Goal: Task Accomplishment & Management: Manage account settings

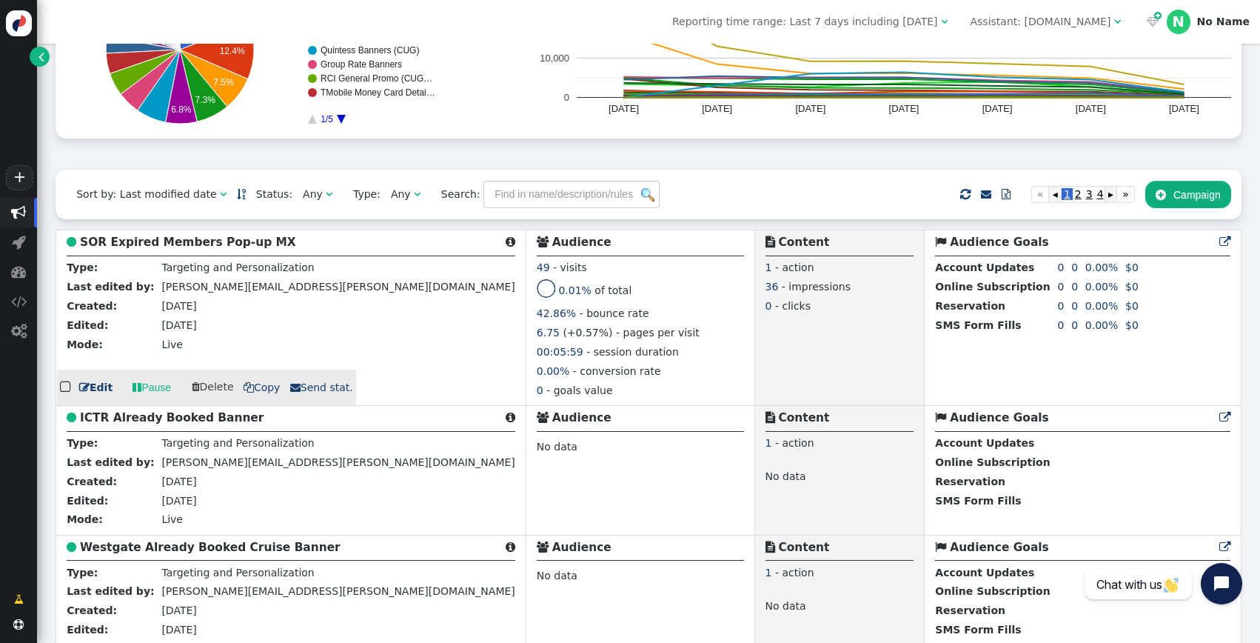
scroll to position [262, 0]
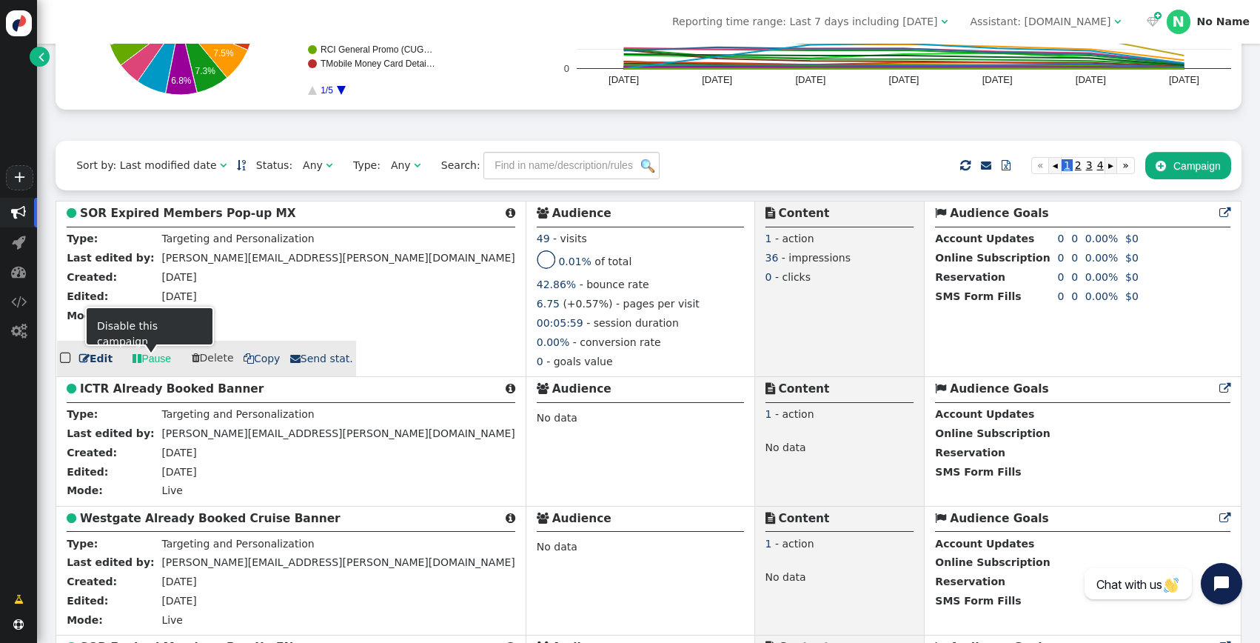
click at [101, 362] on link " Edit" at bounding box center [95, 359] width 33 height 16
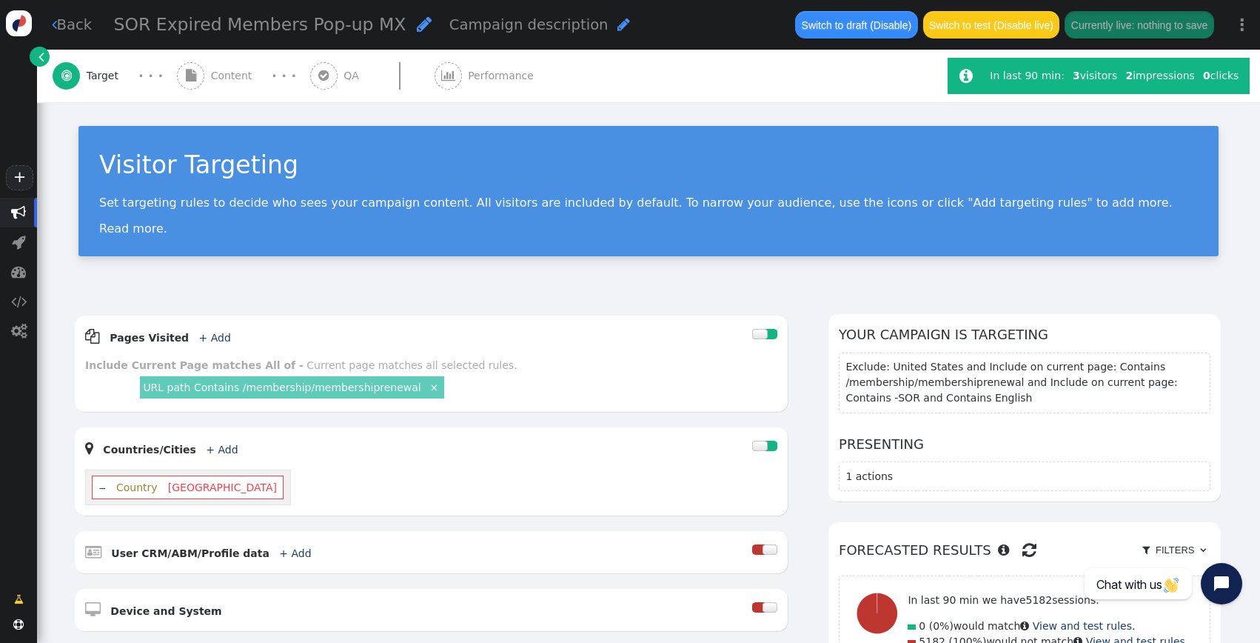
click at [72, 21] on link " Back" at bounding box center [72, 24] width 41 height 21
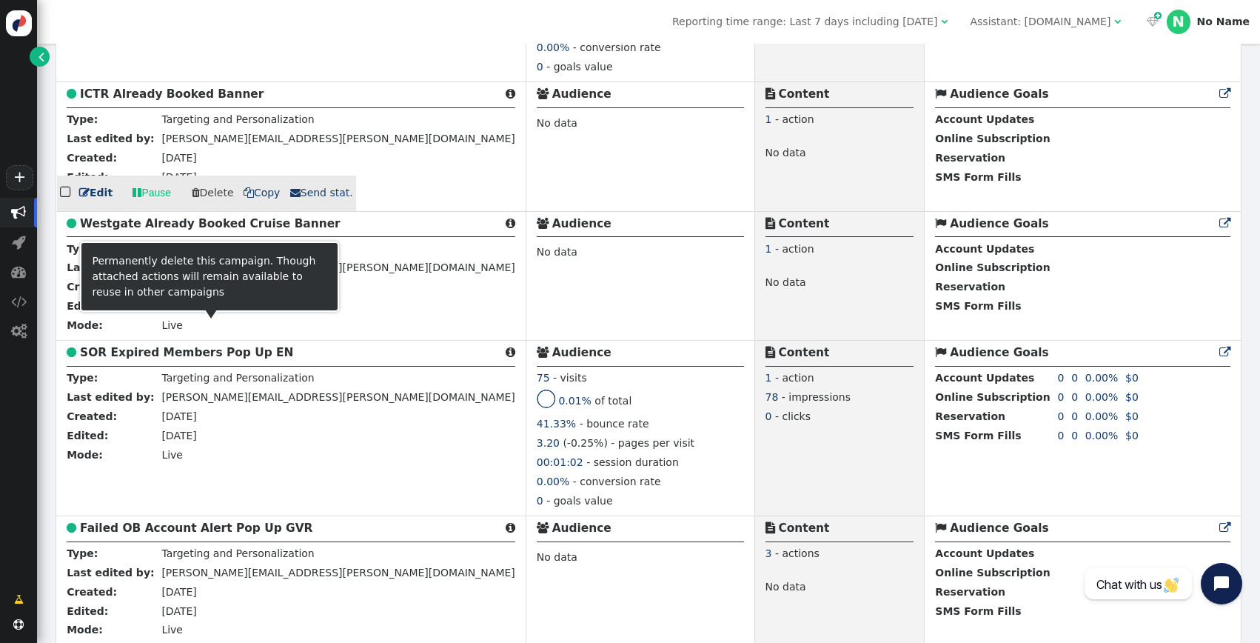
scroll to position [563, 0]
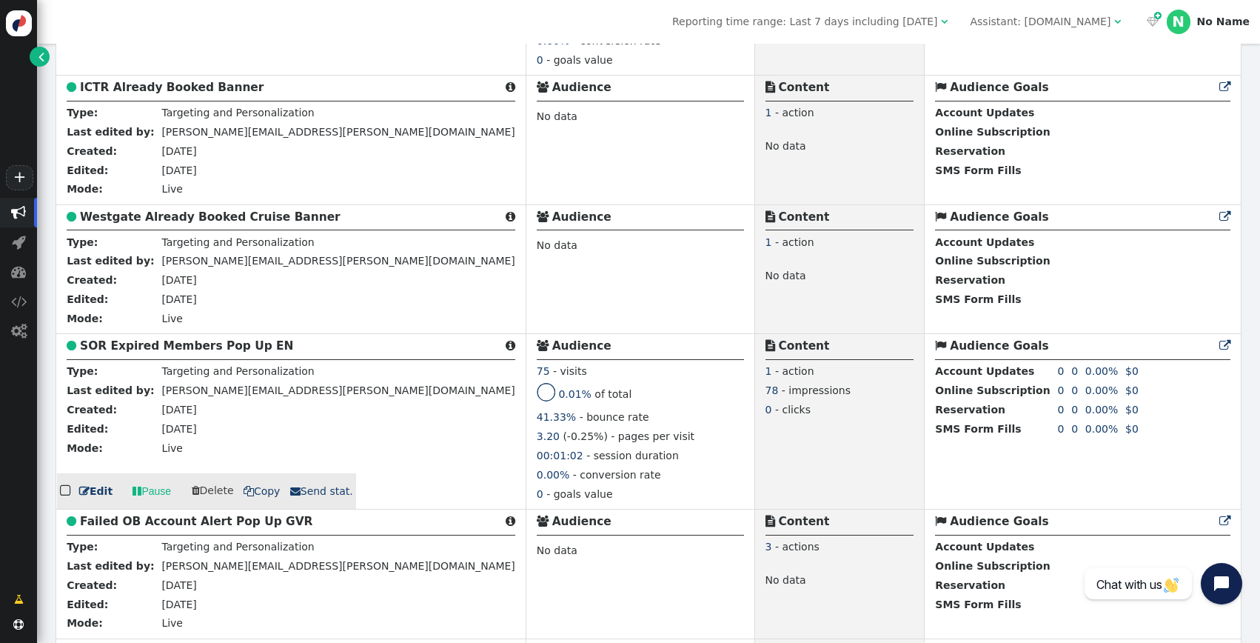
click at [98, 499] on link " Edit" at bounding box center [95, 491] width 33 height 16
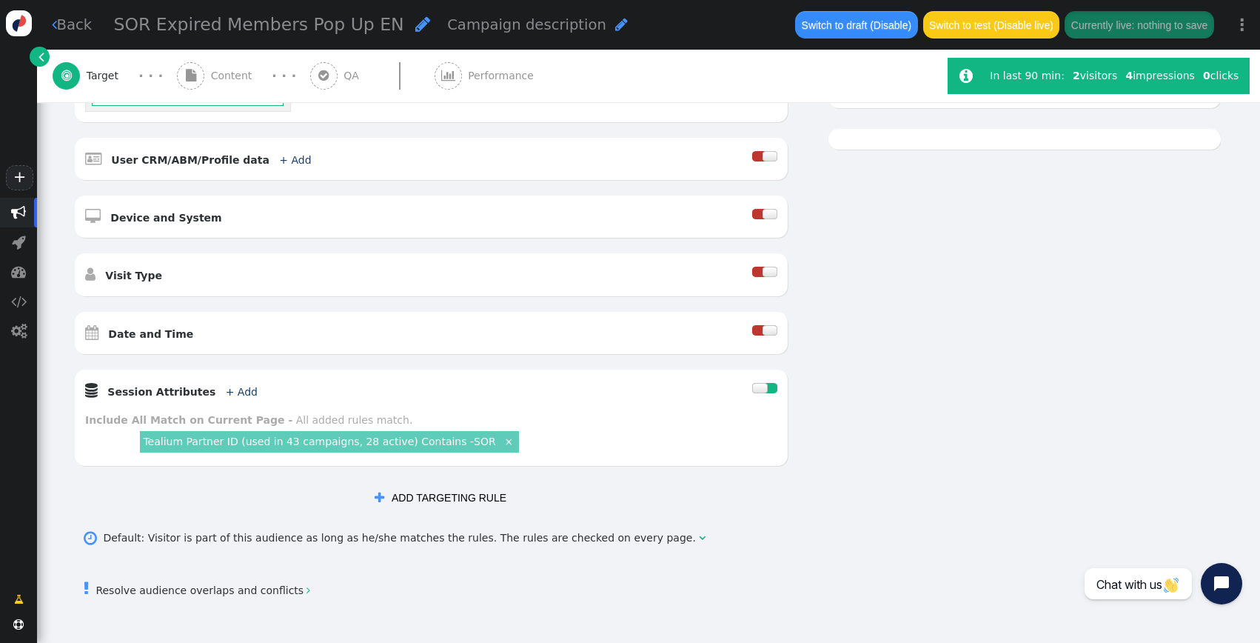
scroll to position [418, 0]
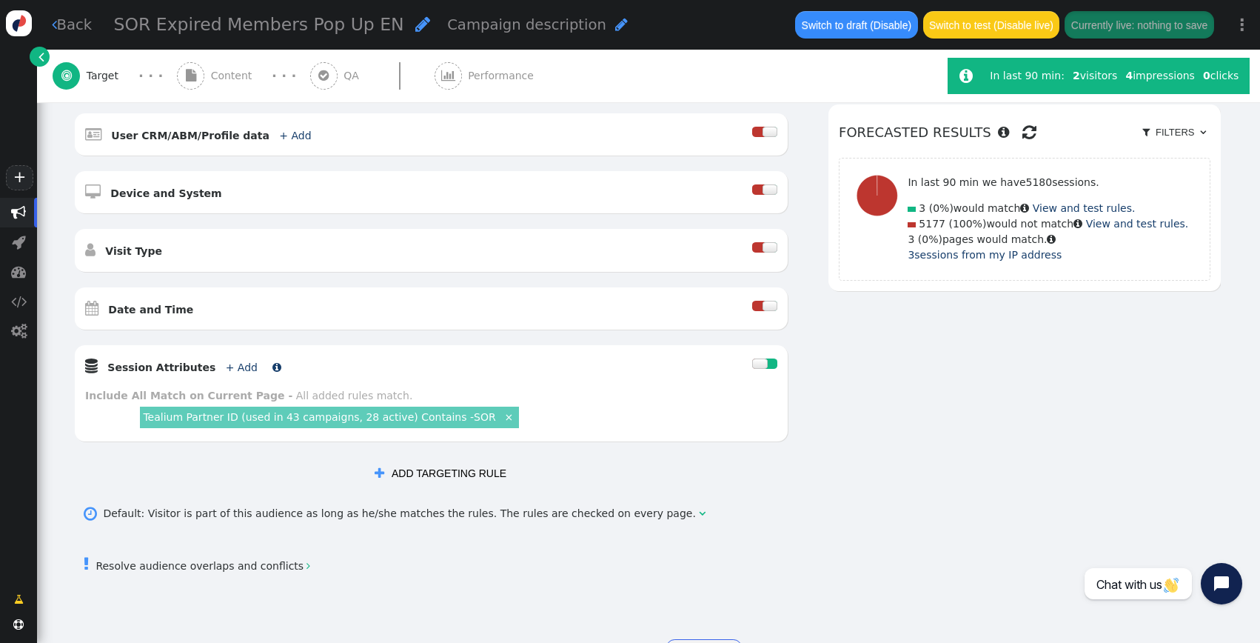
click at [226, 367] on link "+ Add" at bounding box center [242, 367] width 32 height 12
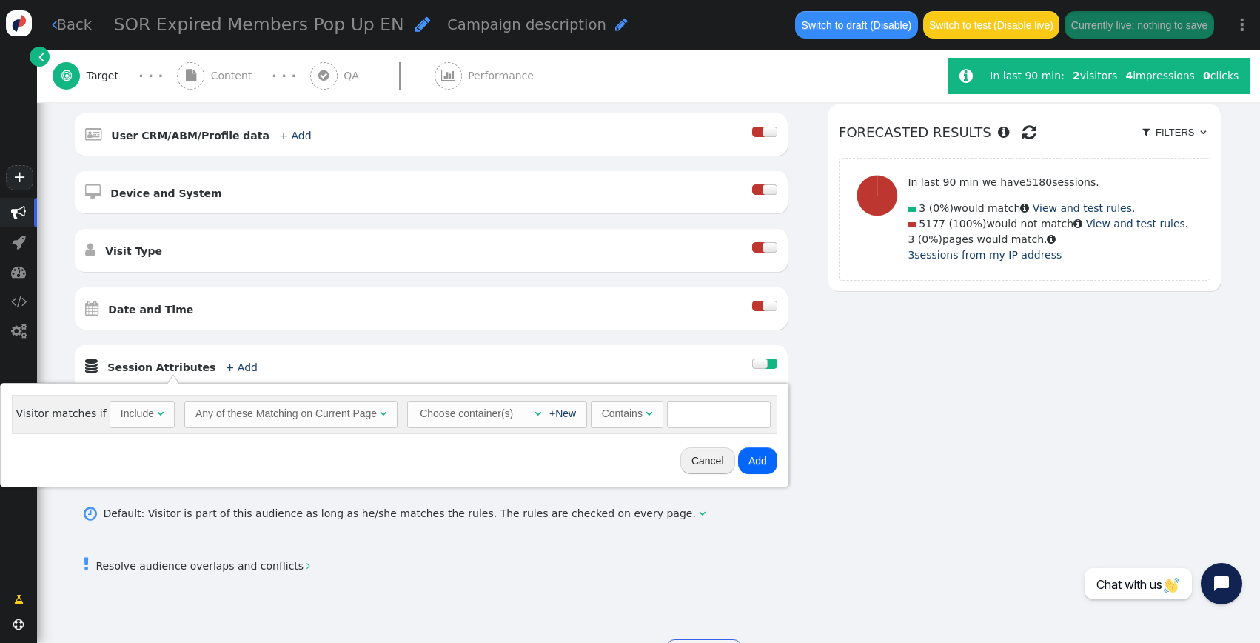
click at [278, 419] on div "Any of these Matching on Current Page" at bounding box center [285, 414] width 181 height 16
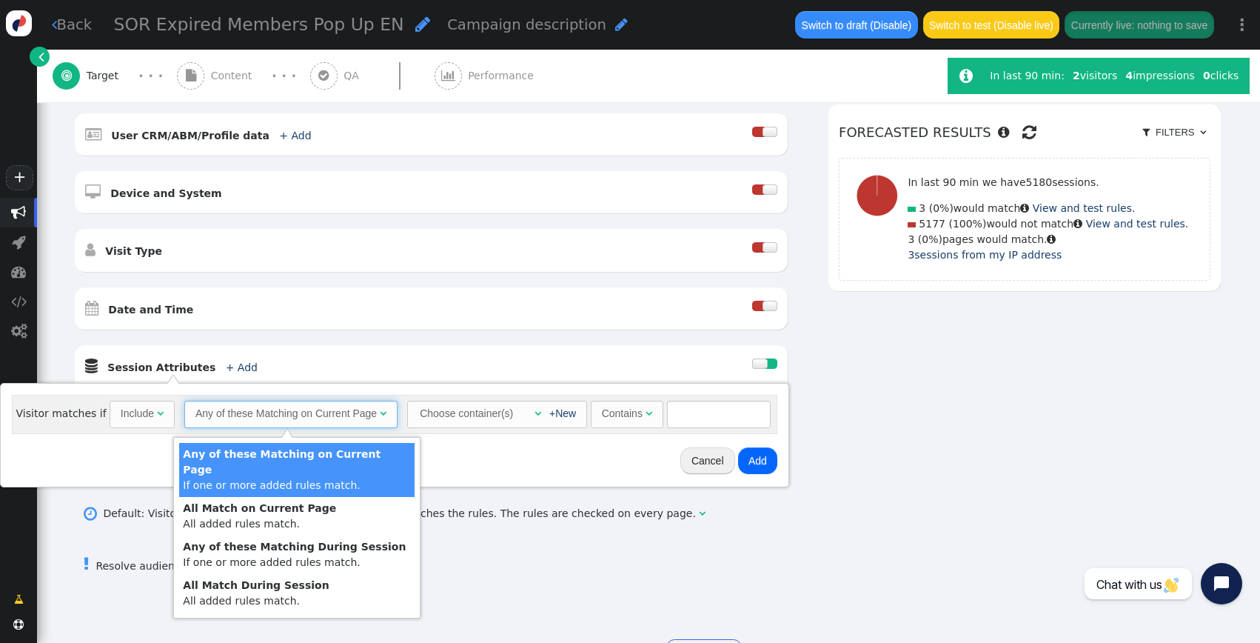
click at [446, 416] on div "Choose container(s)" at bounding box center [466, 413] width 96 height 24
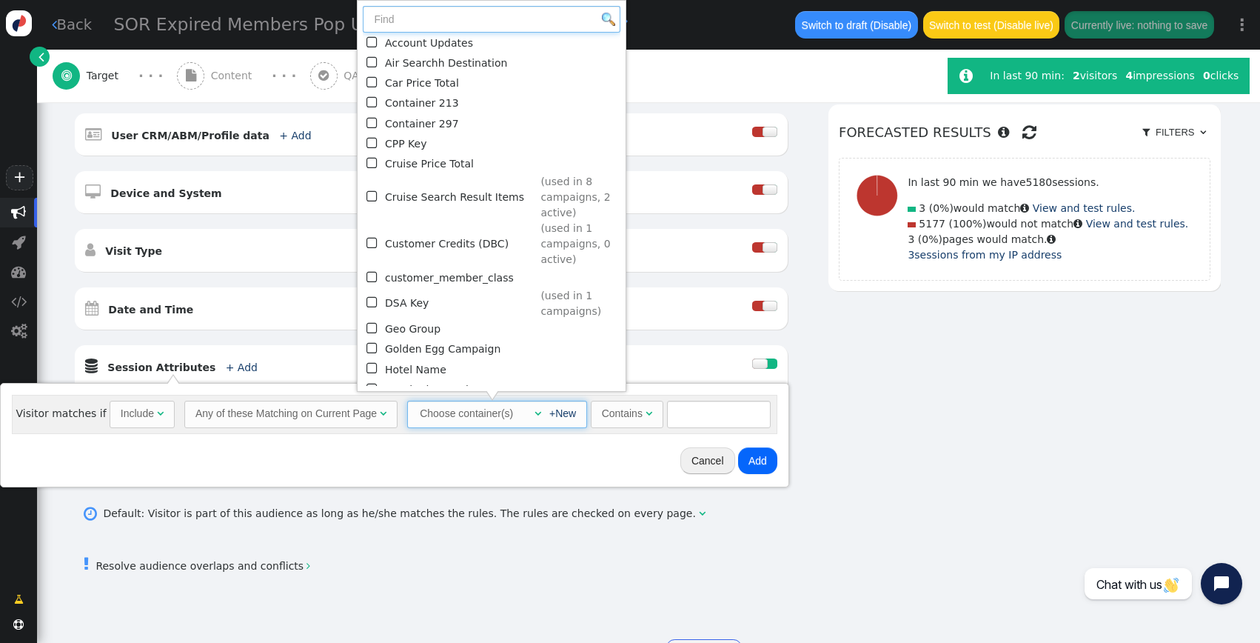
click at [464, 24] on input "text" at bounding box center [492, 19] width 258 height 27
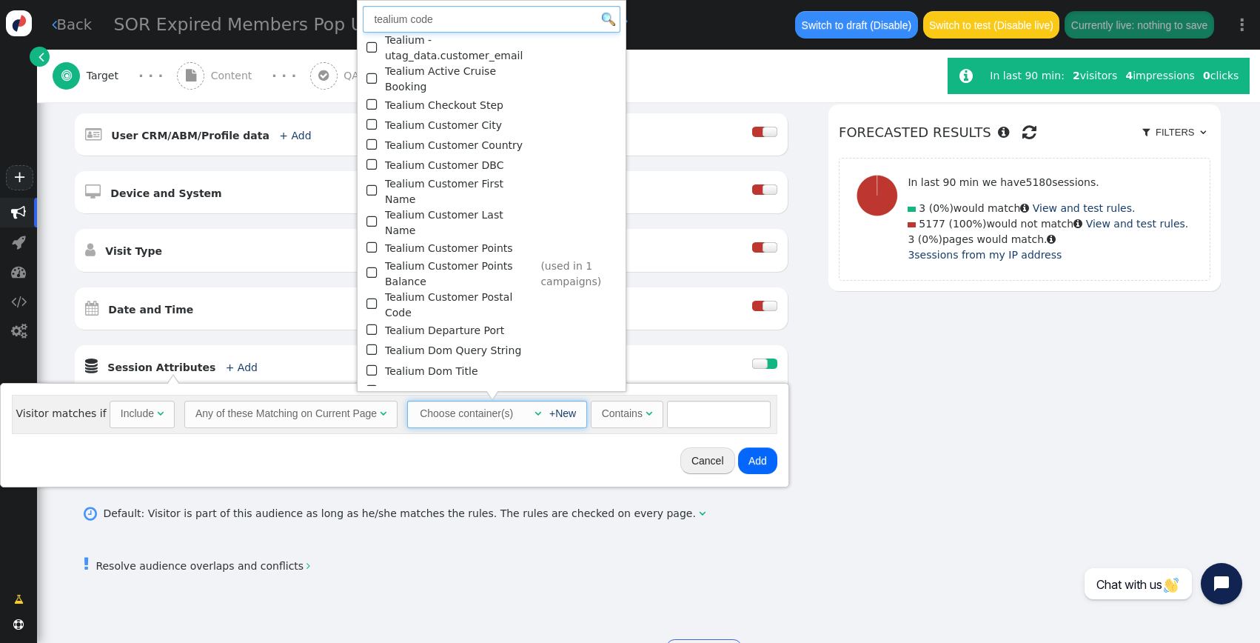
type input "tealium code"
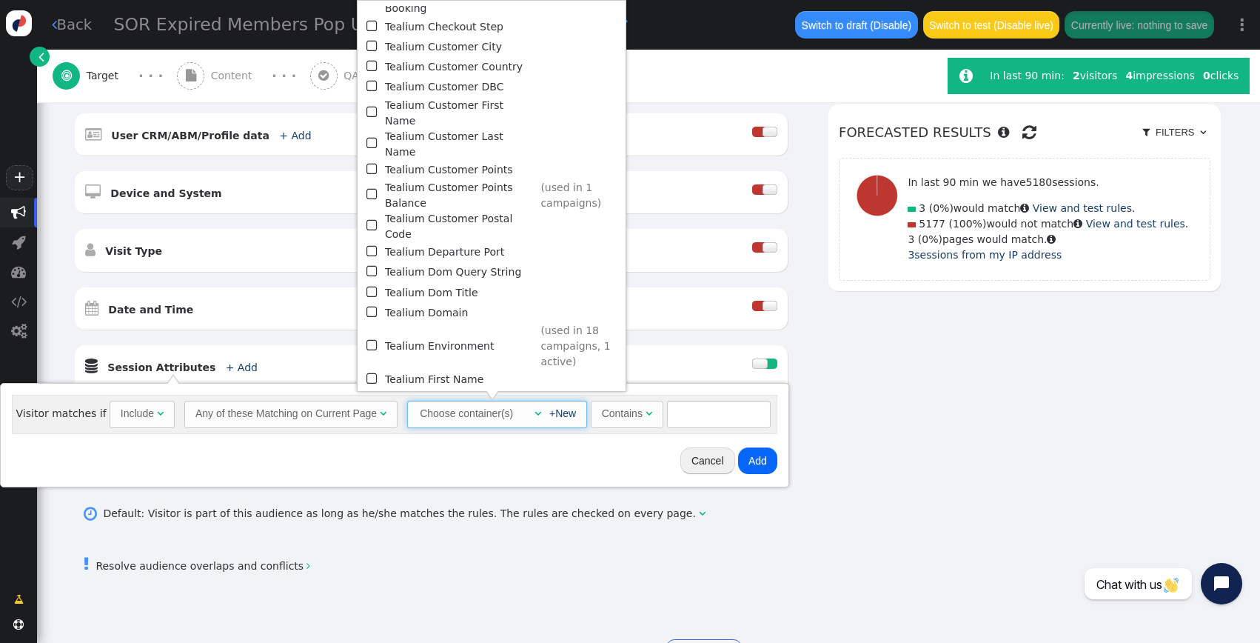
scroll to position [0, 0]
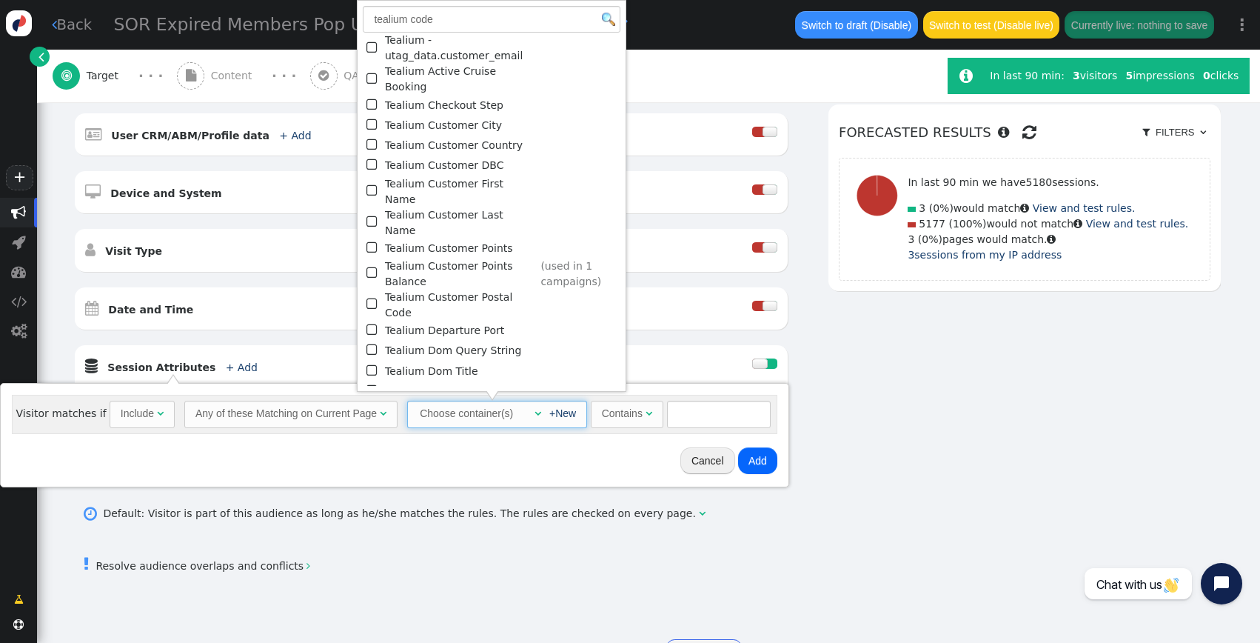
click at [854, 543] on div " Resolve audience overlaps and conflicts " at bounding box center [648, 564] width 1150 height 44
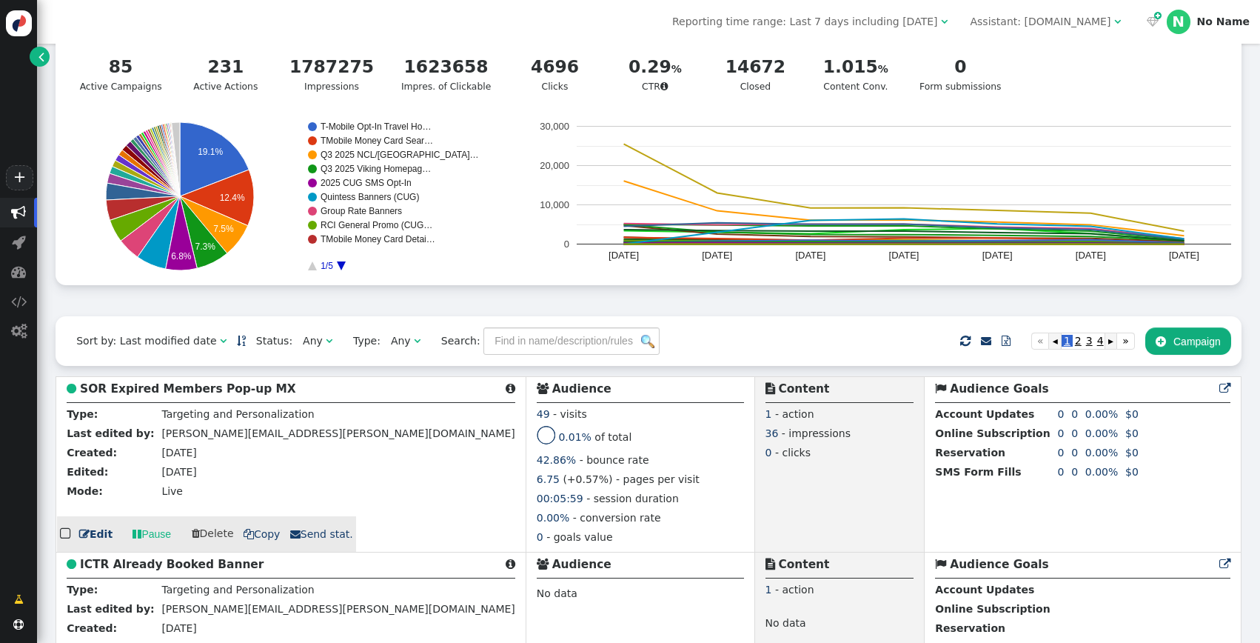
scroll to position [95, 0]
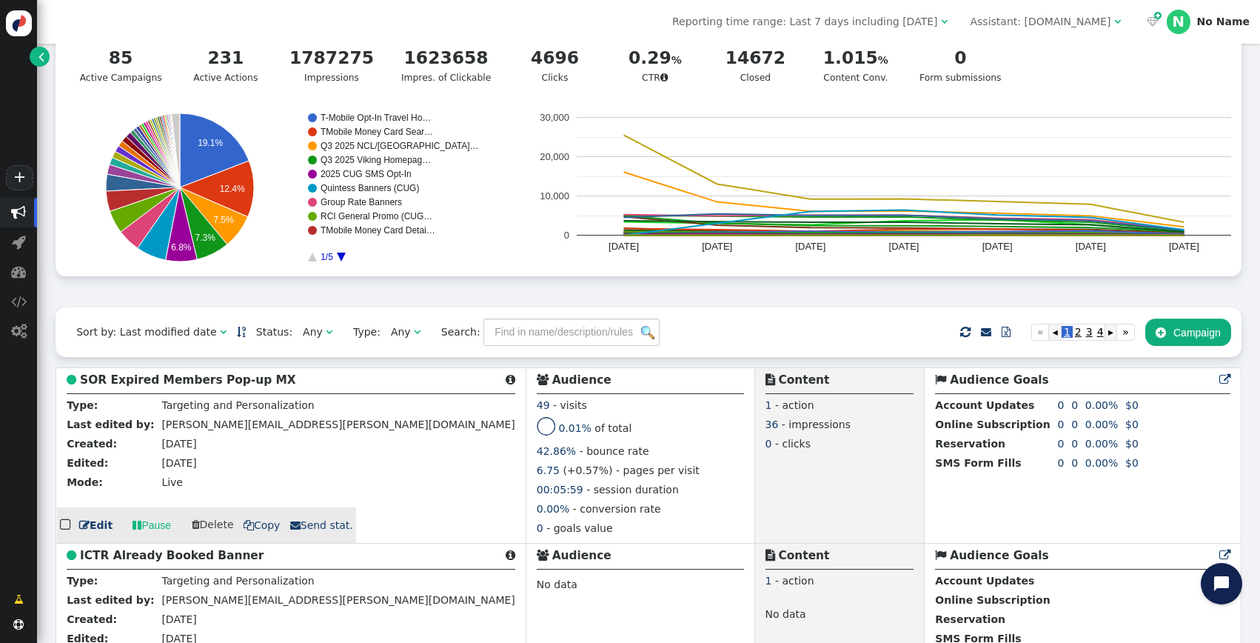
click at [95, 525] on link " Edit" at bounding box center [95, 525] width 33 height 16
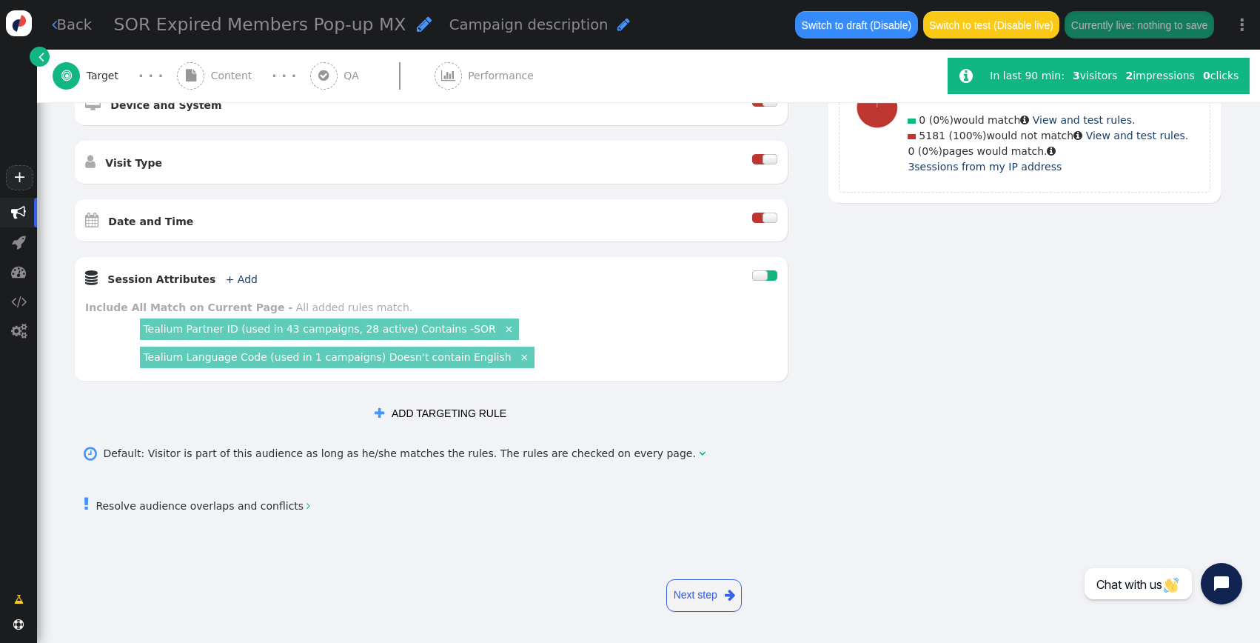
scroll to position [506, 0]
click at [483, 580] on div " Previous step Next step " at bounding box center [648, 594] width 1150 height 56
click at [320, 443] on div " Default: Visitor is part of this audience as long as he/she matches the rules…" at bounding box center [395, 453] width 622 height 24
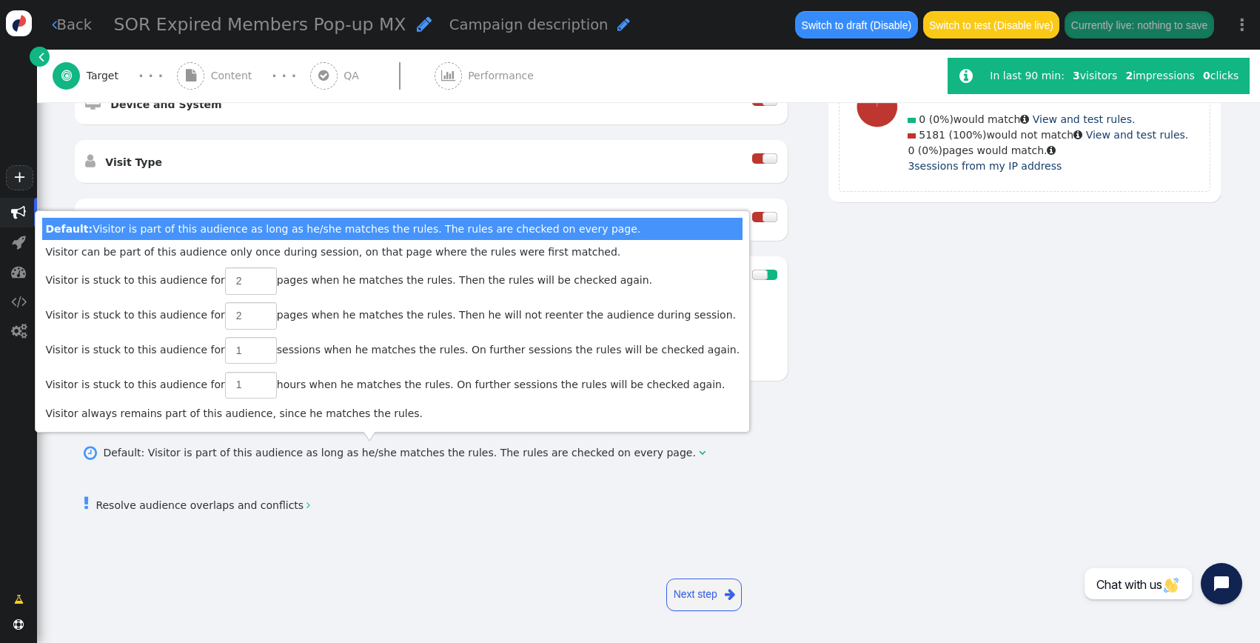
click at [404, 552] on div "Visitor Targeting Set targeting rules to decide who sees your campaign content.…" at bounding box center [648, 109] width 1223 height 1026
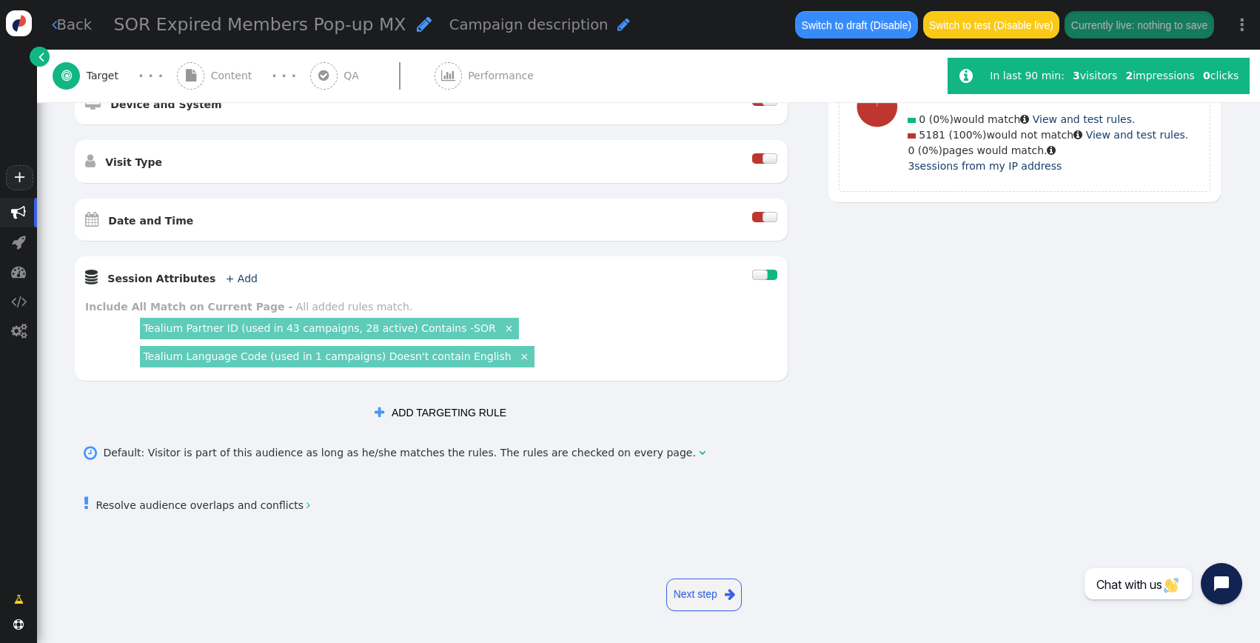
click at [953, 389] on div "AND OR XOR AND     Pages Visited + Add  Include Current Page is Any of - V…" at bounding box center [646, 118] width 1147 height 620
click at [514, 500] on div " Resolve audience overlaps and conflicts " at bounding box center [648, 503] width 1150 height 44
click at [386, 503] on div " Resolve audience overlaps and conflicts " at bounding box center [648, 503] width 1150 height 44
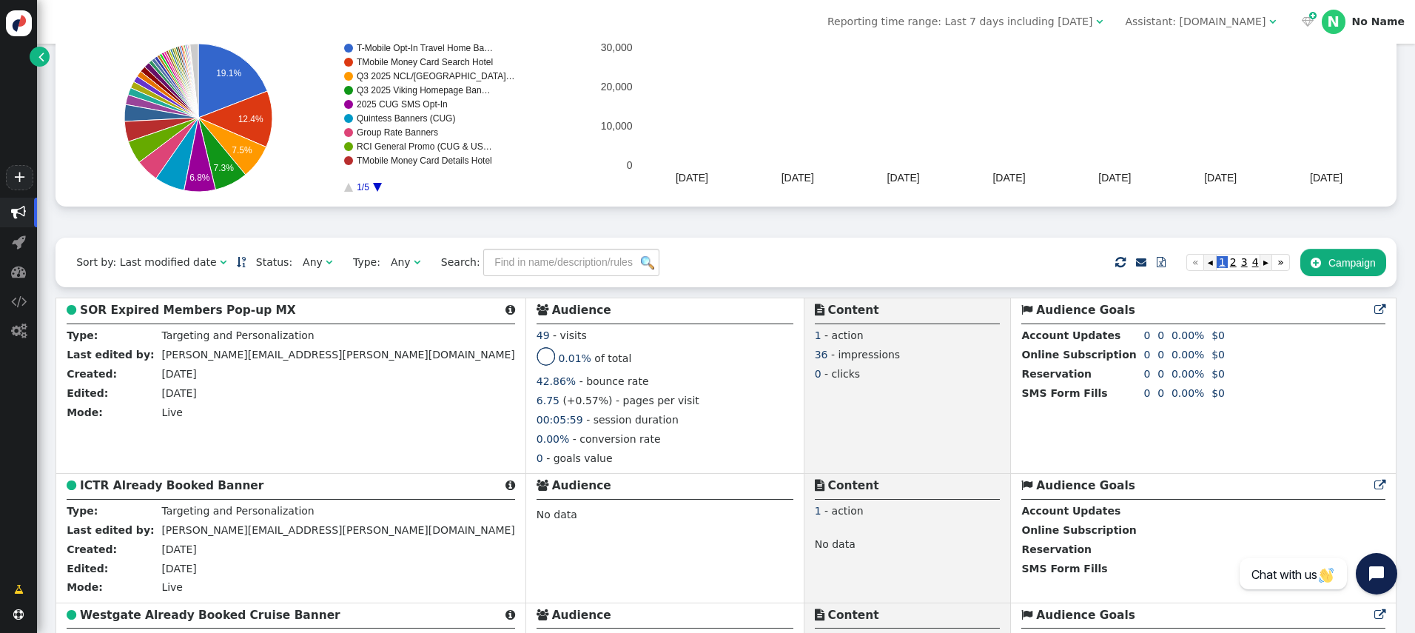
scroll to position [165, 0]
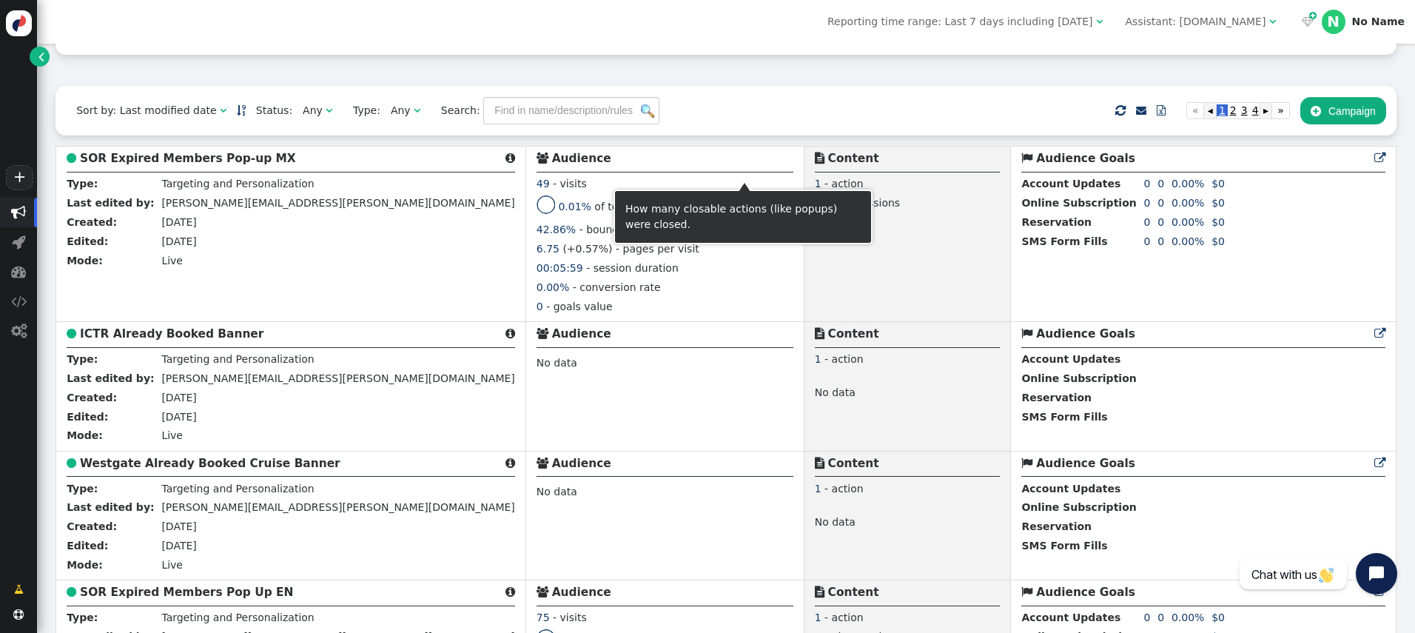
scroll to position [506, 0]
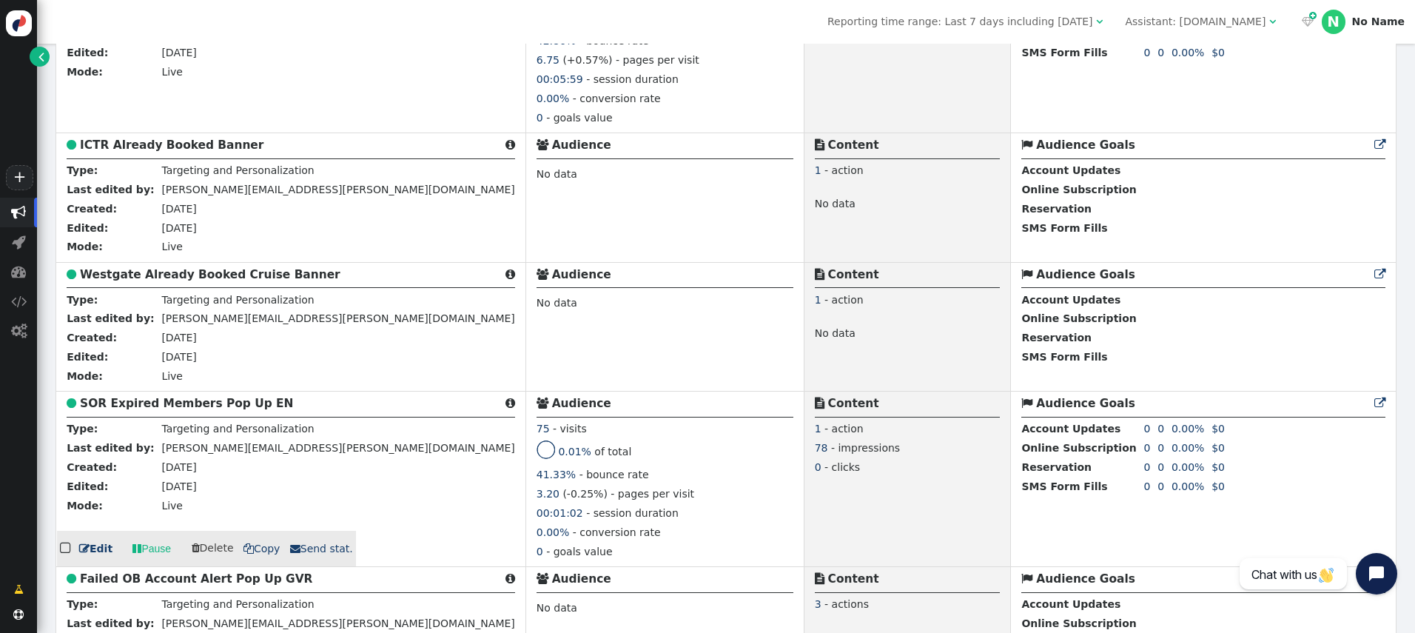
click at [93, 557] on link " Edit" at bounding box center [95, 549] width 33 height 16
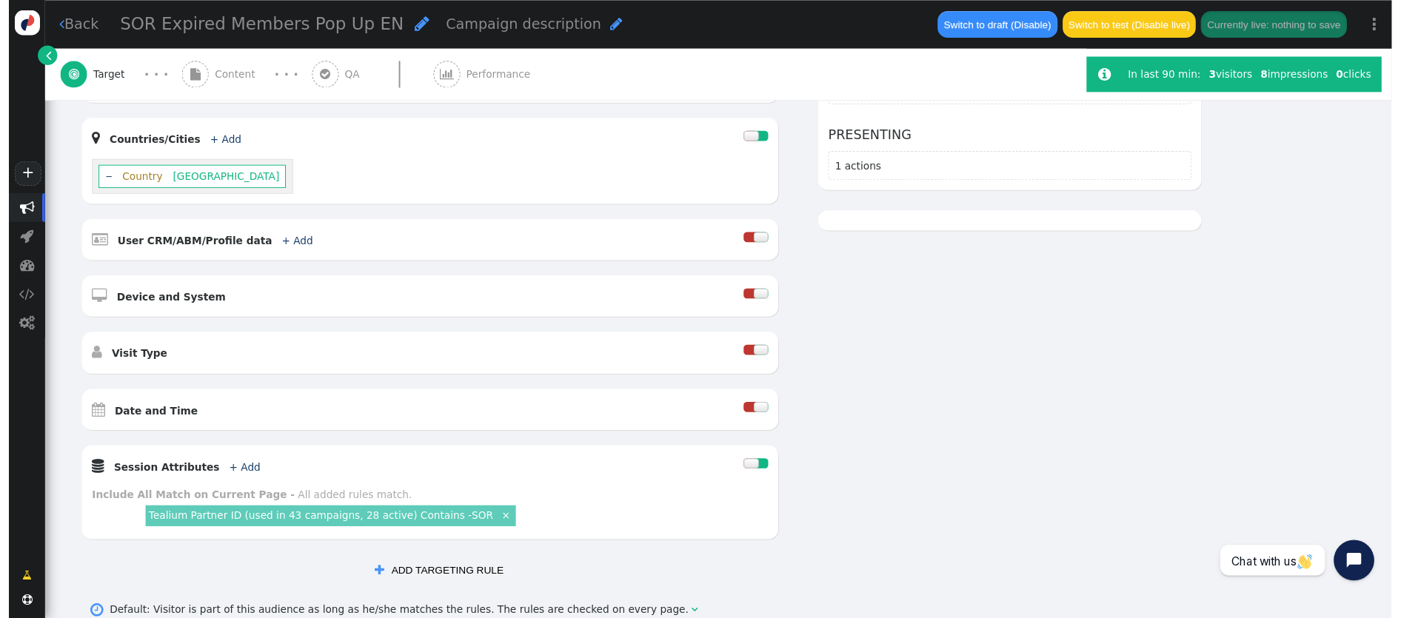
scroll to position [307, 0]
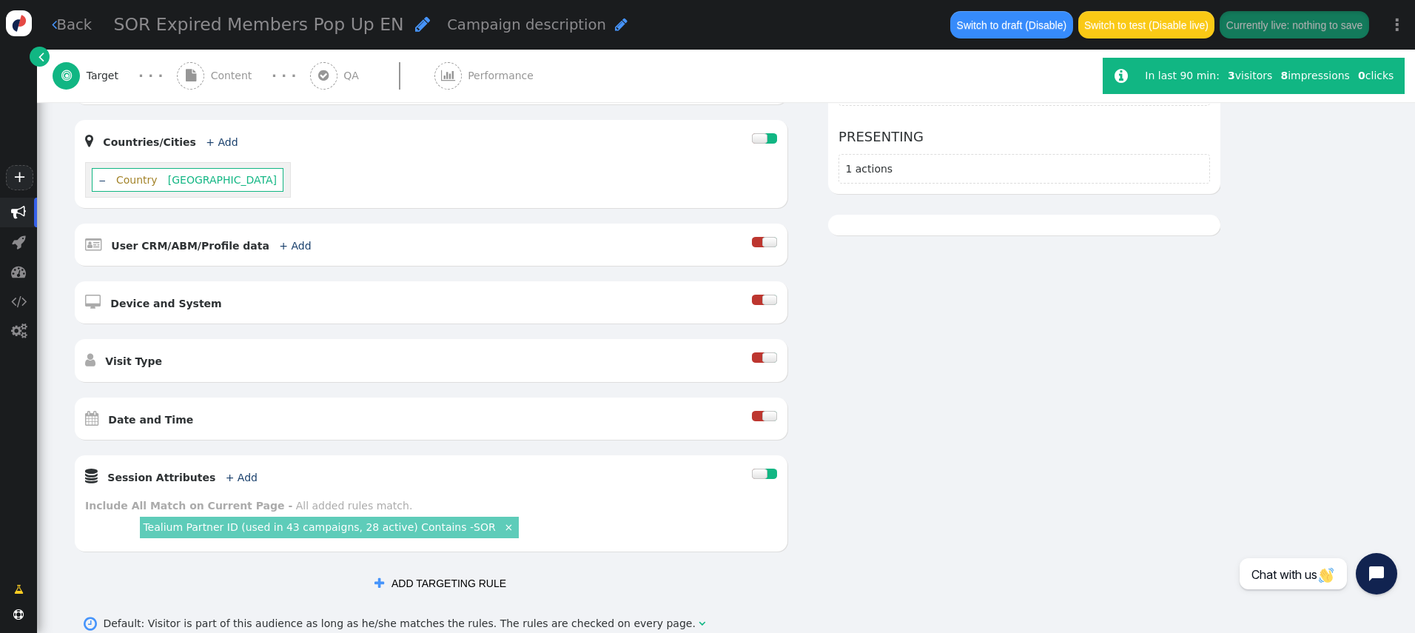
click at [894, 455] on div "AND OR XOR AND     Pages Visited + Add  Include Current Page is Any of - V…" at bounding box center [646, 302] width 1147 height 591
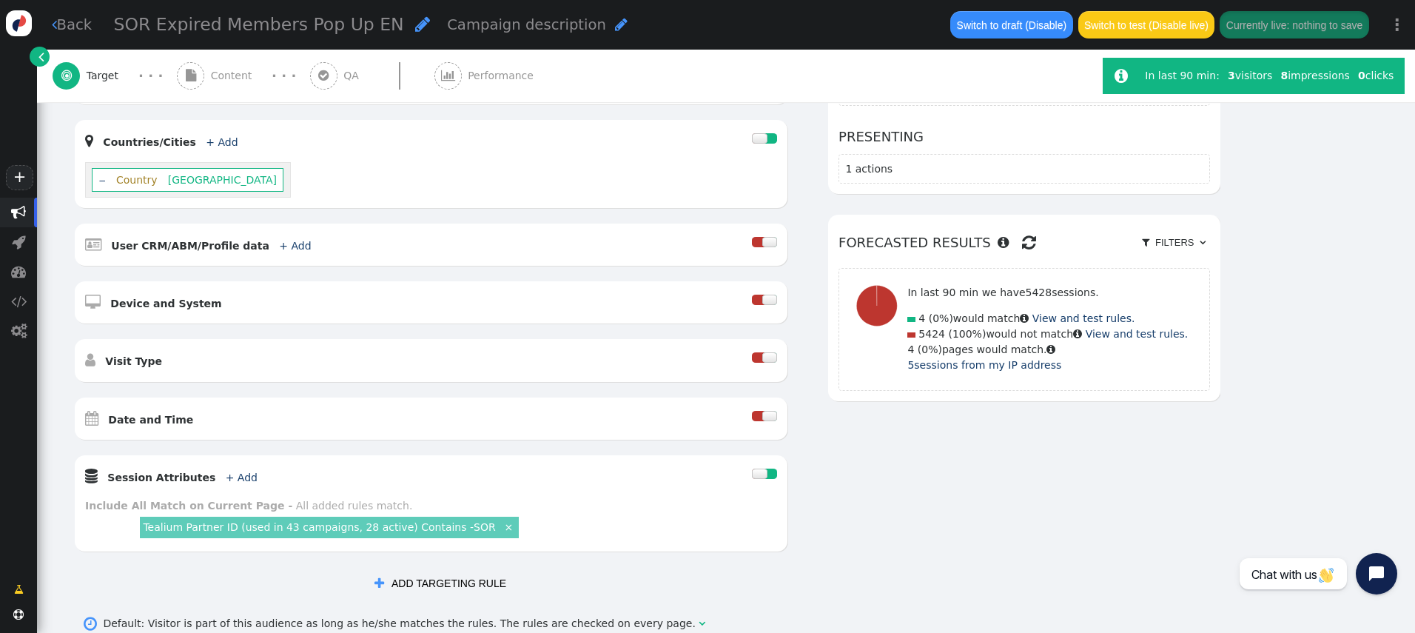
click at [953, 535] on div "AND OR XOR AND     Pages Visited + Add  Include Current Page is Any of - V…" at bounding box center [646, 302] width 1147 height 591
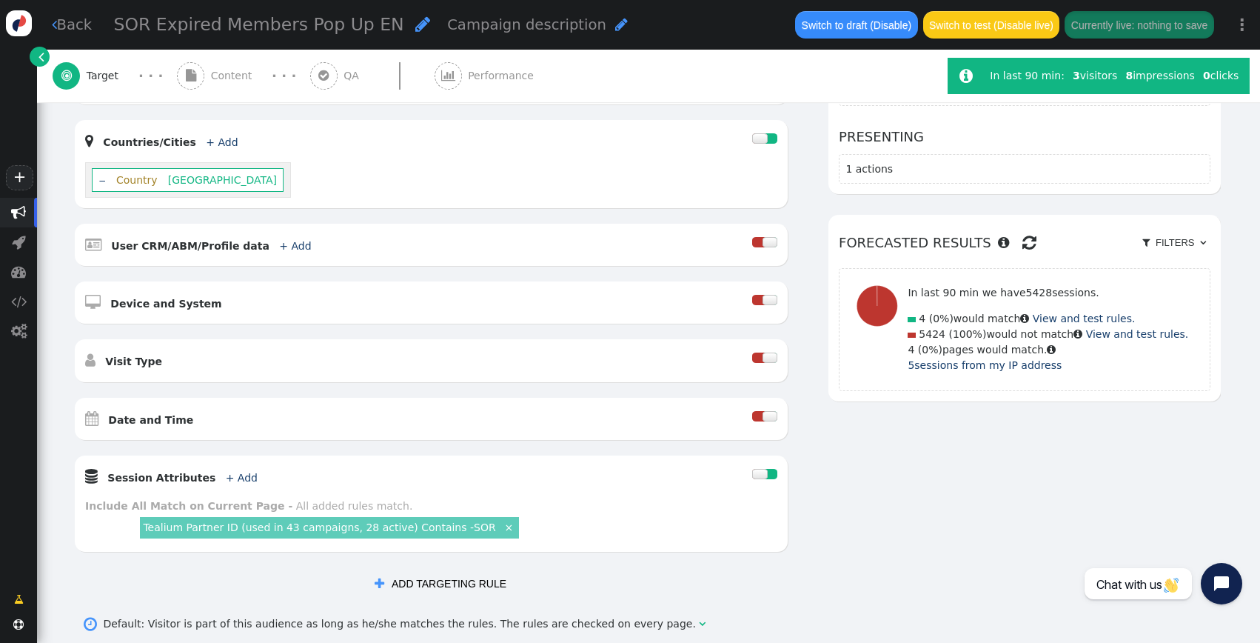
scroll to position [478, 0]
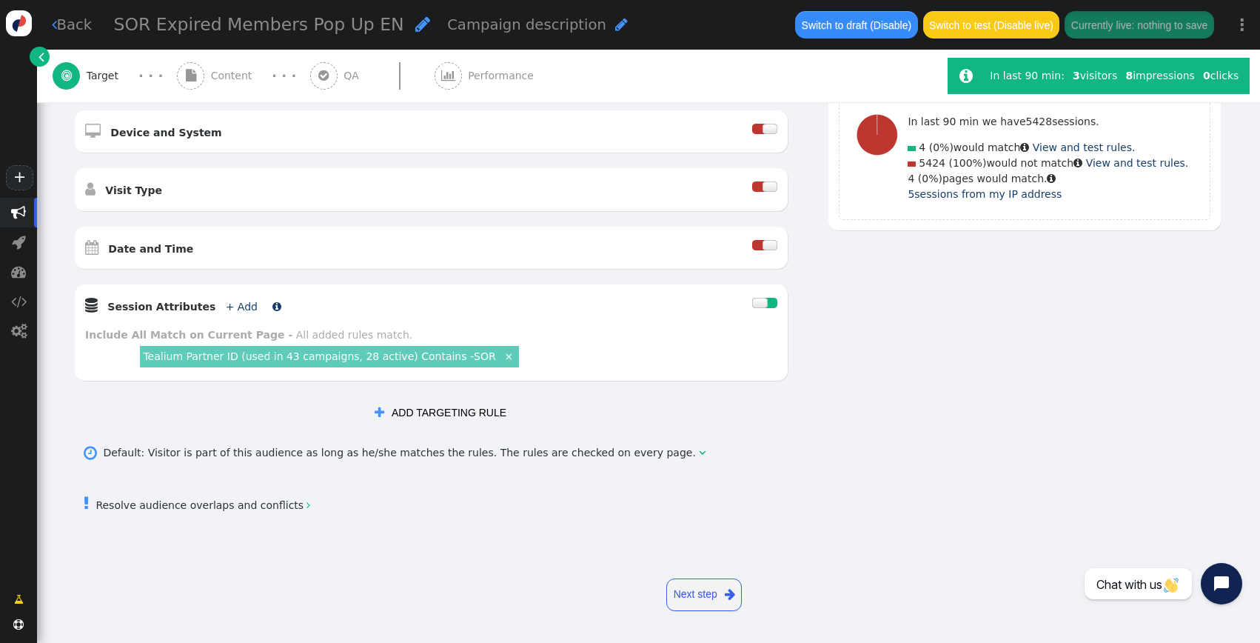
click at [226, 309] on link "+ Add" at bounding box center [242, 307] width 32 height 12
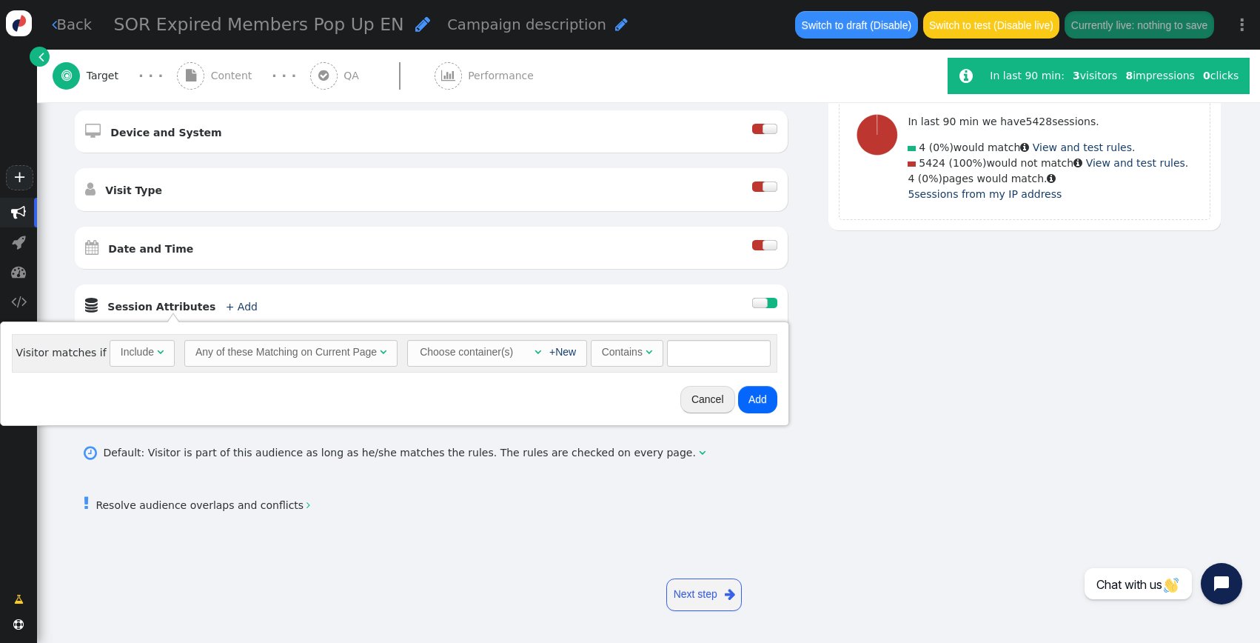
click at [287, 358] on div "Any of these Matching on Current Page" at bounding box center [285, 352] width 181 height 16
drag, startPoint x: 262, startPoint y: 435, endPoint x: 295, endPoint y: 416, distance: 38.1
click at [440, 359] on div "Choose container(s)" at bounding box center [406, 353] width 96 height 24
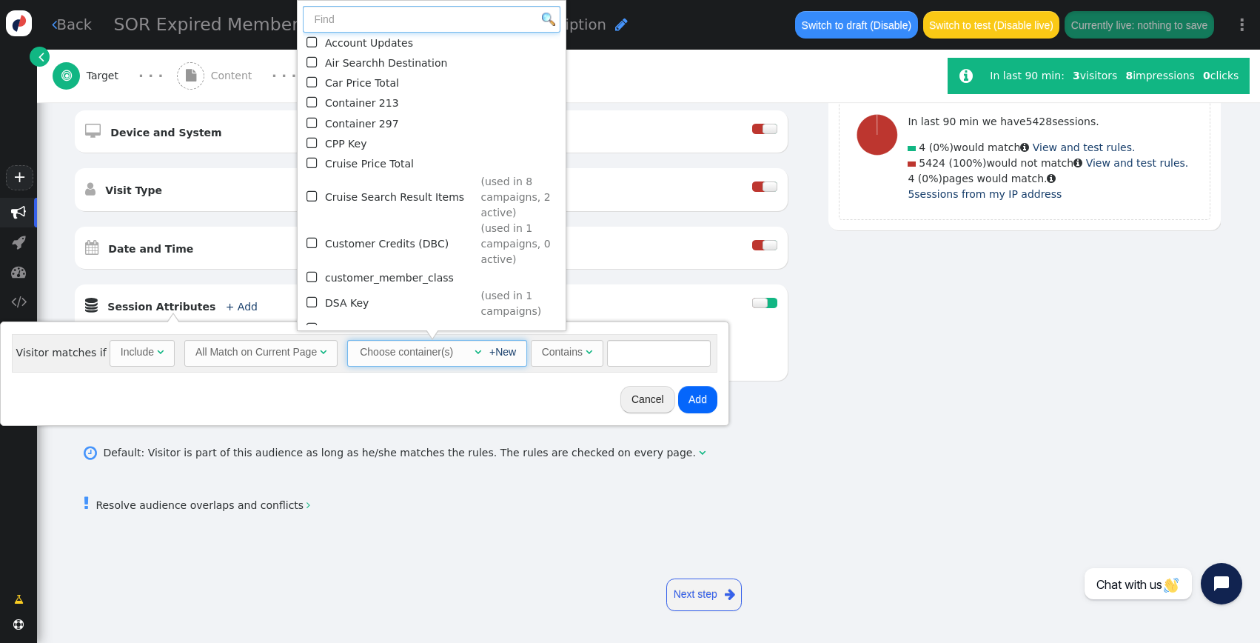
click at [403, 21] on input "text" at bounding box center [432, 19] width 258 height 27
type input "g"
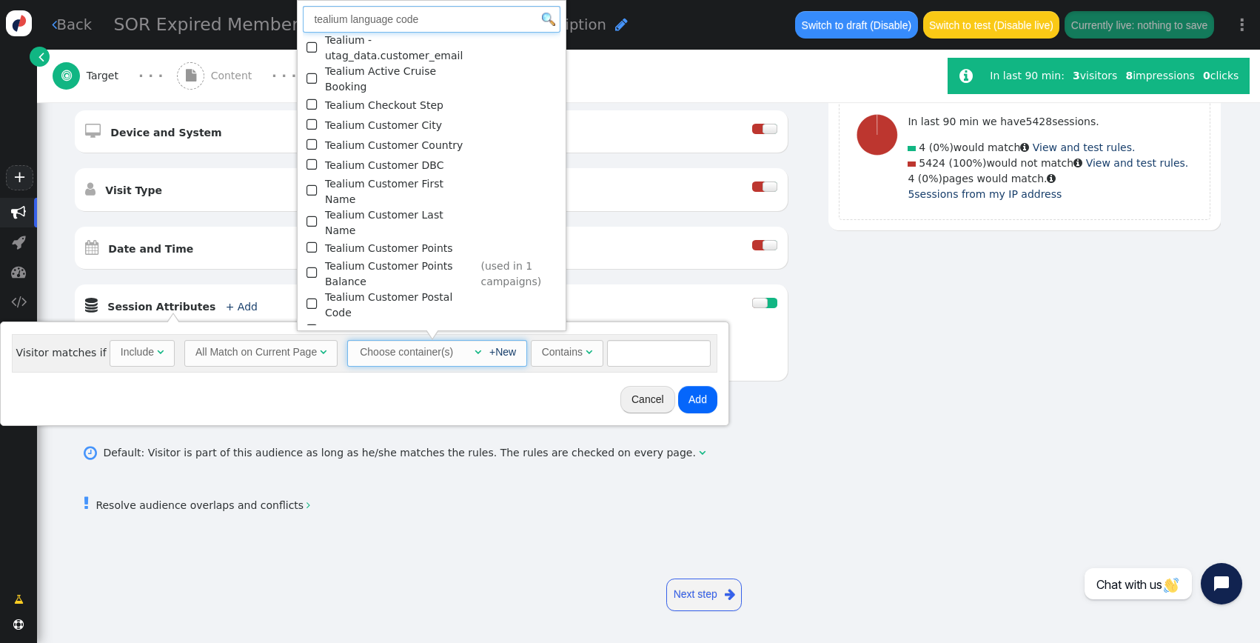
type input "tealium language code"
click at [542, 20] on img at bounding box center [548, 19] width 13 height 13
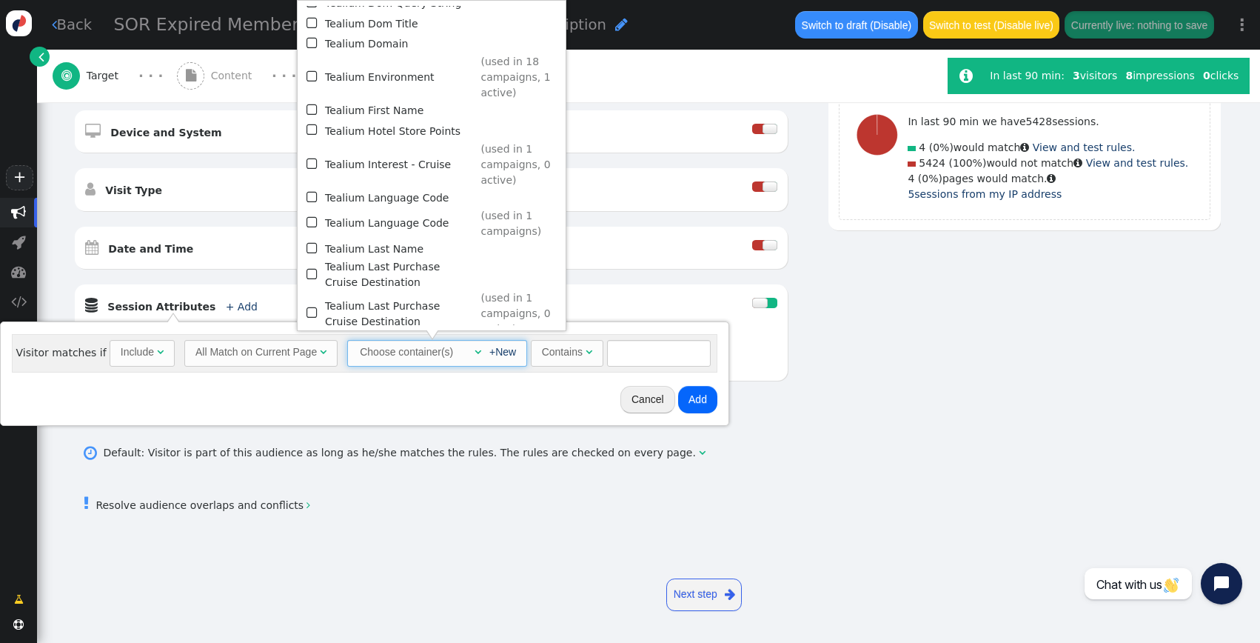
scroll to position [362, 0]
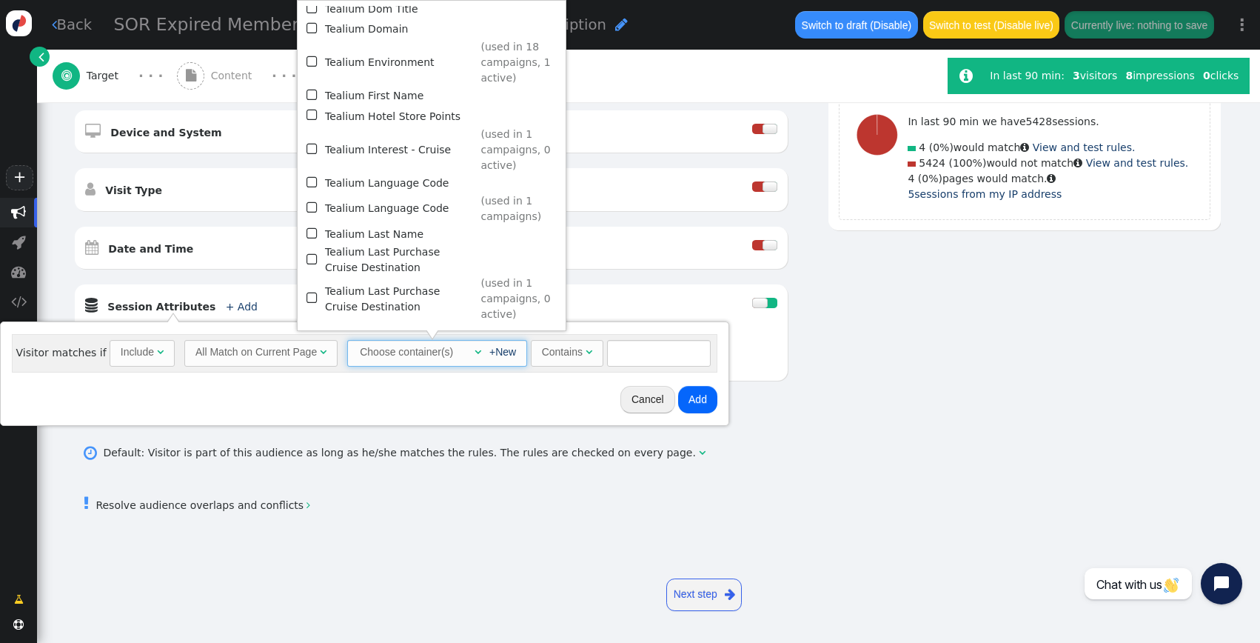
click at [449, 193] on td "Tealium Language Code" at bounding box center [400, 208] width 150 height 31
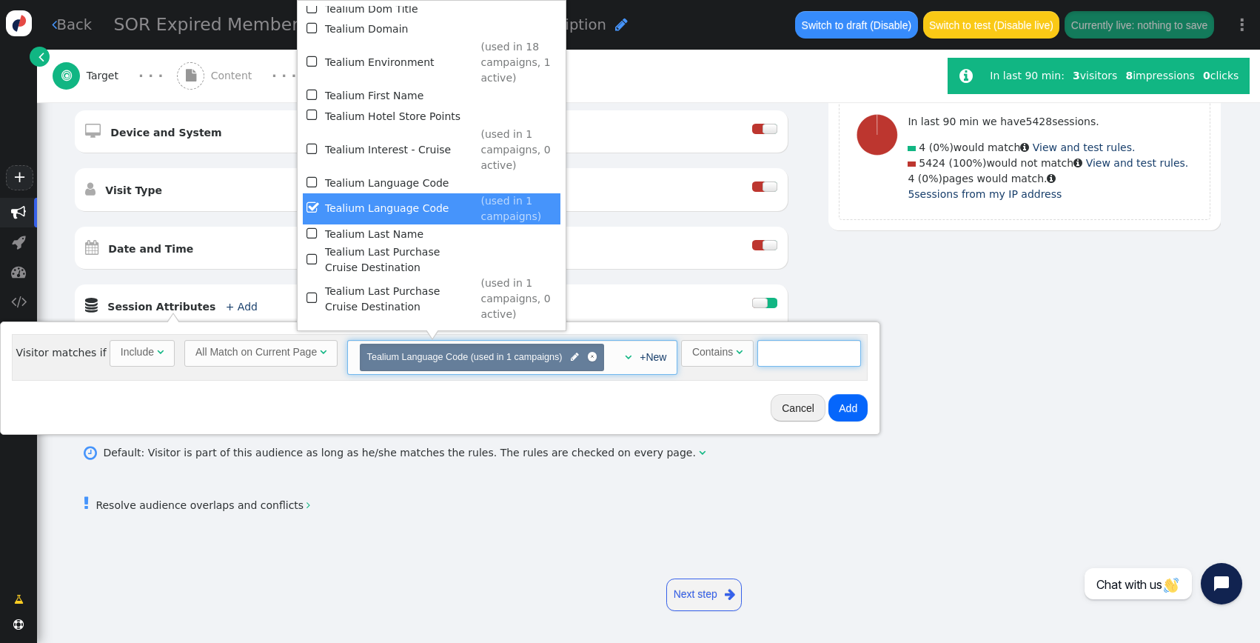
click at [778, 358] on input "text" at bounding box center [809, 353] width 104 height 27
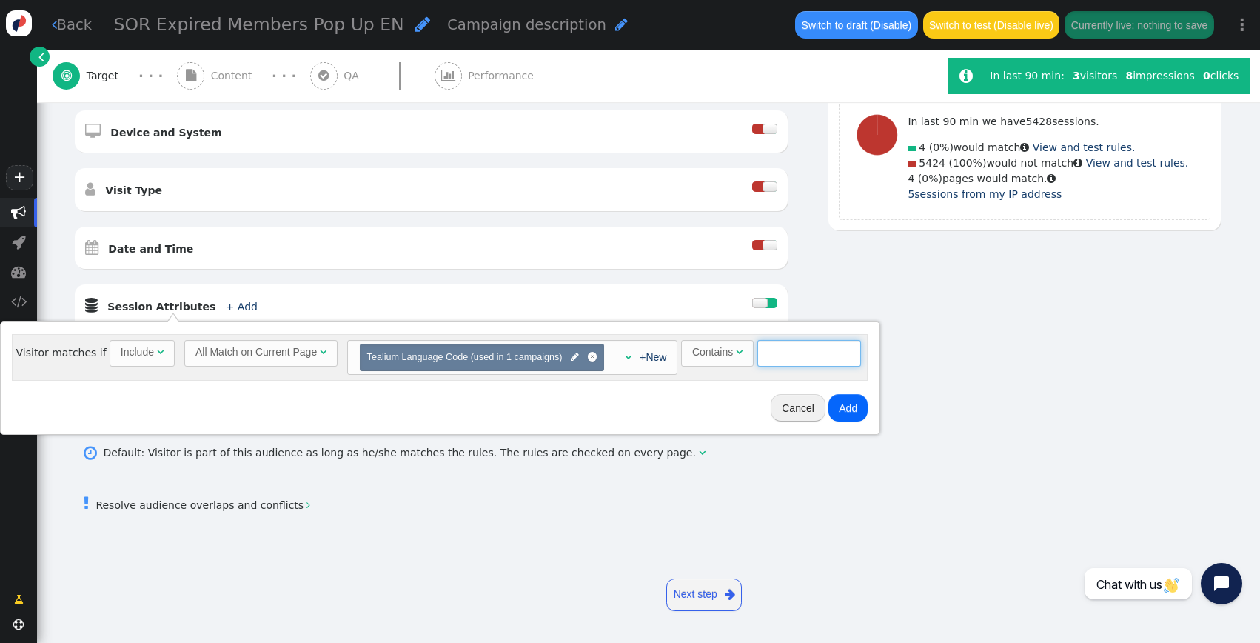
click at [778, 358] on input "text" at bounding box center [809, 353] width 104 height 27
click at [711, 350] on div "Contains" at bounding box center [712, 352] width 41 height 16
type input "spanish"
click at [691, 387] on div "Cancel Add" at bounding box center [455, 407] width 898 height 41
click at [874, 402] on button "Add" at bounding box center [878, 407] width 39 height 27
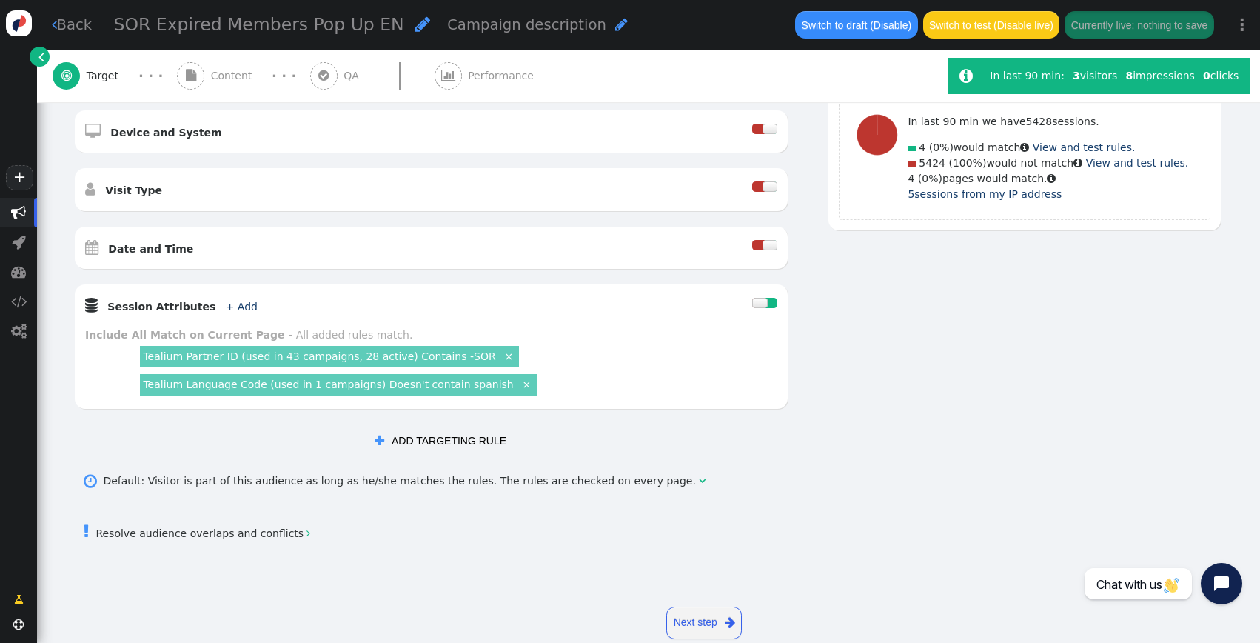
click at [788, 420] on div "" at bounding box center [797, 130] width 19 height 589
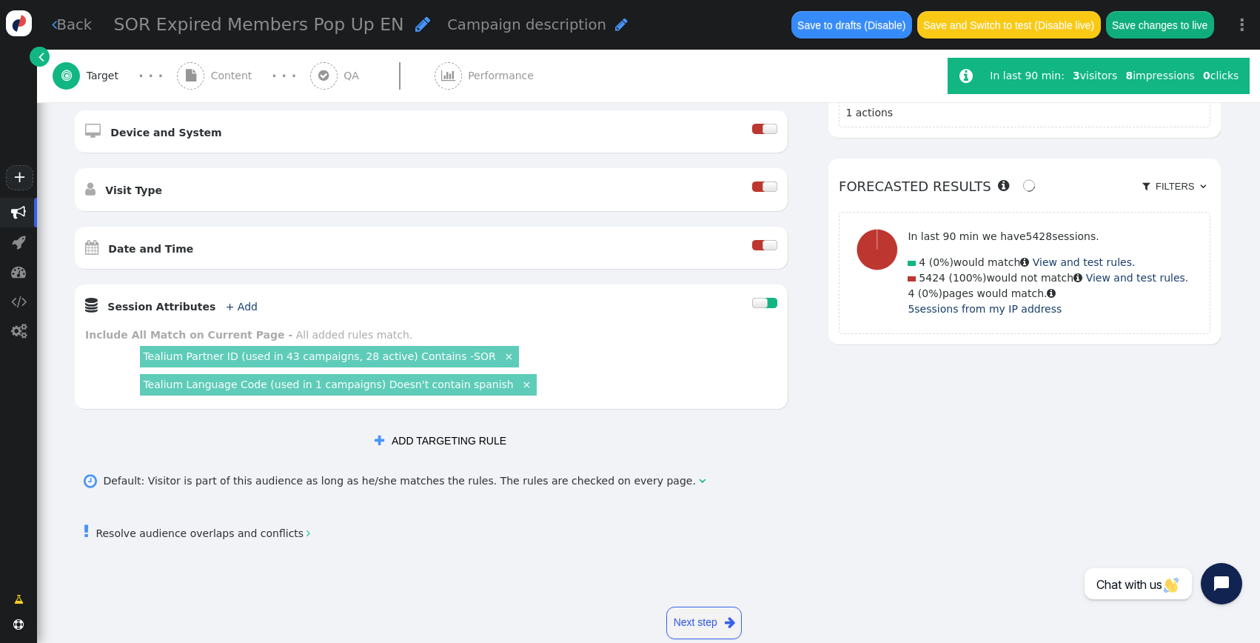
click at [422, 385] on link "Tealium Language Code (used in 1 campaigns) Doesn't contain spanish" at bounding box center [328, 384] width 370 height 12
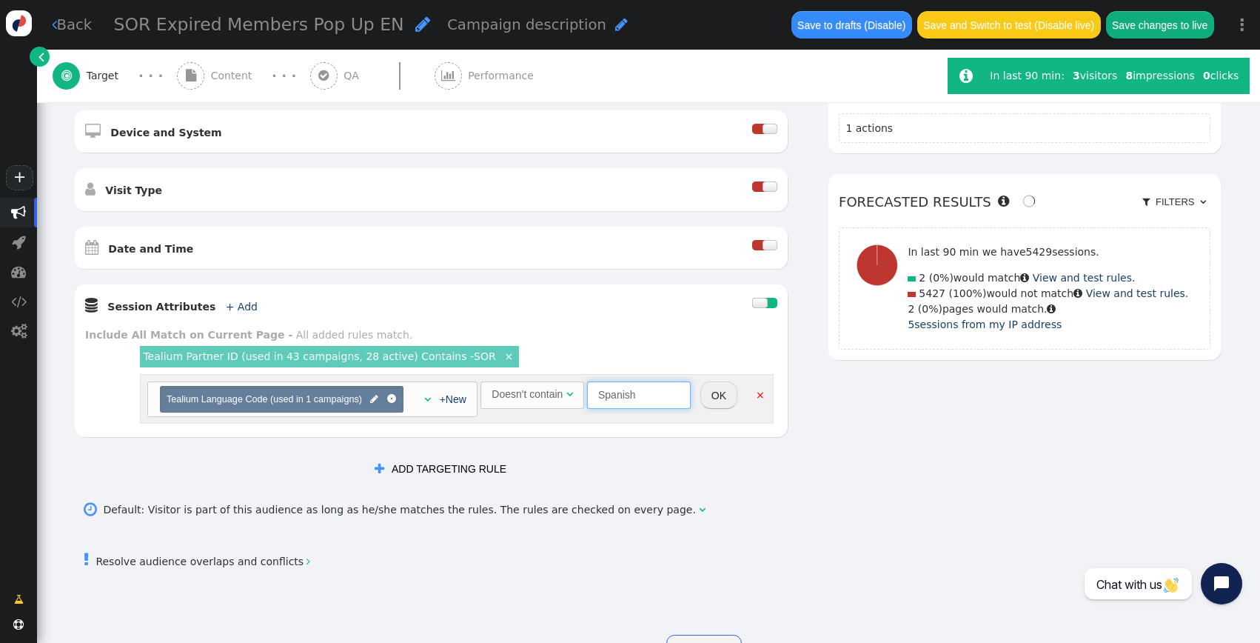
type input "Spanish"
click at [702, 400] on button "OK" at bounding box center [718, 394] width 37 height 27
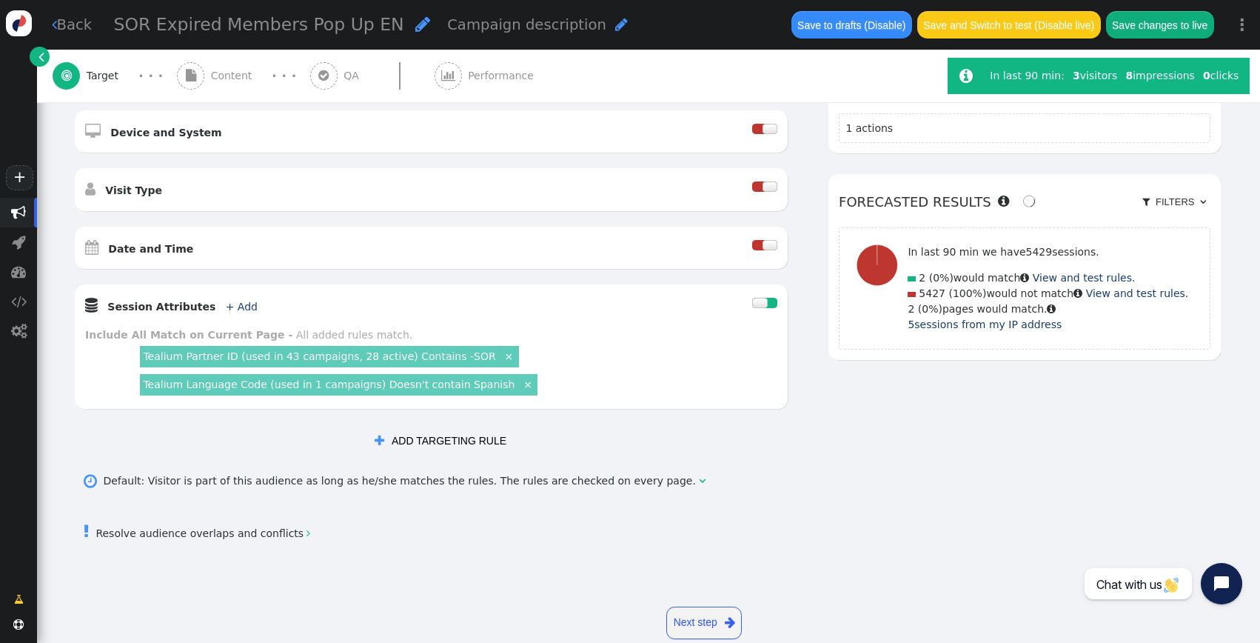
click at [847, 461] on div "AND OR XOR AND     Pages Visited + Add  Include Current Page is Any of - V…" at bounding box center [648, 194] width 1150 height 717
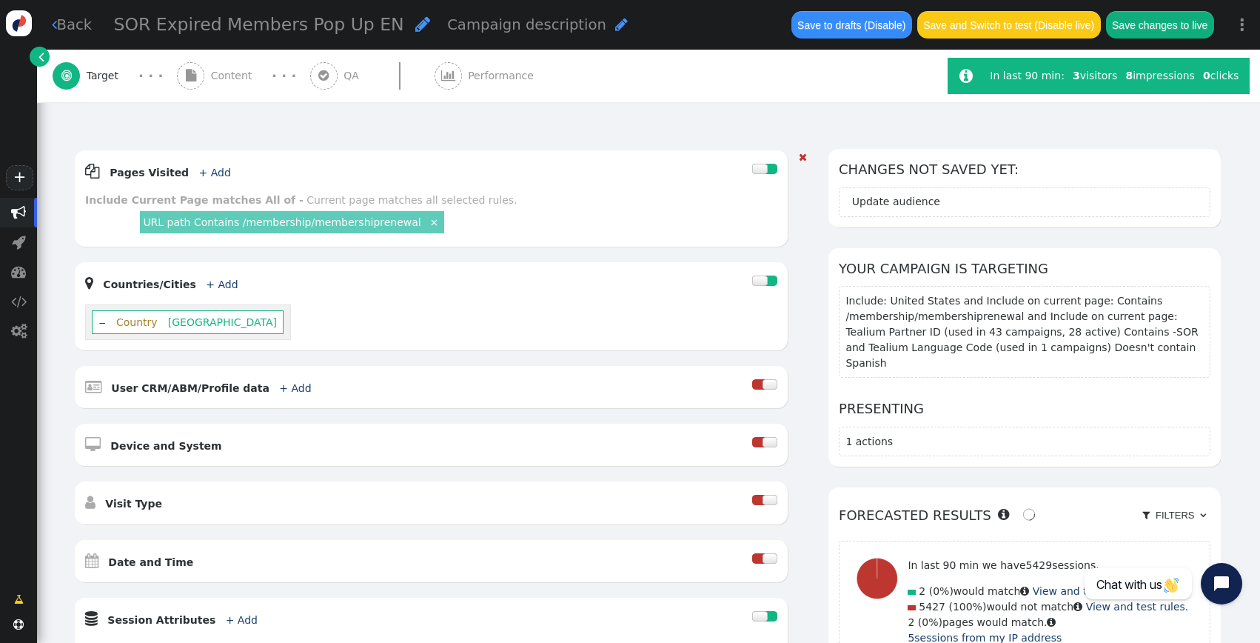
scroll to position [0, 0]
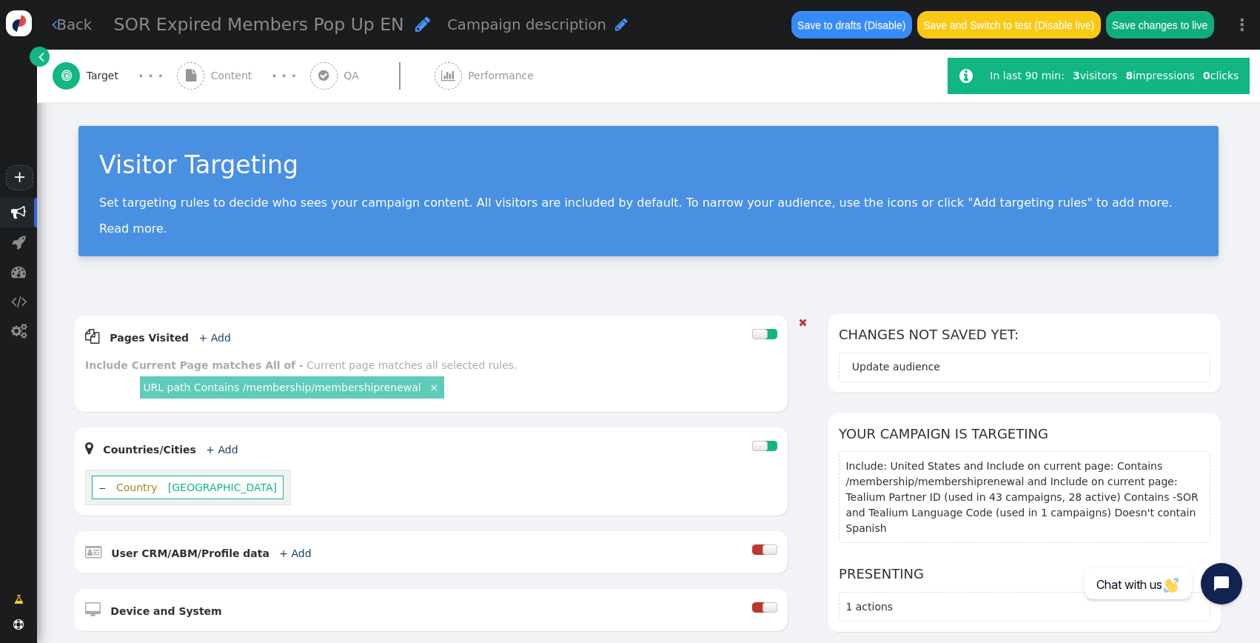
click at [379, 505] on div " Countries/Cities + Add  ‒ Country United States" at bounding box center [431, 471] width 713 height 88
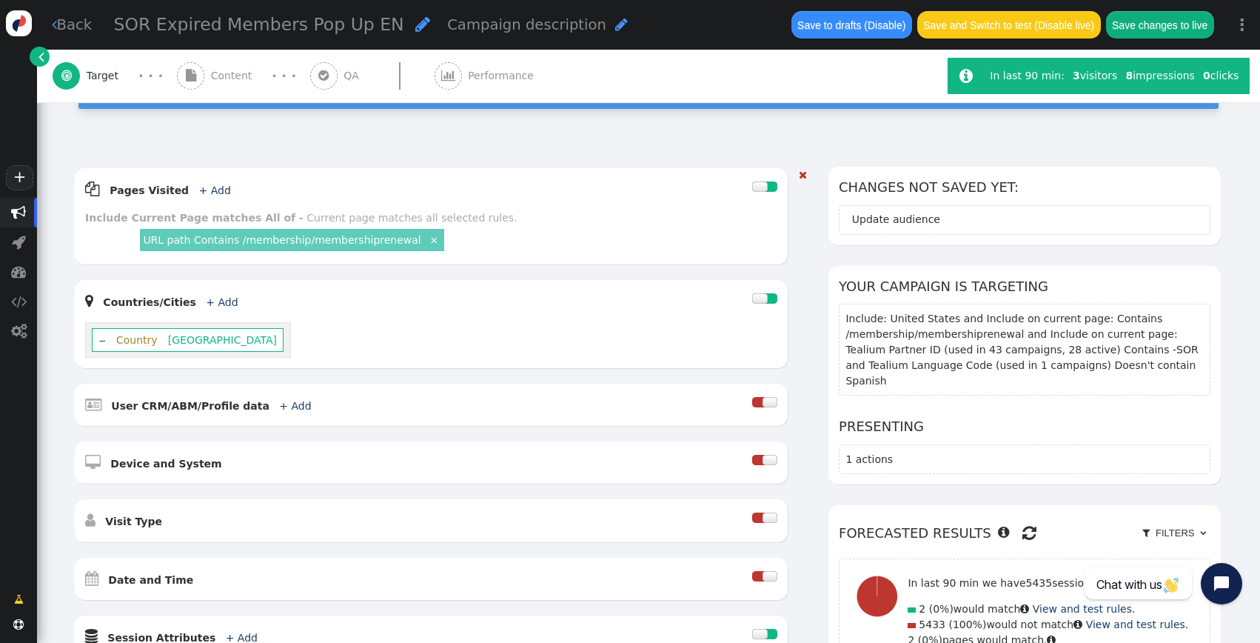
scroll to position [147, 0]
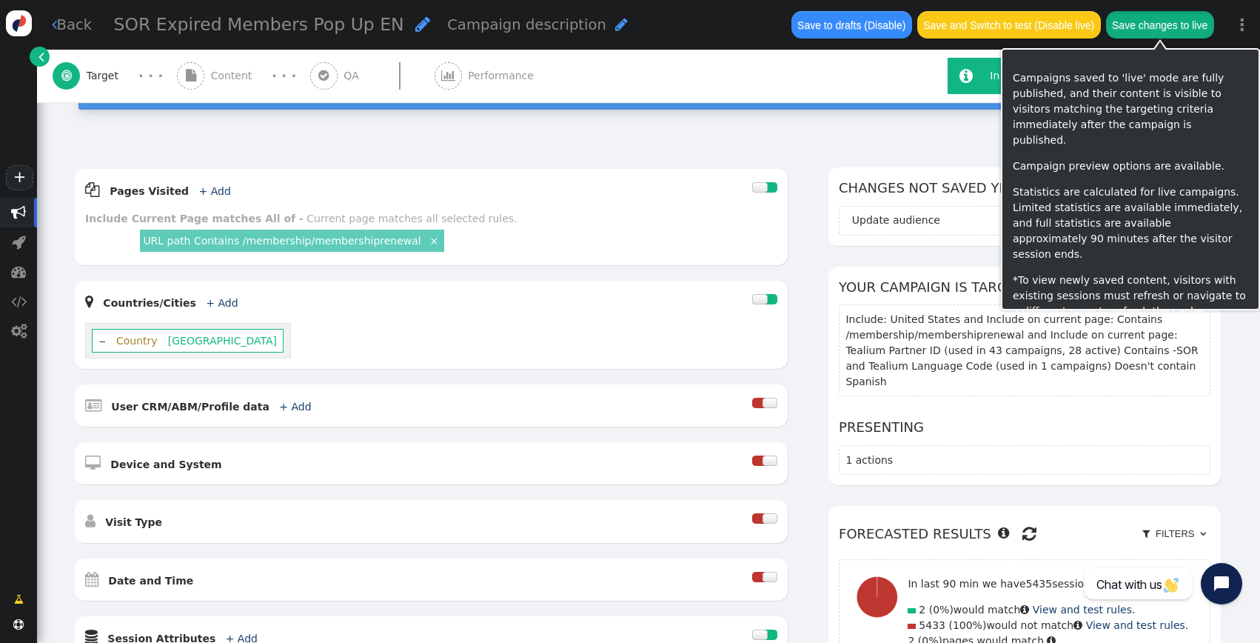
click at [1150, 26] on button "Save changes to live" at bounding box center [1160, 24] width 108 height 27
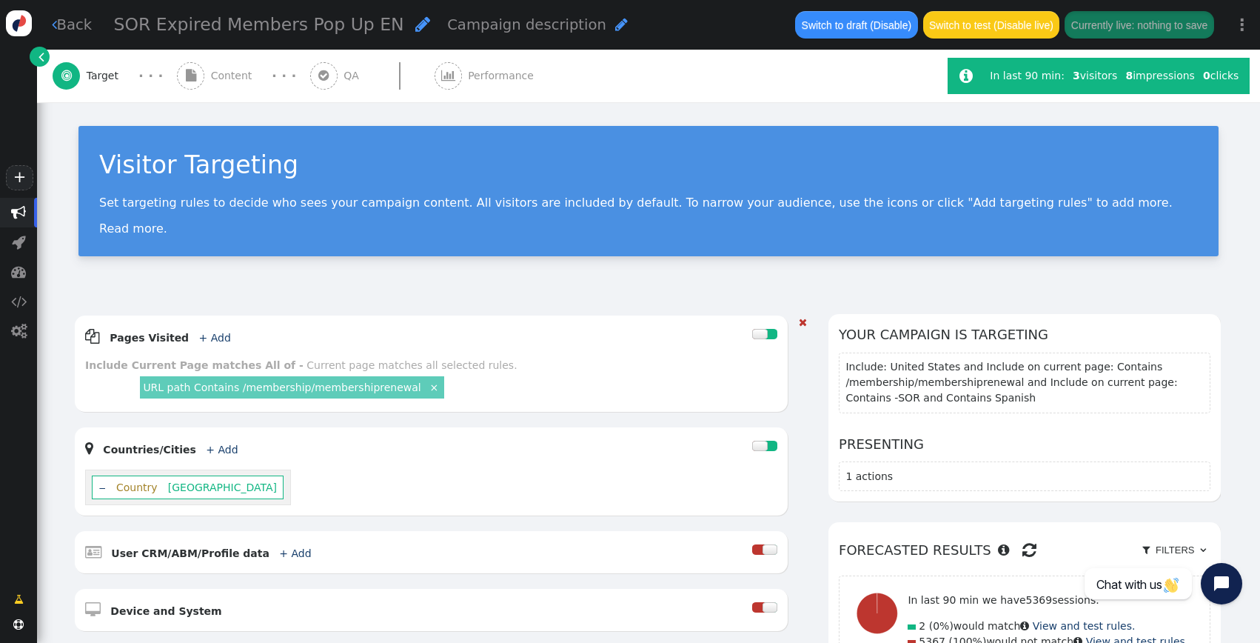
click at [788, 441] on div "" at bounding box center [797, 609] width 19 height 589
click at [757, 441] on div at bounding box center [759, 445] width 15 height 10
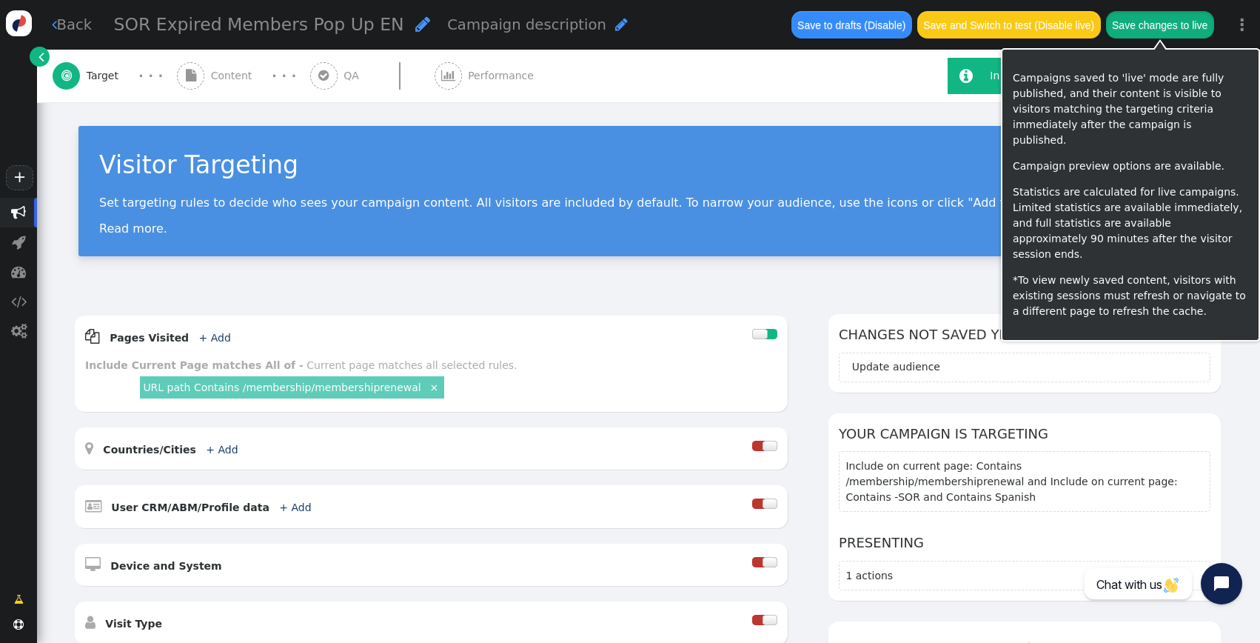
click at [1173, 16] on button "Save changes to live" at bounding box center [1160, 24] width 108 height 27
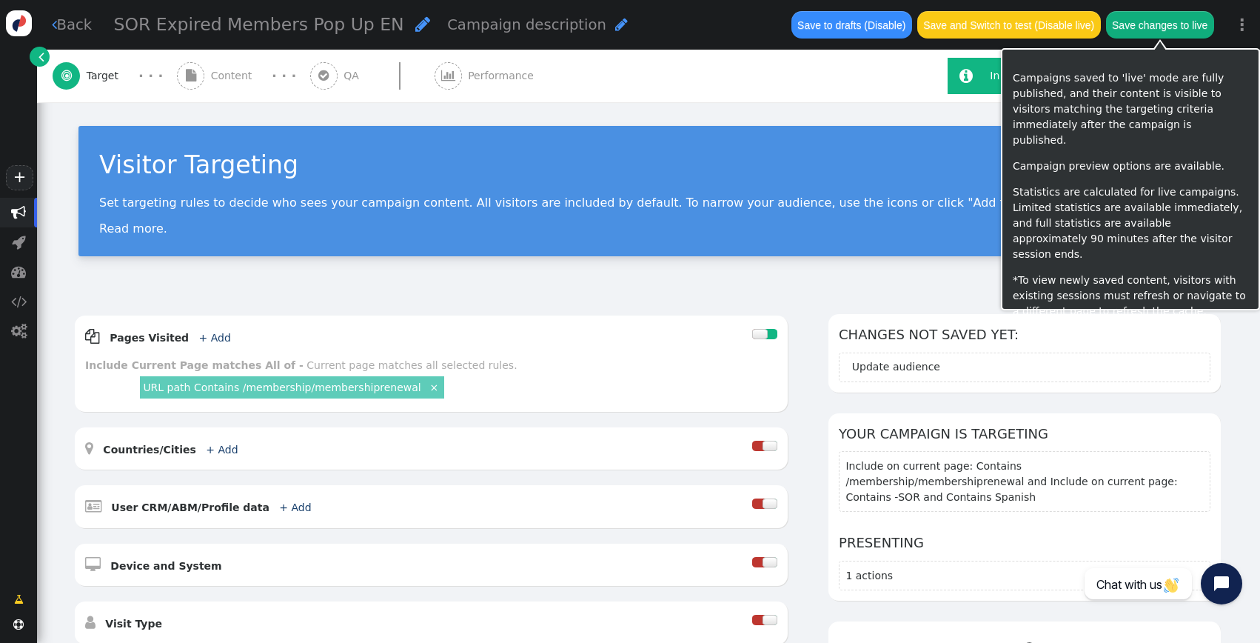
click at [1190, 13] on button "Save changes to live" at bounding box center [1160, 24] width 108 height 27
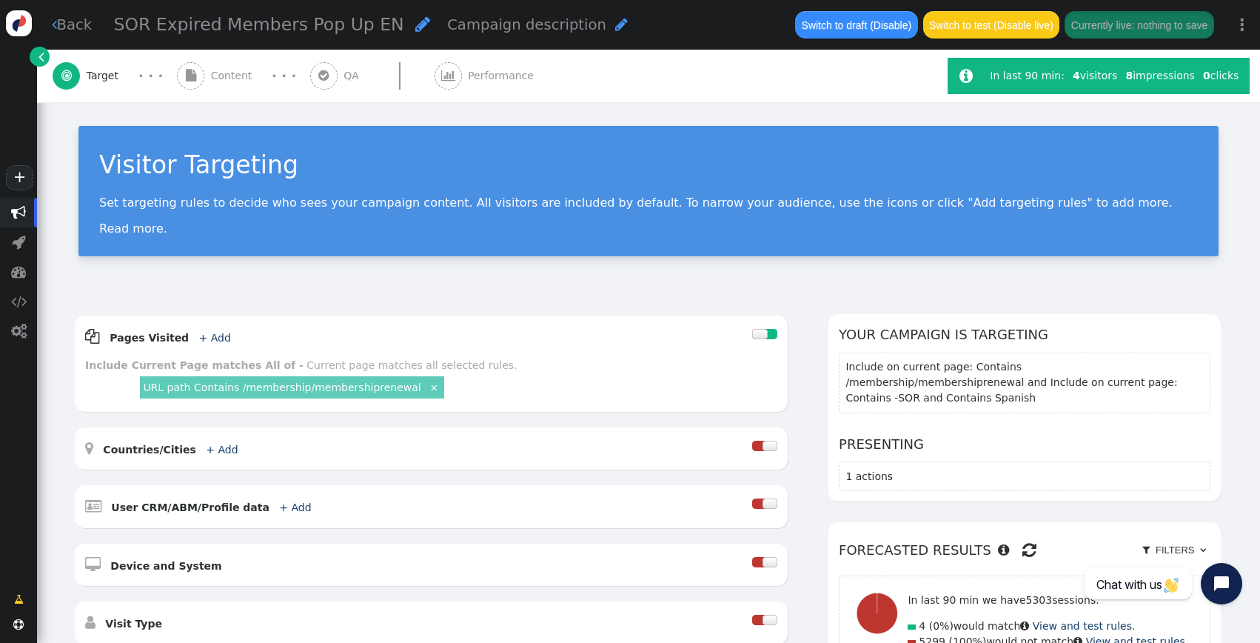
click at [87, 20] on link " Back" at bounding box center [72, 24] width 41 height 21
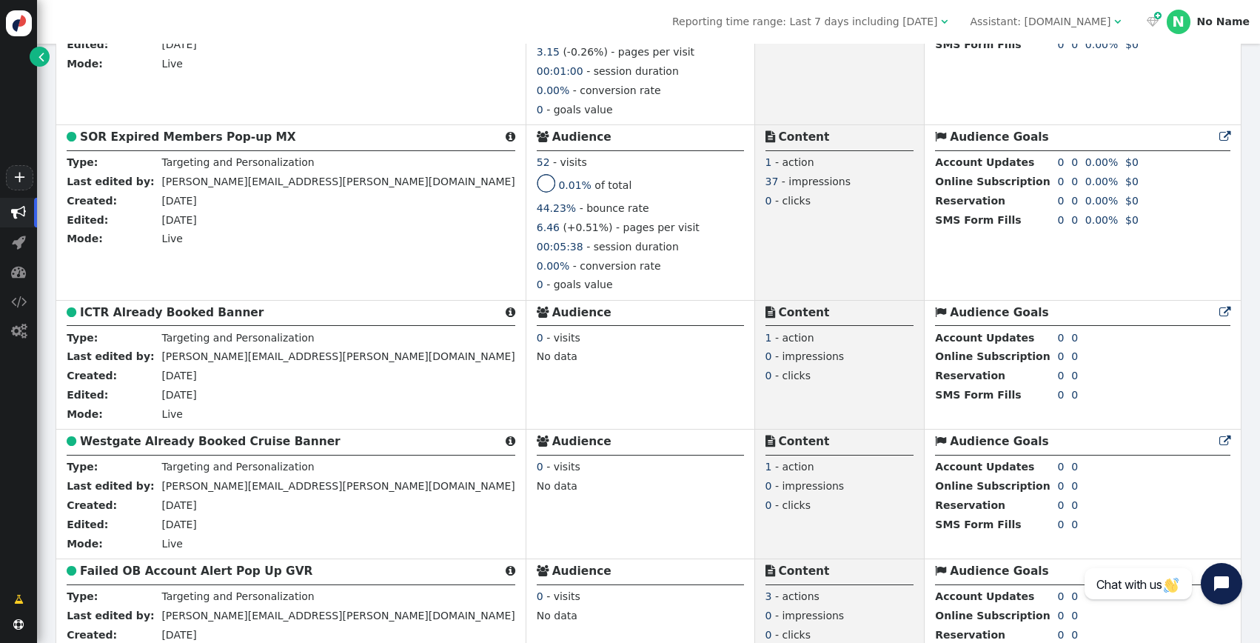
scroll to position [511, 0]
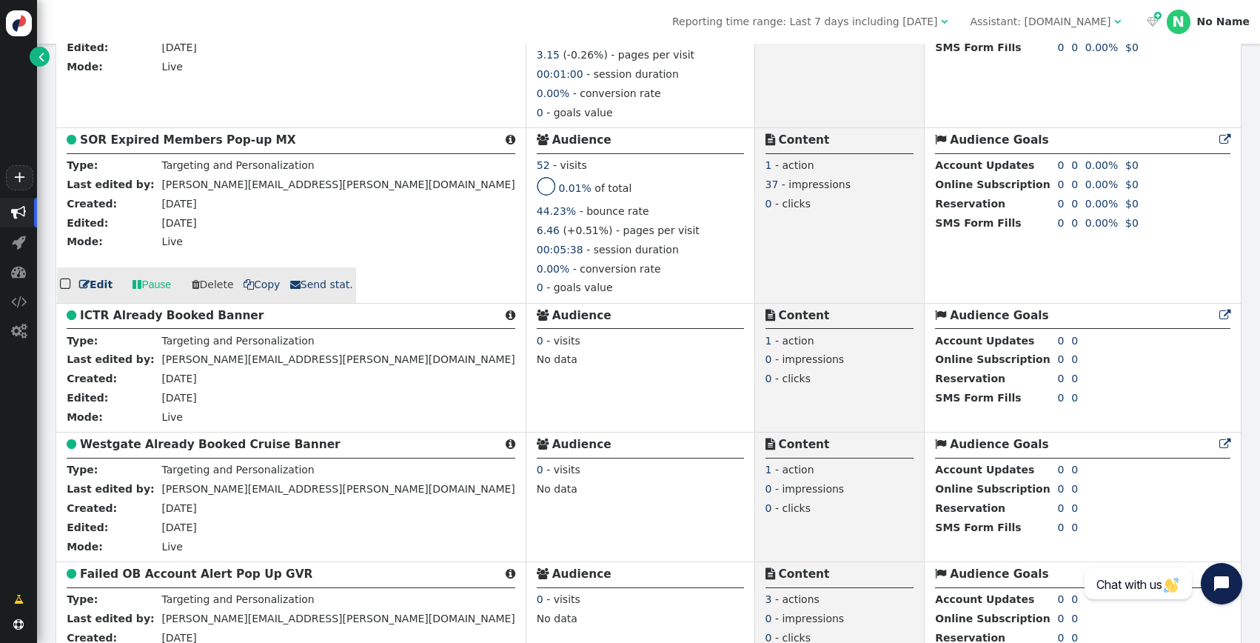
click at [87, 292] on link " Edit" at bounding box center [95, 285] width 33 height 16
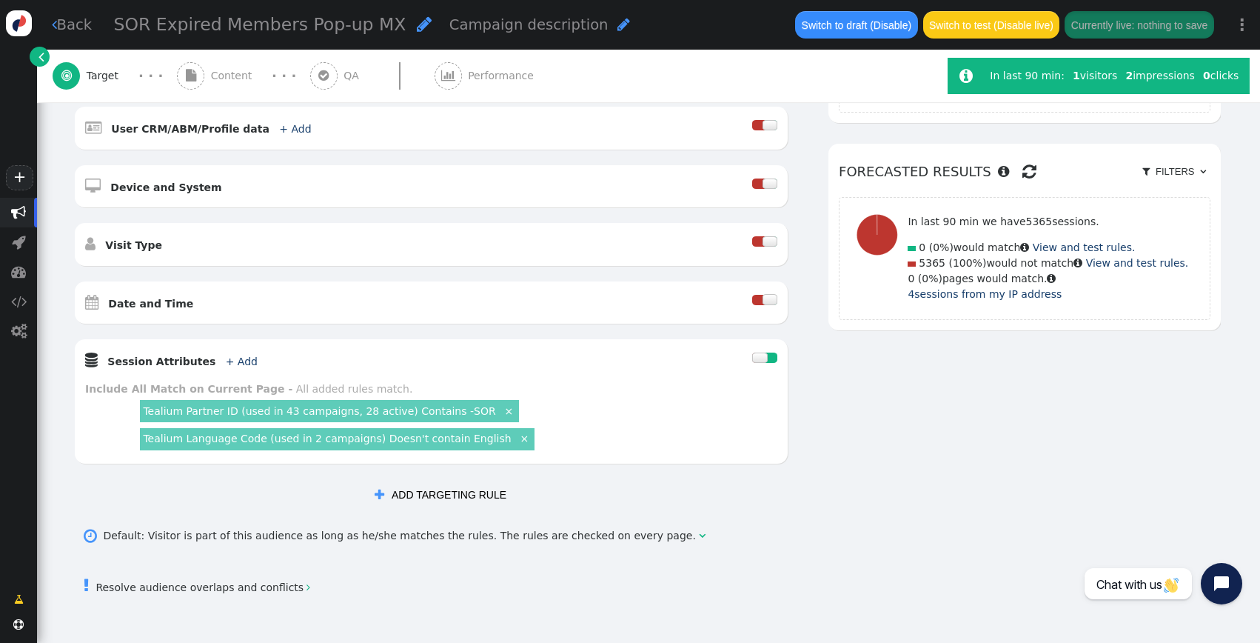
scroll to position [164, 0]
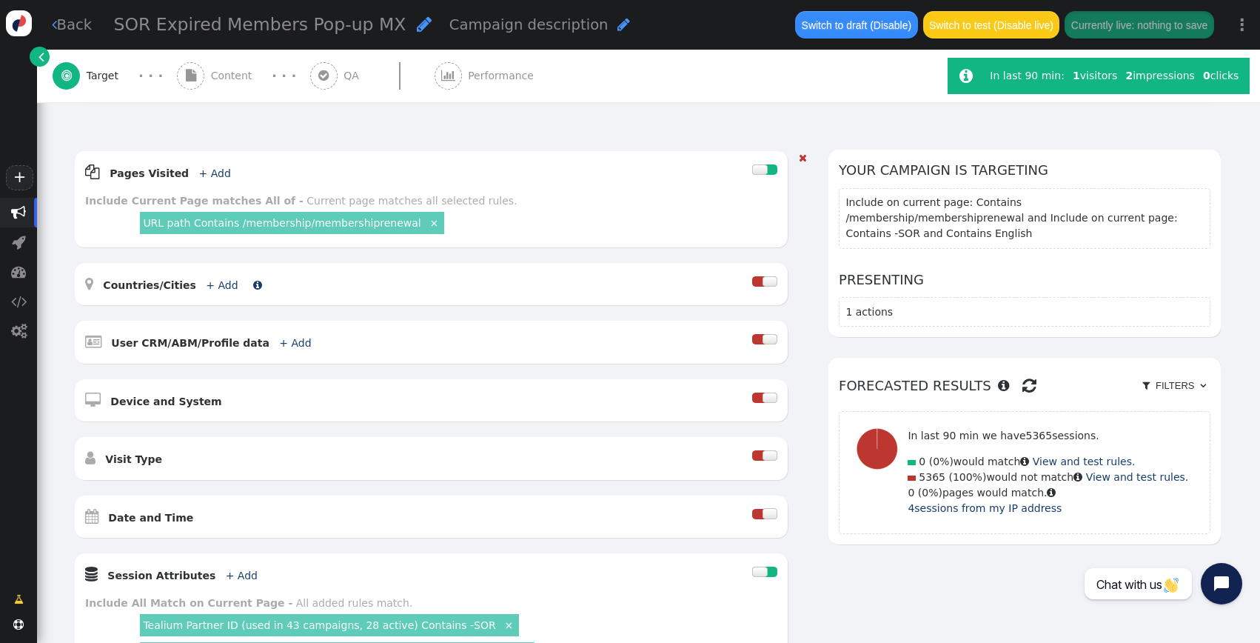
click at [216, 282] on link "+ Add" at bounding box center [222, 285] width 32 height 12
click at [164, 316] on div "Location name" at bounding box center [147, 320] width 68 height 16
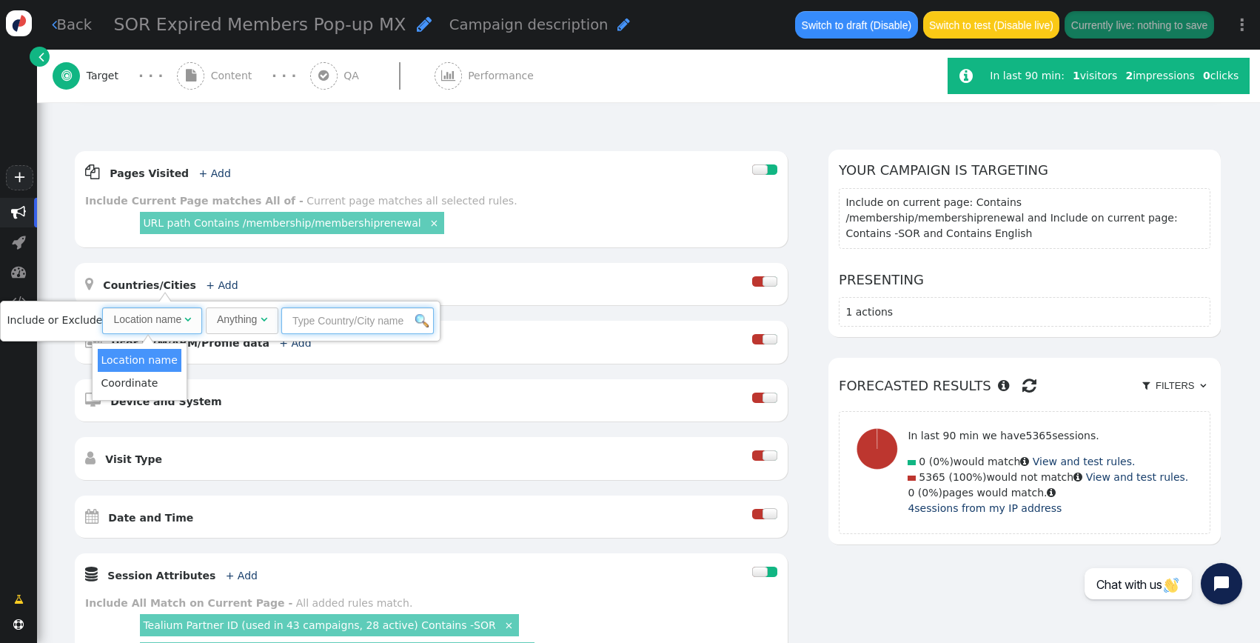
click at [378, 324] on input "text" at bounding box center [357, 320] width 152 height 27
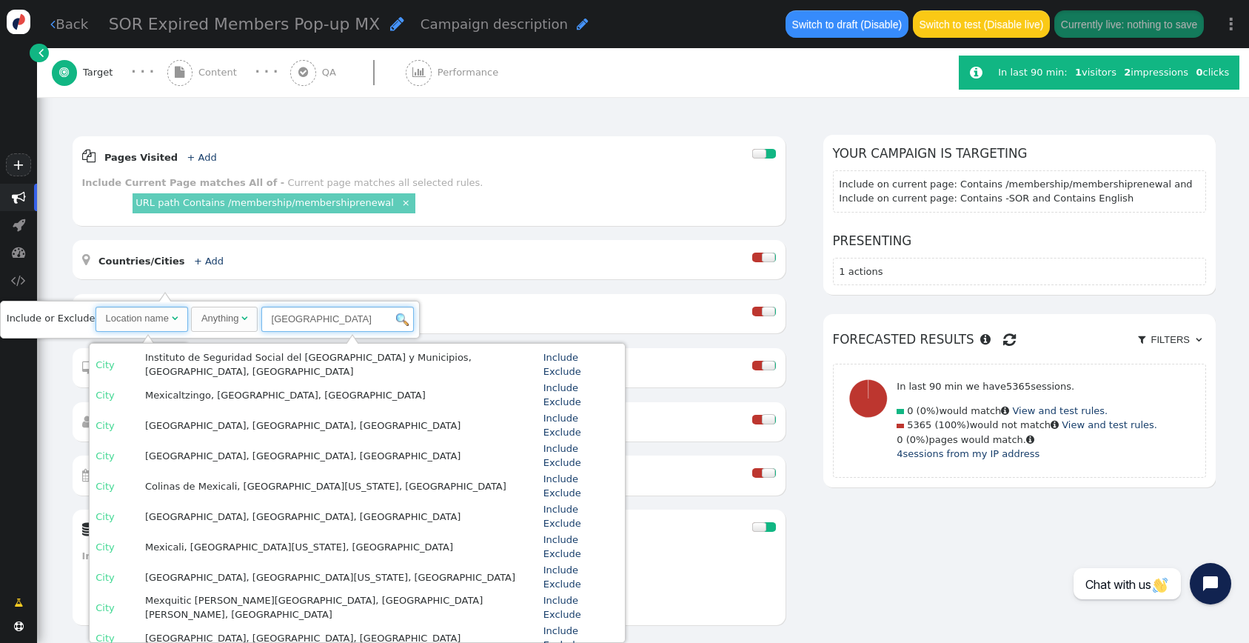
type input "mexico"
click at [409, 320] on img at bounding box center [402, 319] width 13 height 13
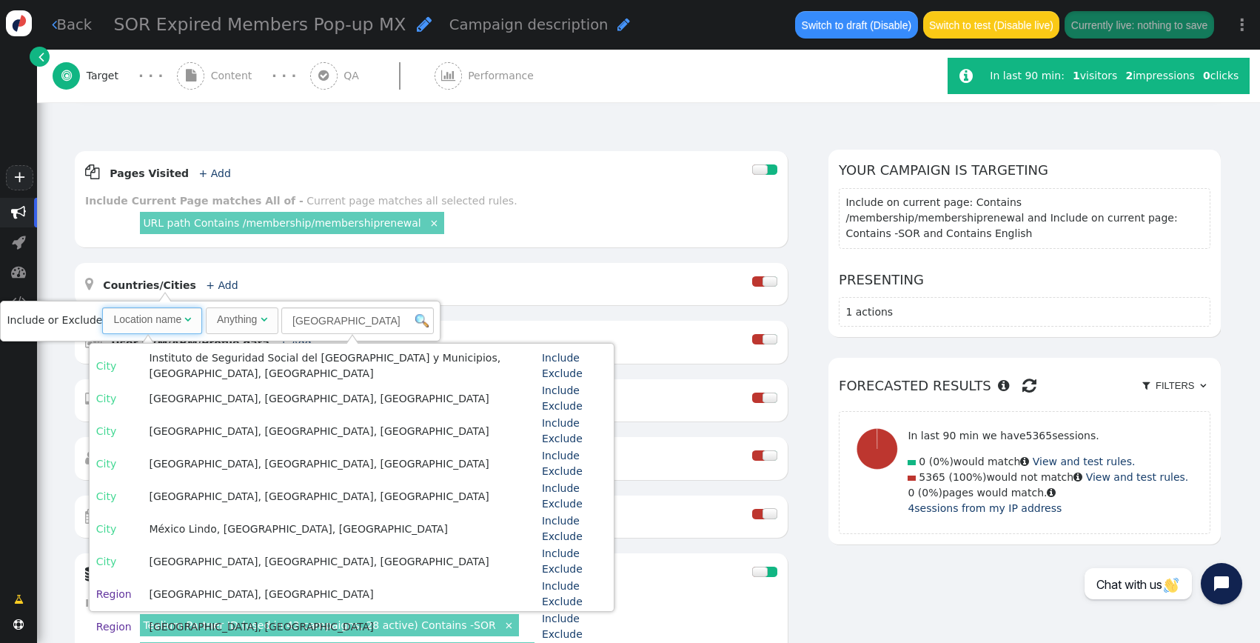
click at [418, 320] on img at bounding box center [421, 320] width 13 height 13
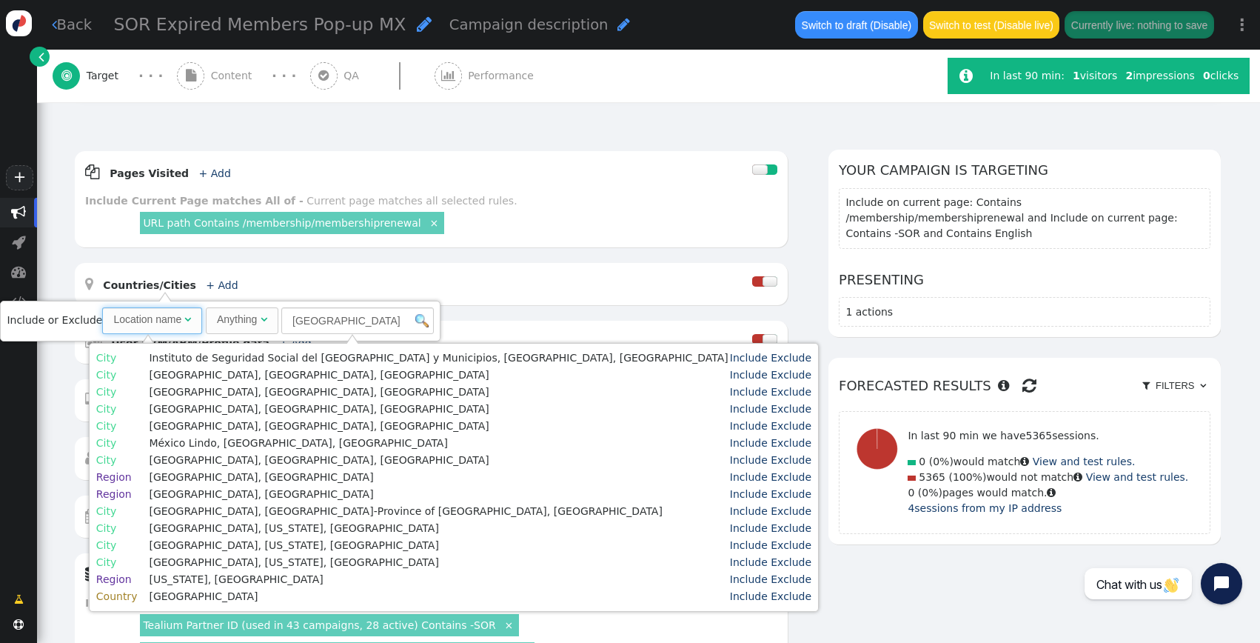
click at [166, 600] on td "Mexico" at bounding box center [438, 597] width 579 height 16
click at [133, 600] on span "Country" at bounding box center [116, 596] width 41 height 12
click at [110, 597] on span "Country" at bounding box center [116, 596] width 41 height 12
click at [730, 595] on link "Include" at bounding box center [749, 596] width 38 height 12
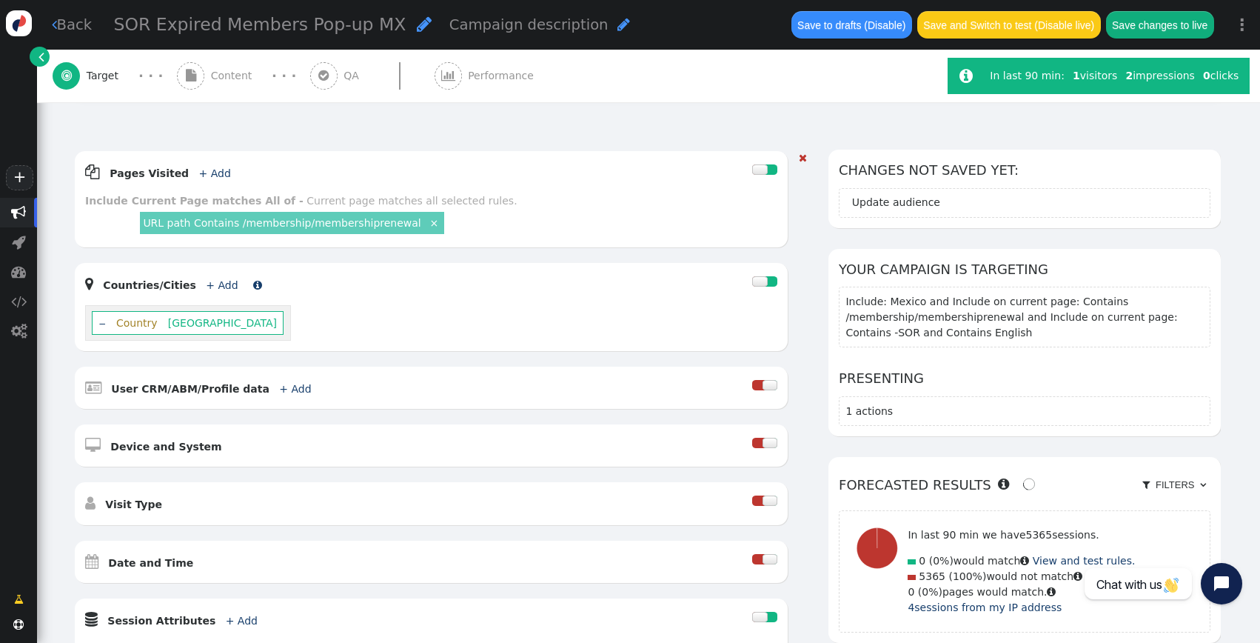
click at [206, 286] on link "+ Add" at bounding box center [222, 285] width 32 height 12
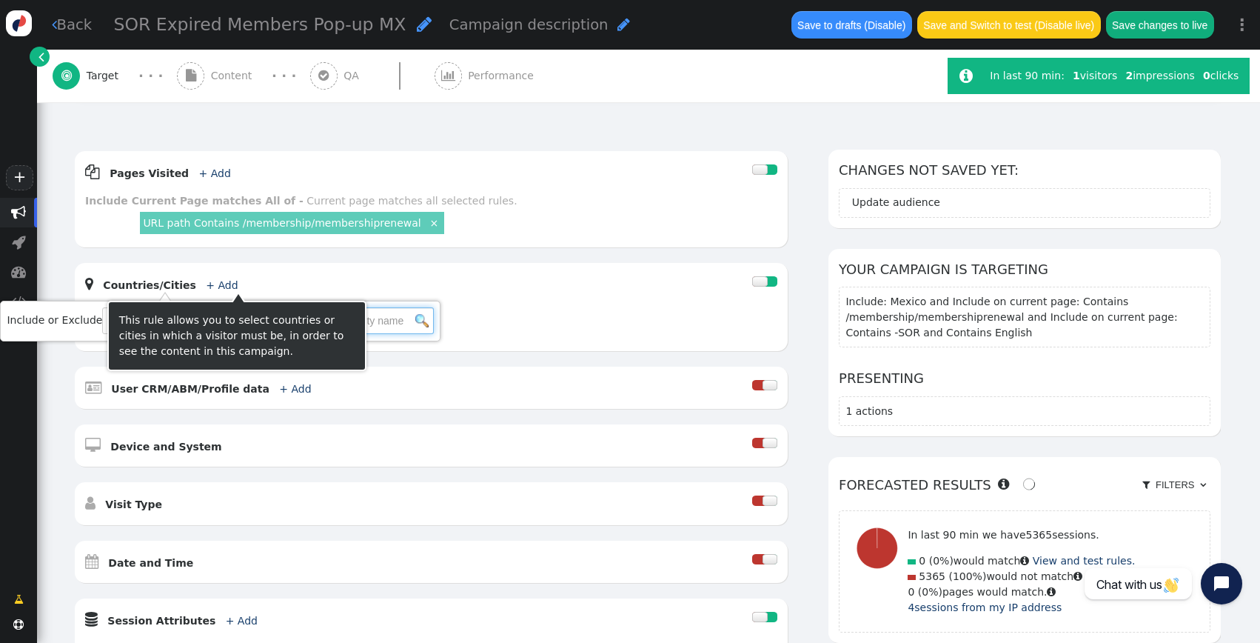
click at [369, 323] on input "text" at bounding box center [357, 320] width 152 height 27
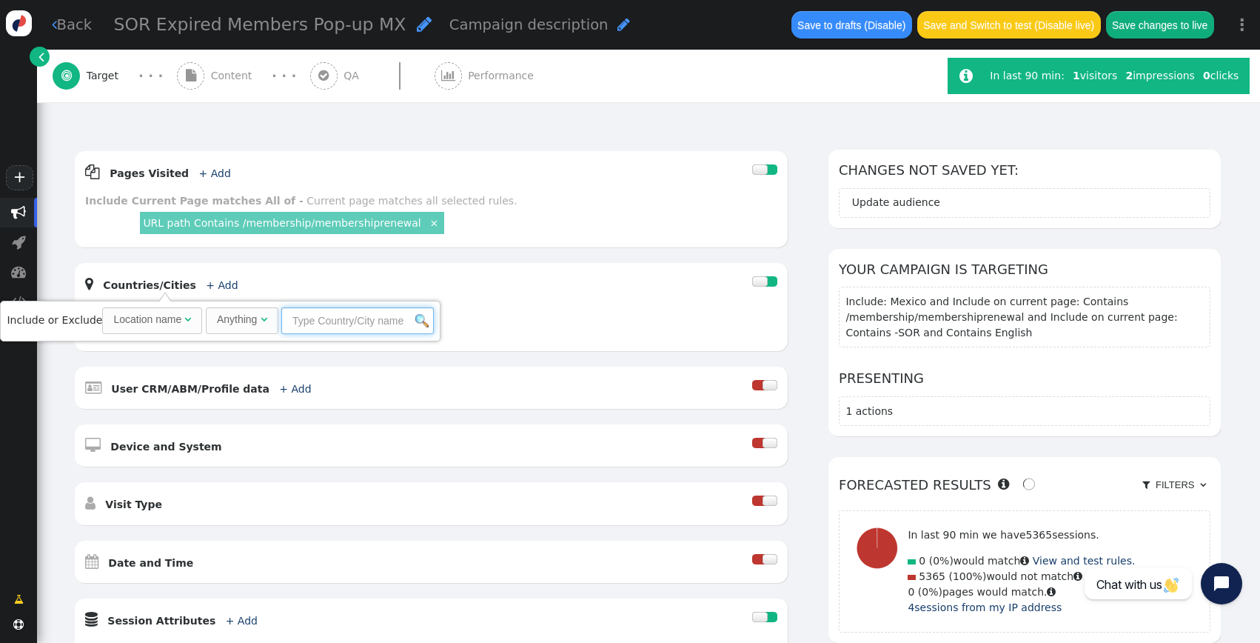
click at [374, 323] on input "text" at bounding box center [357, 320] width 152 height 27
click at [310, 316] on input "text" at bounding box center [357, 320] width 152 height 27
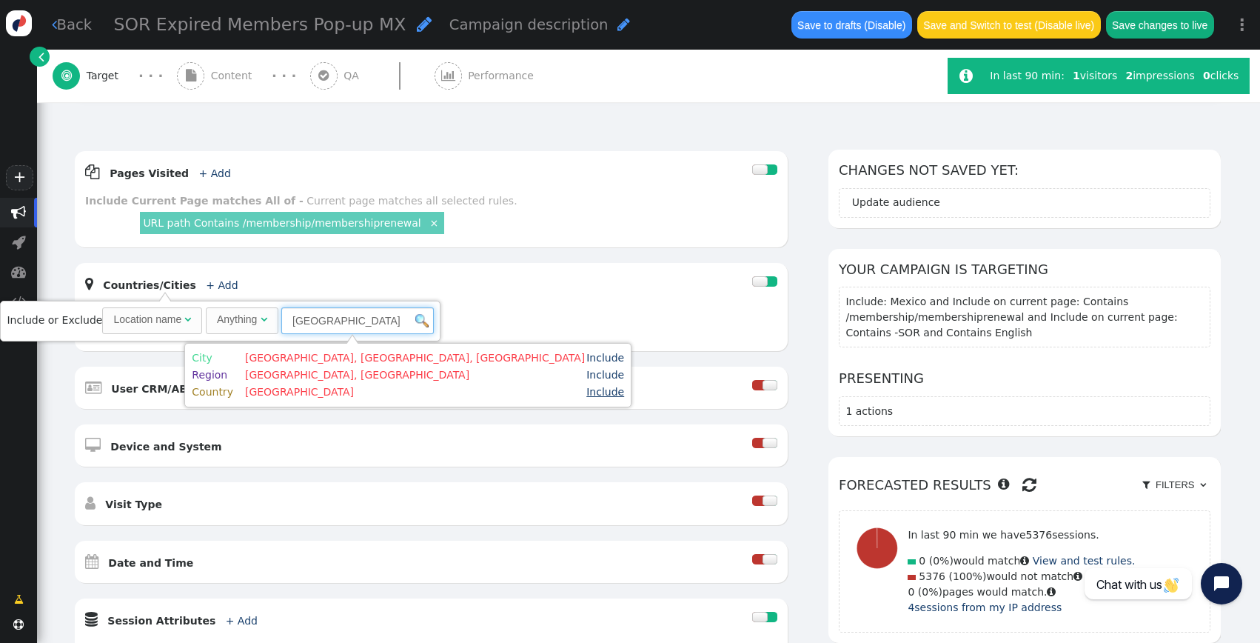
type input "spain"
click at [586, 387] on link "Include" at bounding box center [605, 392] width 38 height 12
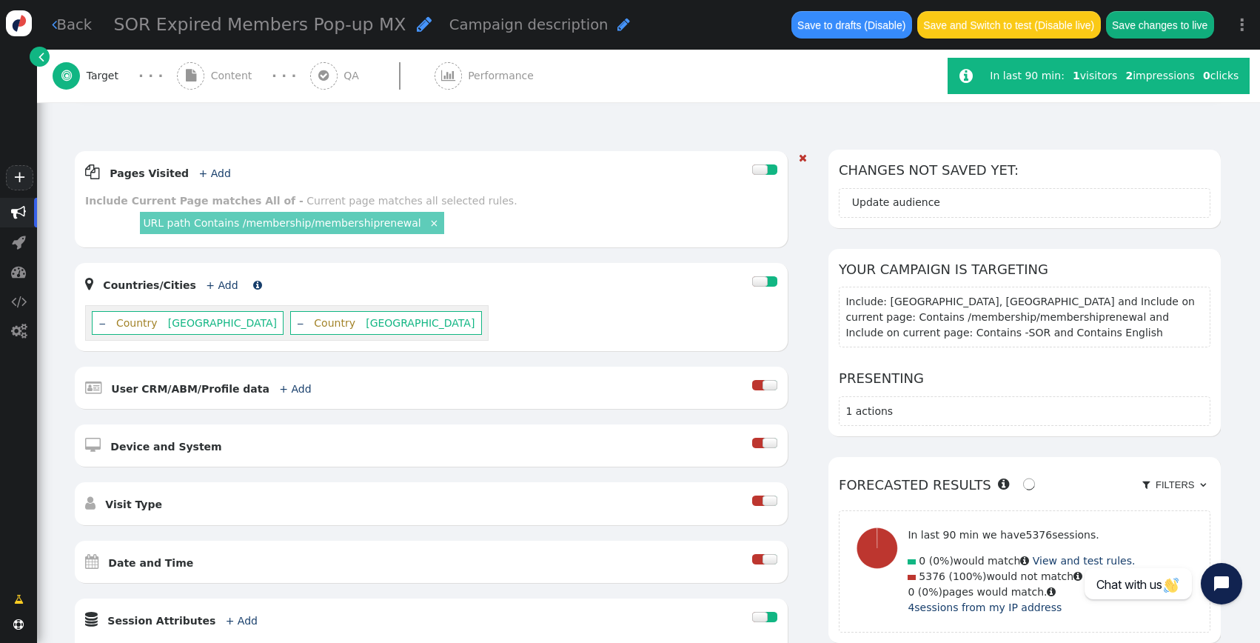
click at [211, 284] on link "+ Add" at bounding box center [222, 285] width 32 height 12
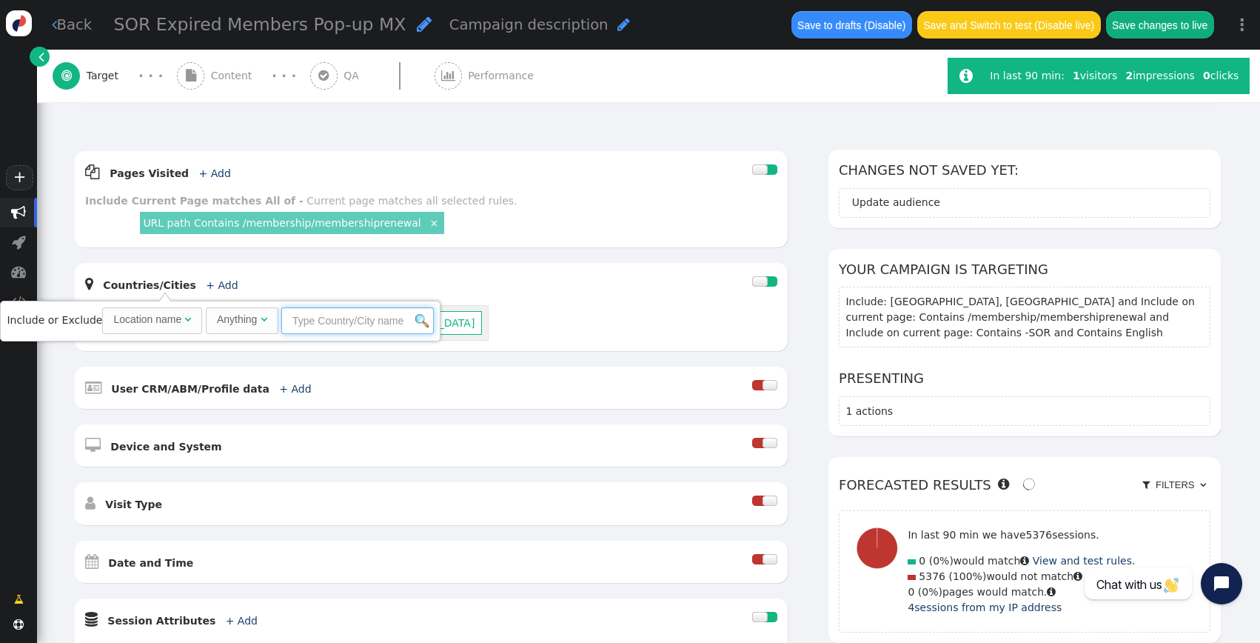
click at [329, 319] on input "text" at bounding box center [357, 320] width 152 height 27
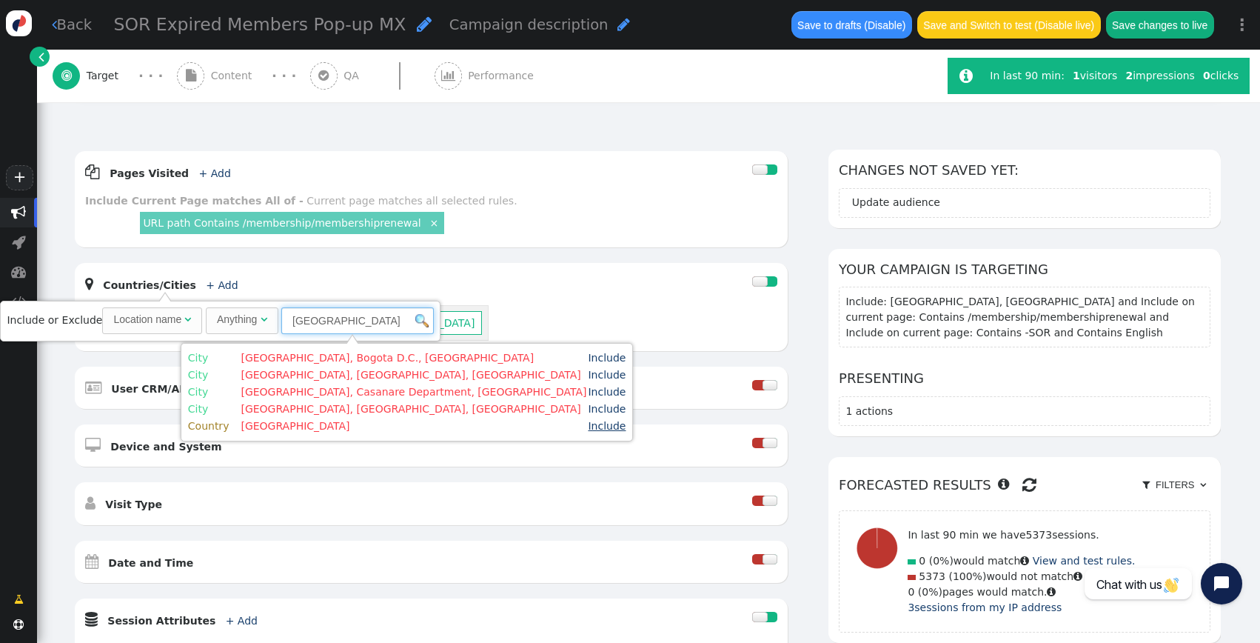
type input "colombia"
click at [588, 426] on link "Include" at bounding box center [607, 426] width 38 height 12
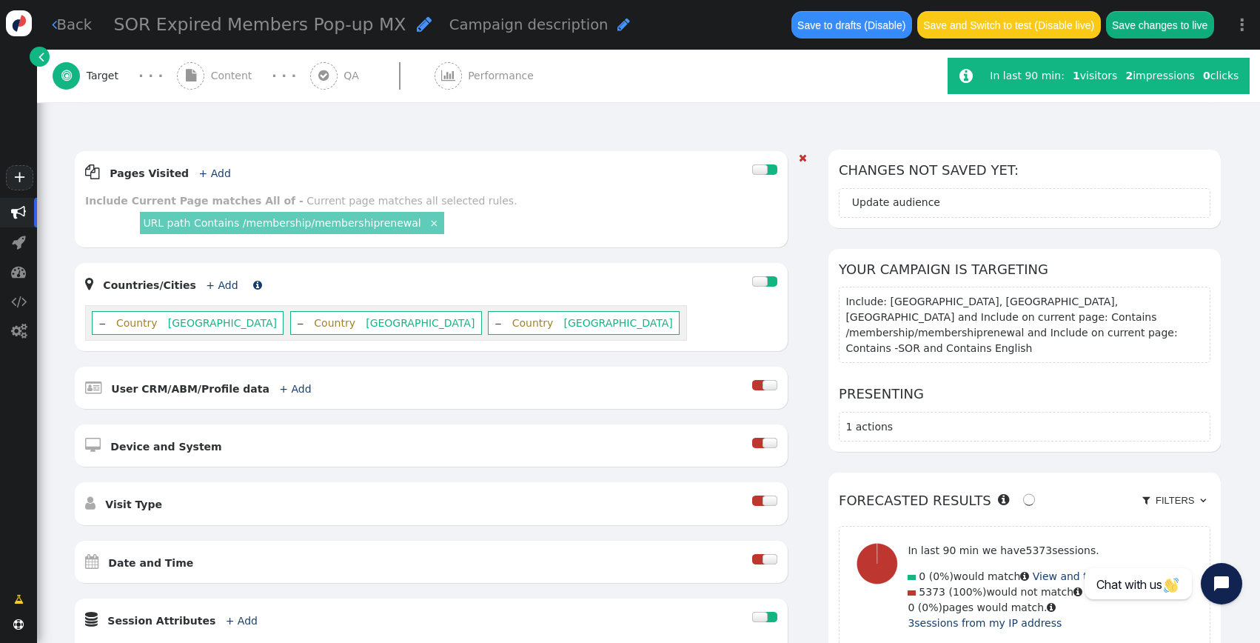
click at [208, 281] on link "+ Add" at bounding box center [222, 285] width 32 height 12
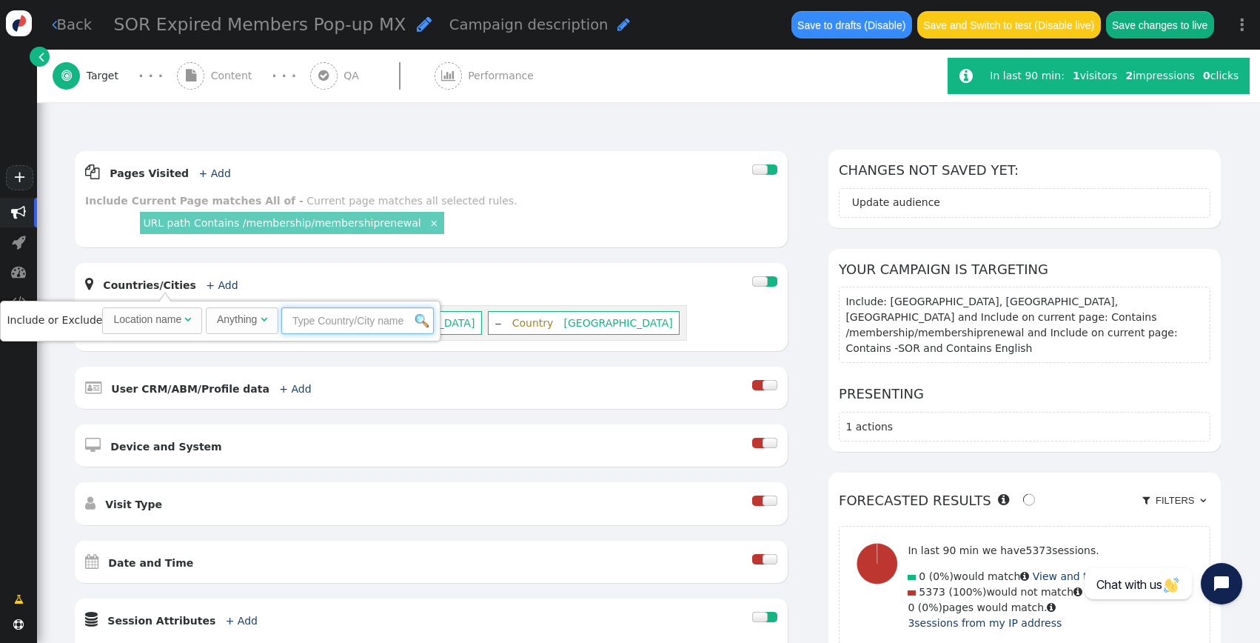
click at [330, 327] on input "text" at bounding box center [357, 320] width 152 height 27
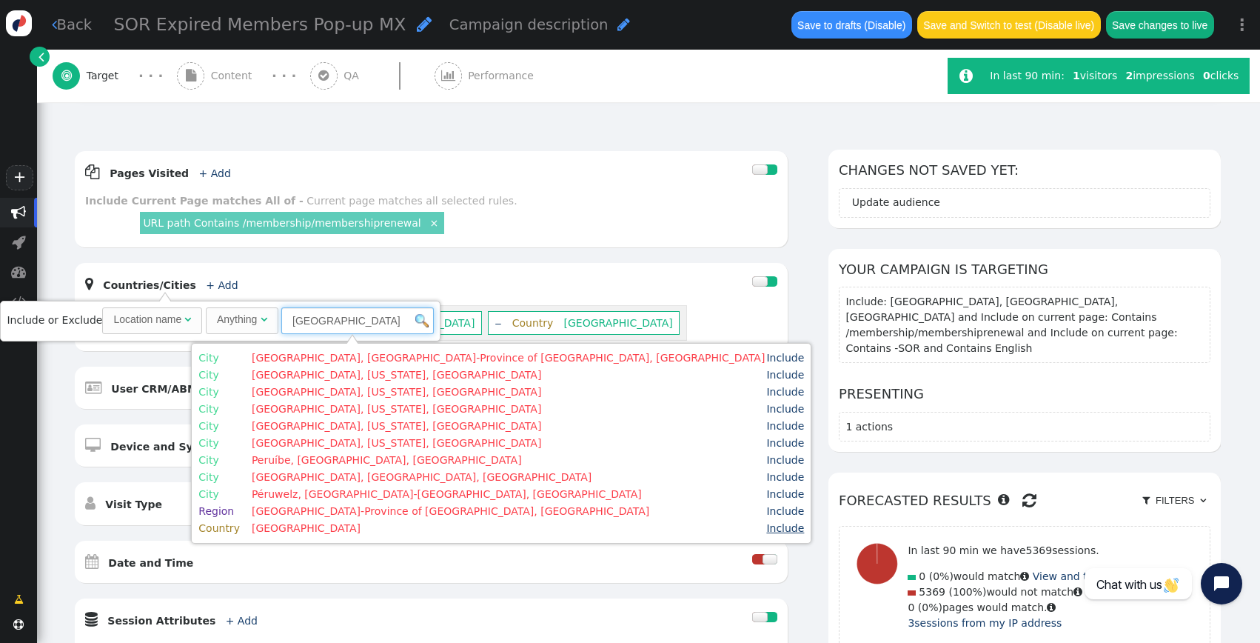
type input "peru"
click at [766, 527] on link "Include" at bounding box center [785, 528] width 38 height 12
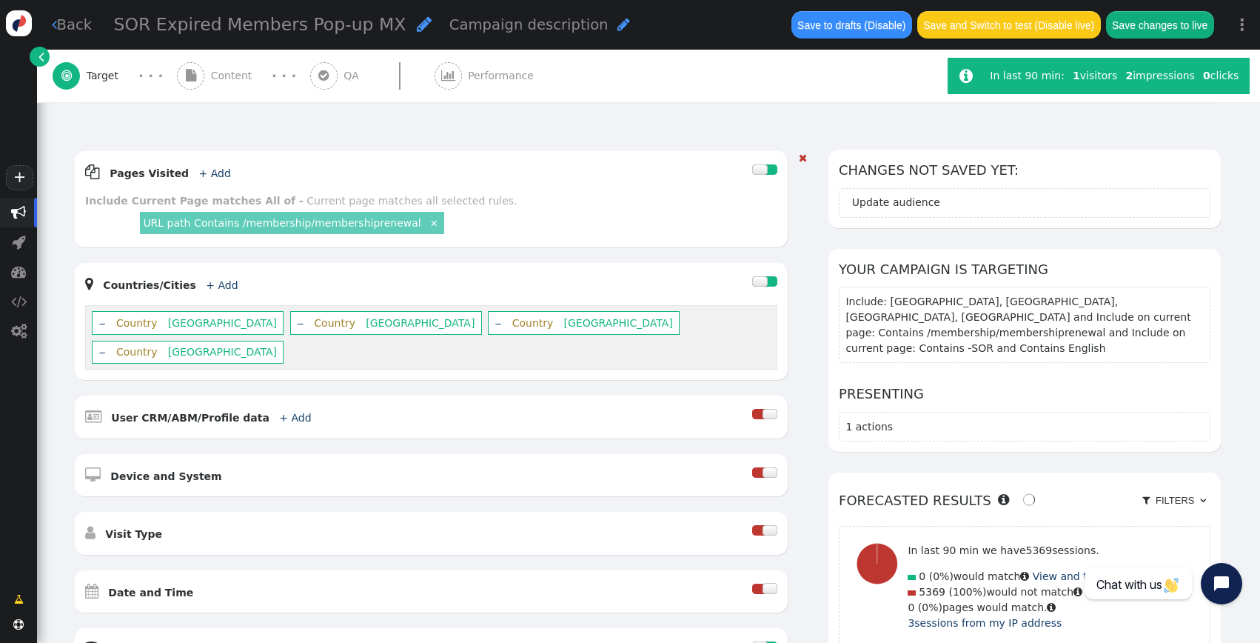
click at [202, 291] on div " Countries/Cities + Add " at bounding box center [418, 283] width 667 height 21
click at [210, 285] on link "+ Add" at bounding box center [222, 285] width 32 height 12
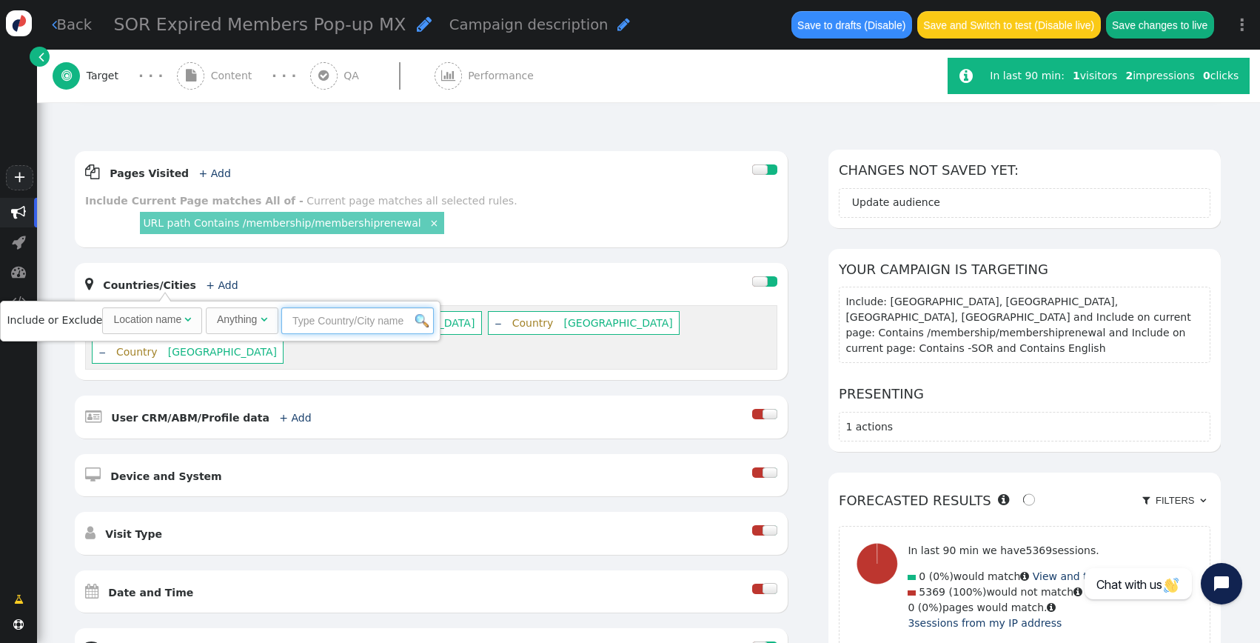
click at [366, 326] on input "text" at bounding box center [357, 320] width 152 height 27
type input "venezu"
click at [440, 354] on link "Include" at bounding box center [459, 358] width 38 height 12
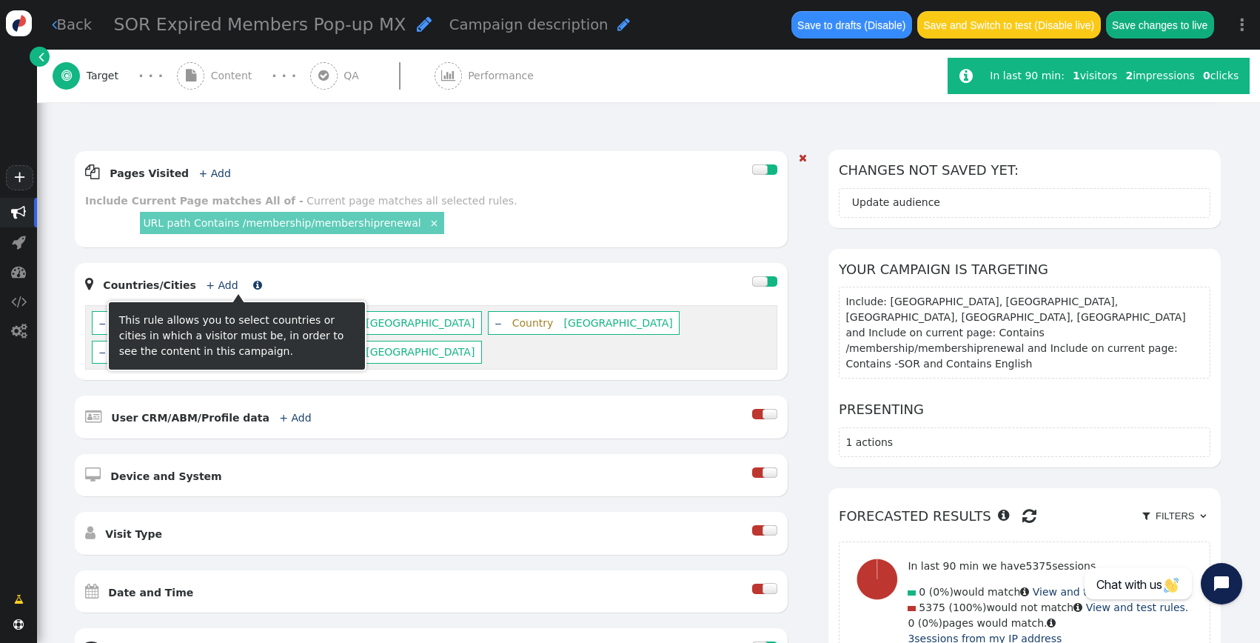
click at [213, 284] on link "+ Add" at bounding box center [222, 285] width 32 height 12
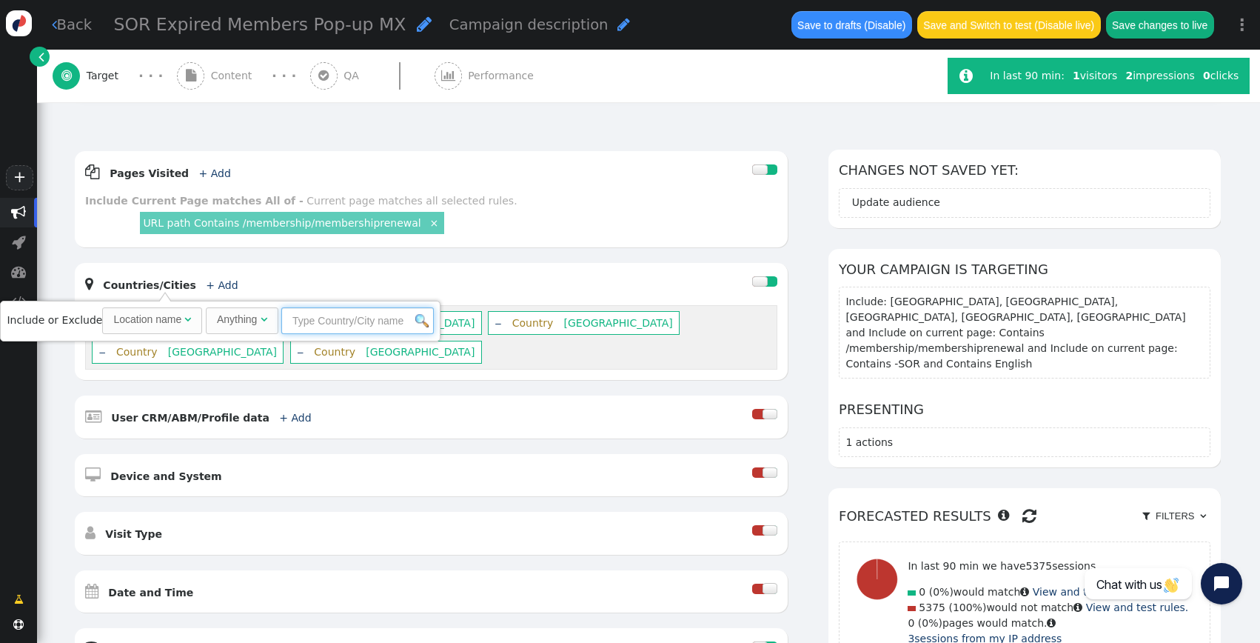
click at [293, 323] on input "text" at bounding box center [357, 320] width 152 height 27
type input "o"
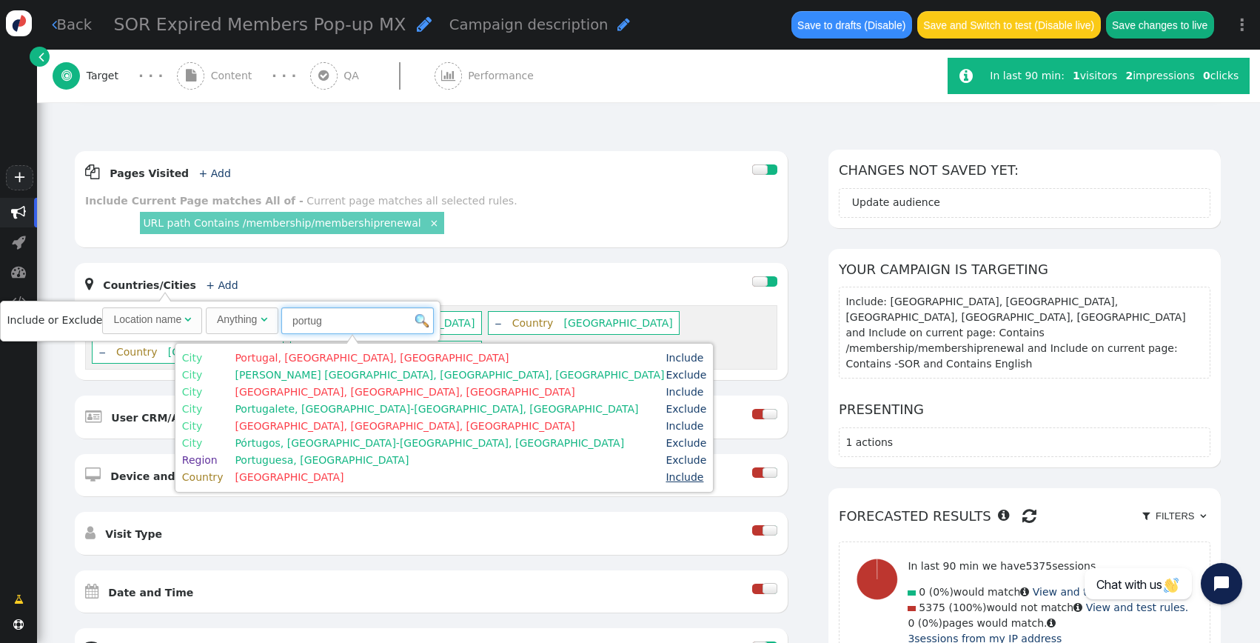
type input "portug"
click at [666, 480] on link "Include" at bounding box center [685, 477] width 38 height 12
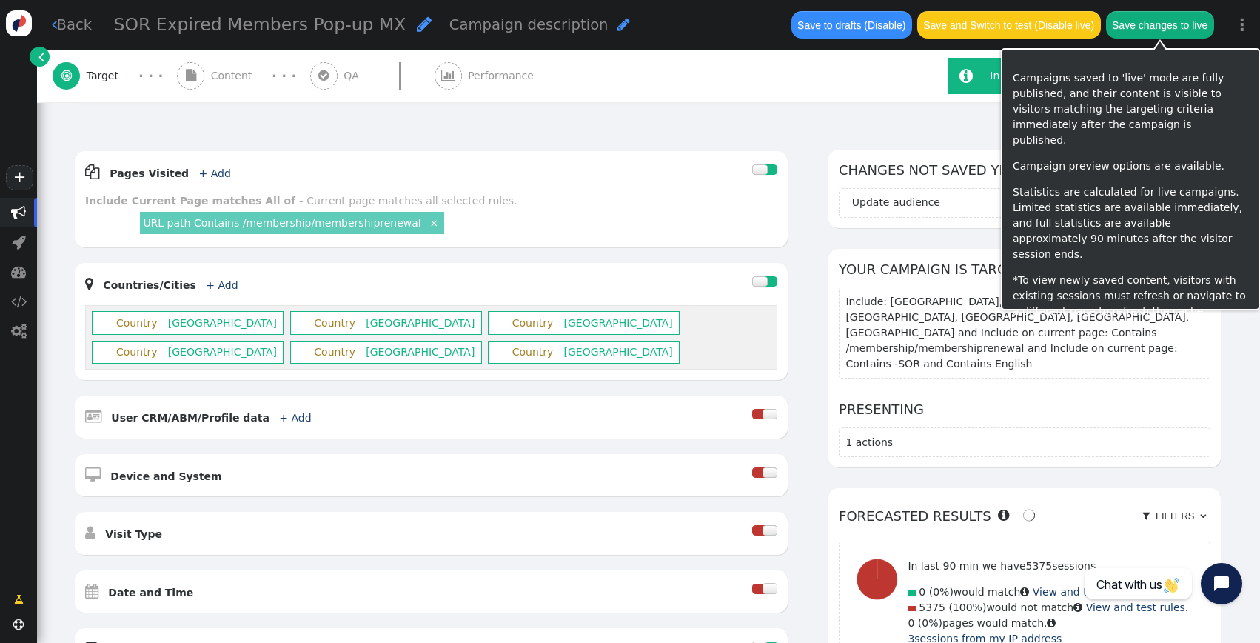
click at [1154, 19] on button "Save changes to live" at bounding box center [1160, 24] width 108 height 27
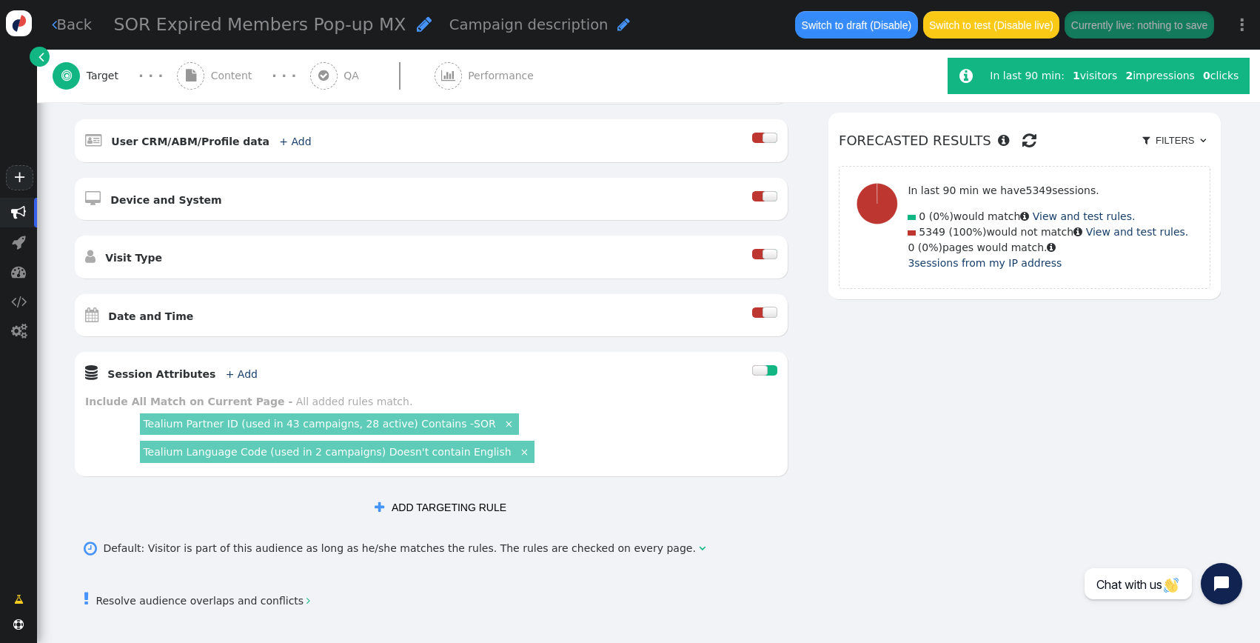
scroll to position [443, 0]
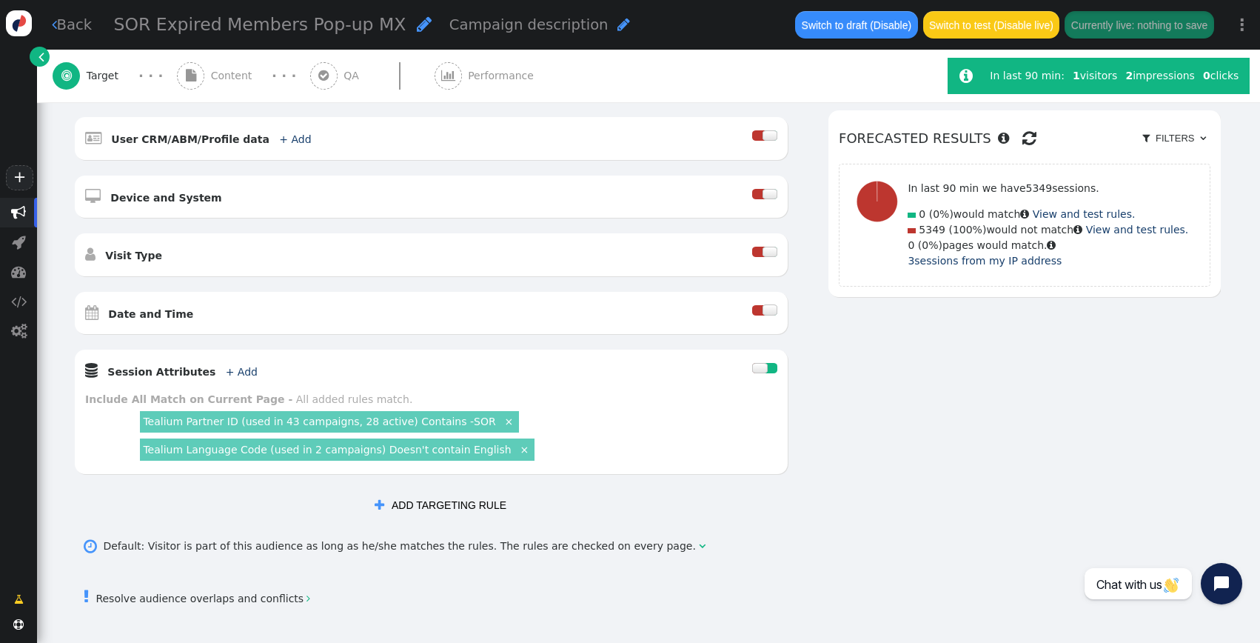
click at [979, 437] on div "AND OR XOR AND     Pages Visited + Add  Include Current Page is Any of - V…" at bounding box center [646, 195] width 1147 height 648
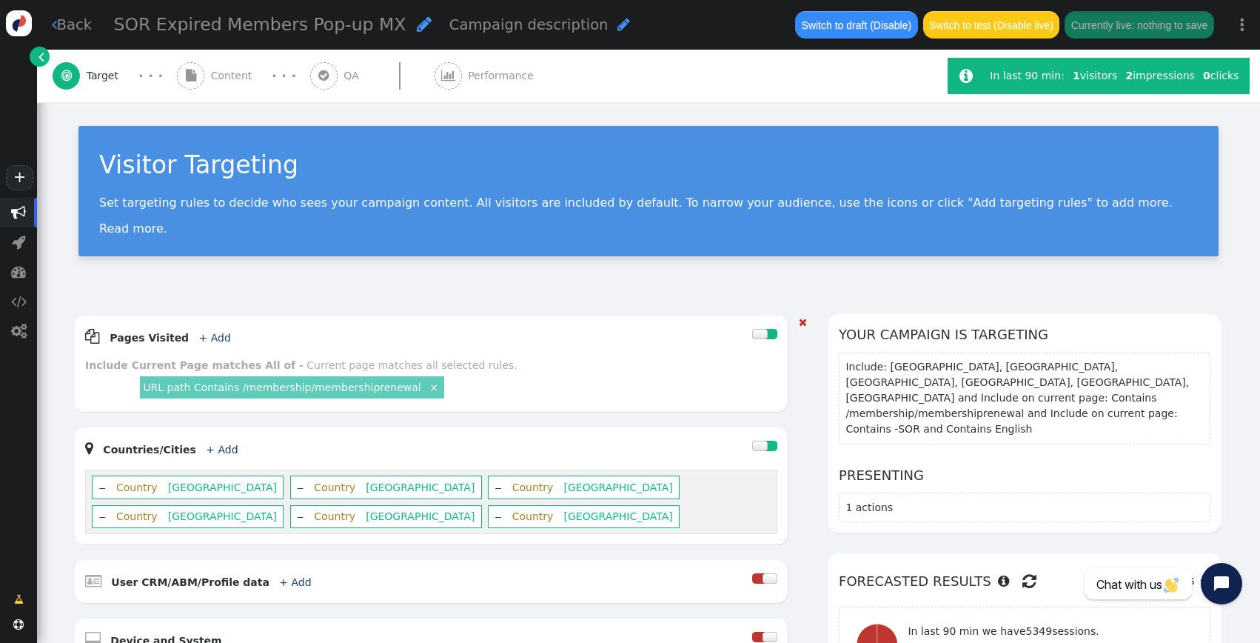
scroll to position [111, 0]
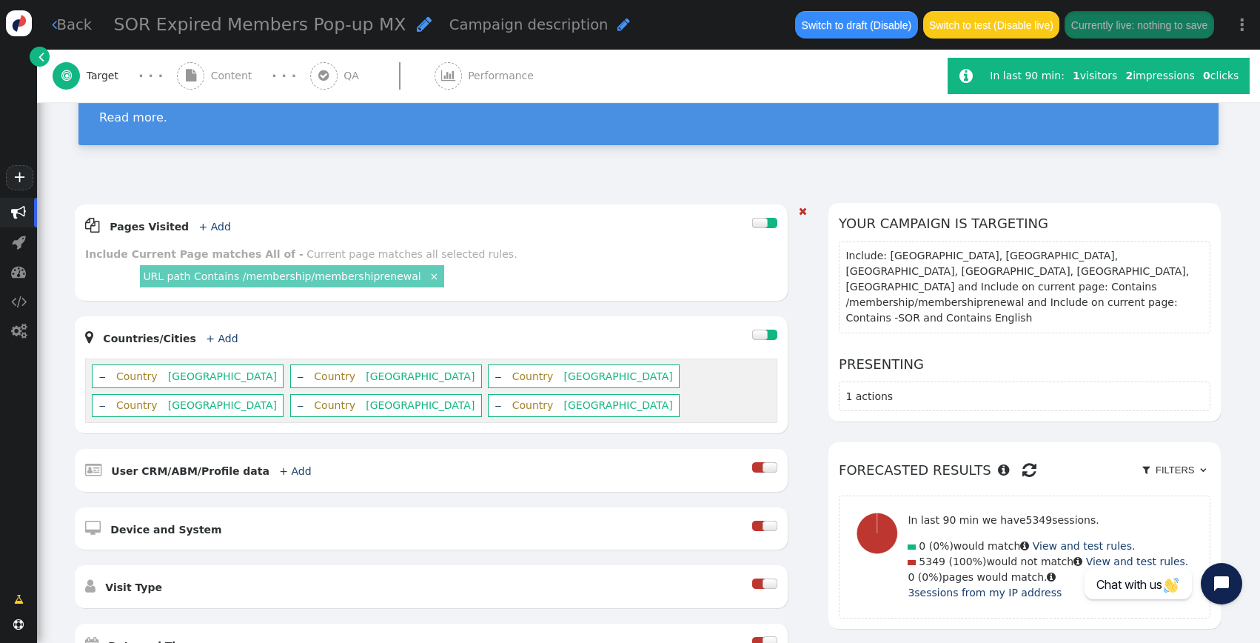
click at [204, 346] on div " Countries/Cities + Add " at bounding box center [418, 336] width 667 height 21
click at [208, 339] on link "+ Add" at bounding box center [222, 338] width 32 height 12
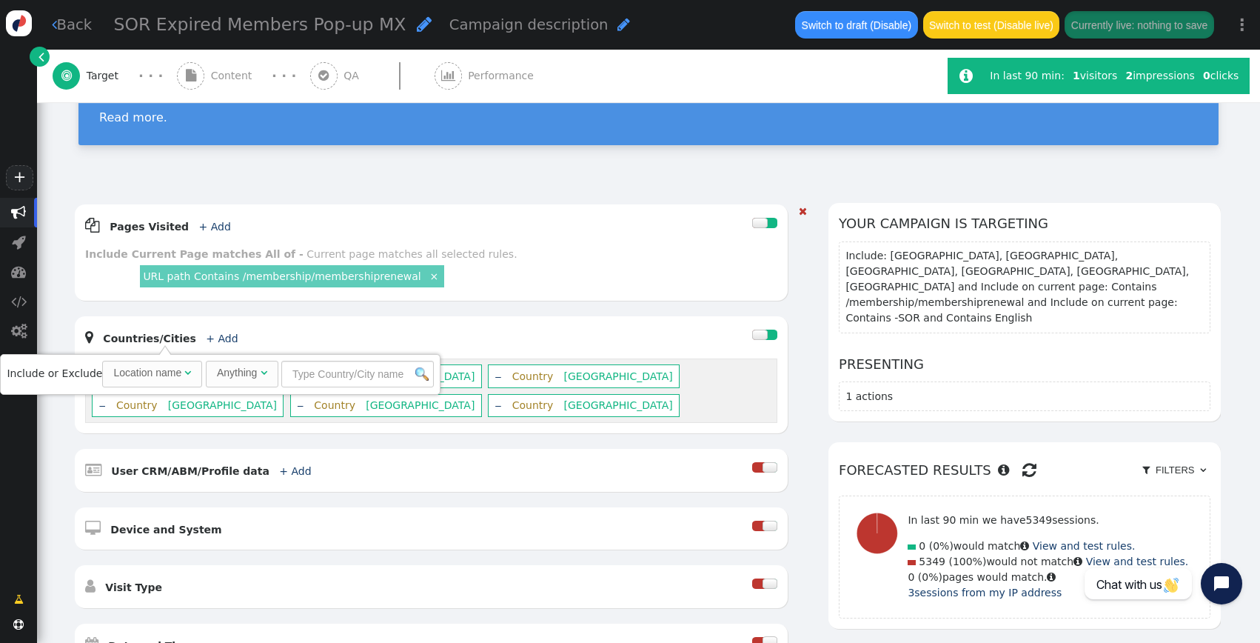
click at [492, 222] on div " Pages Visited + Add " at bounding box center [418, 225] width 667 height 21
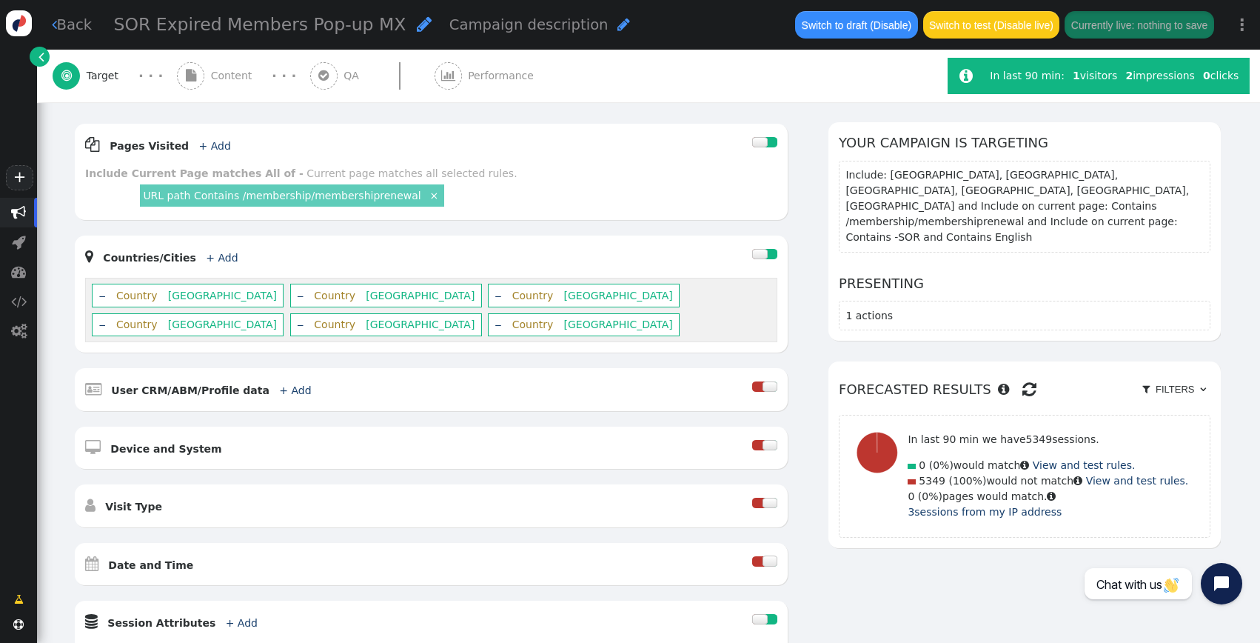
scroll to position [0, 0]
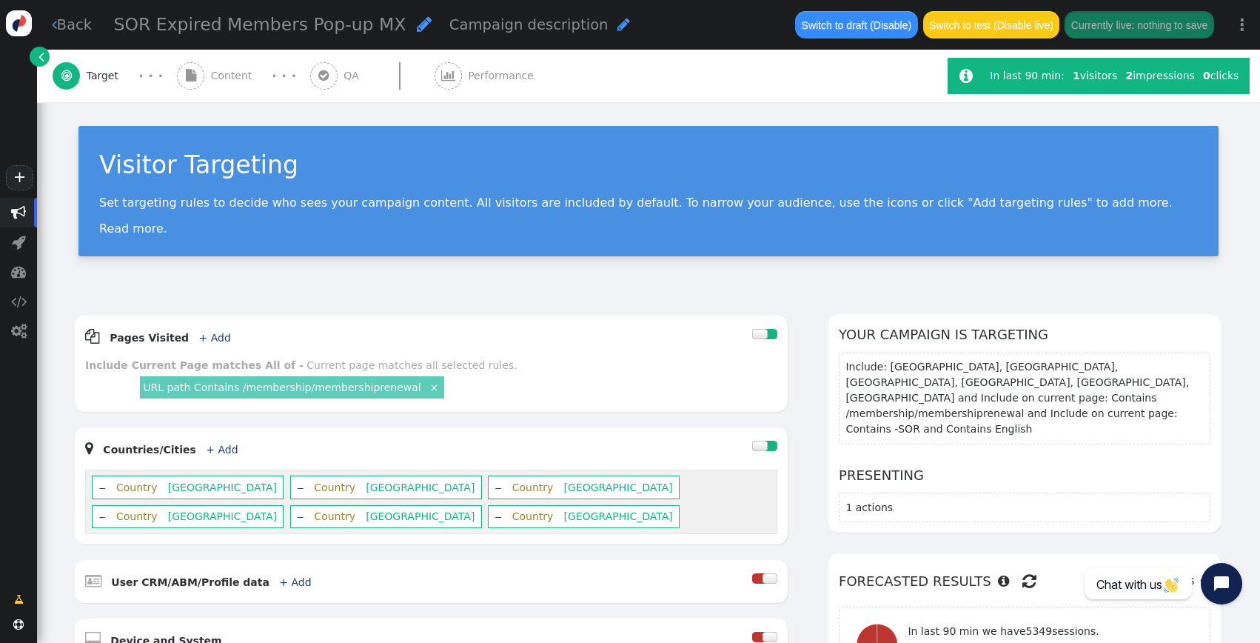
click at [193, 70] on span "" at bounding box center [191, 76] width 10 height 12
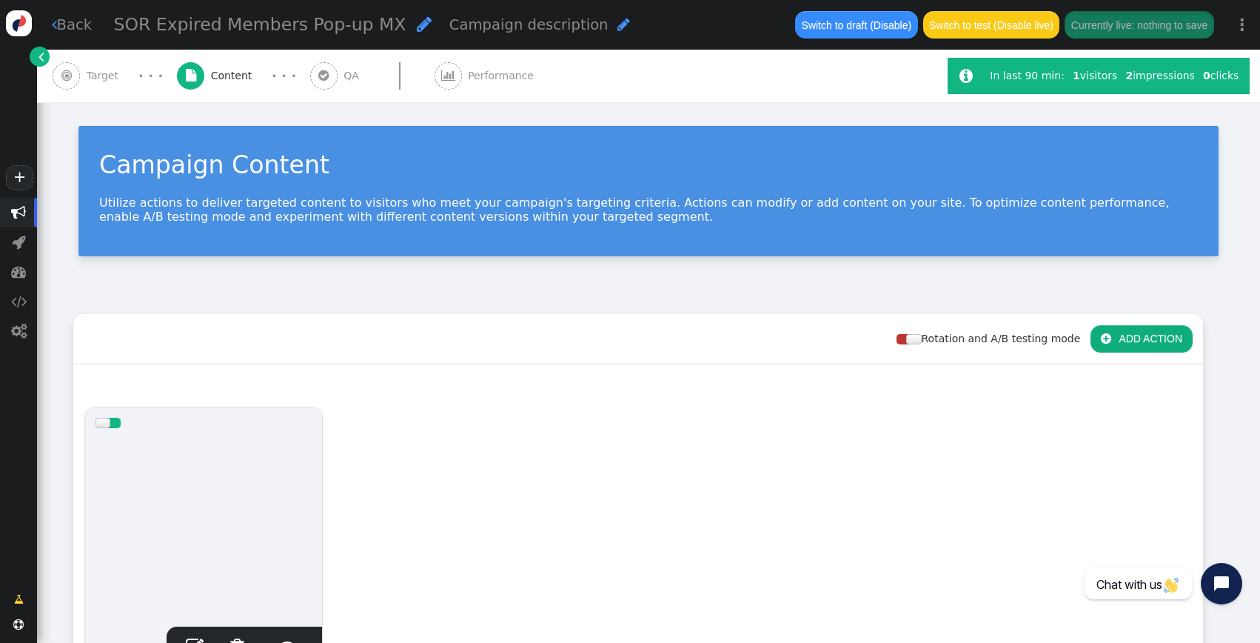
scroll to position [246, 0]
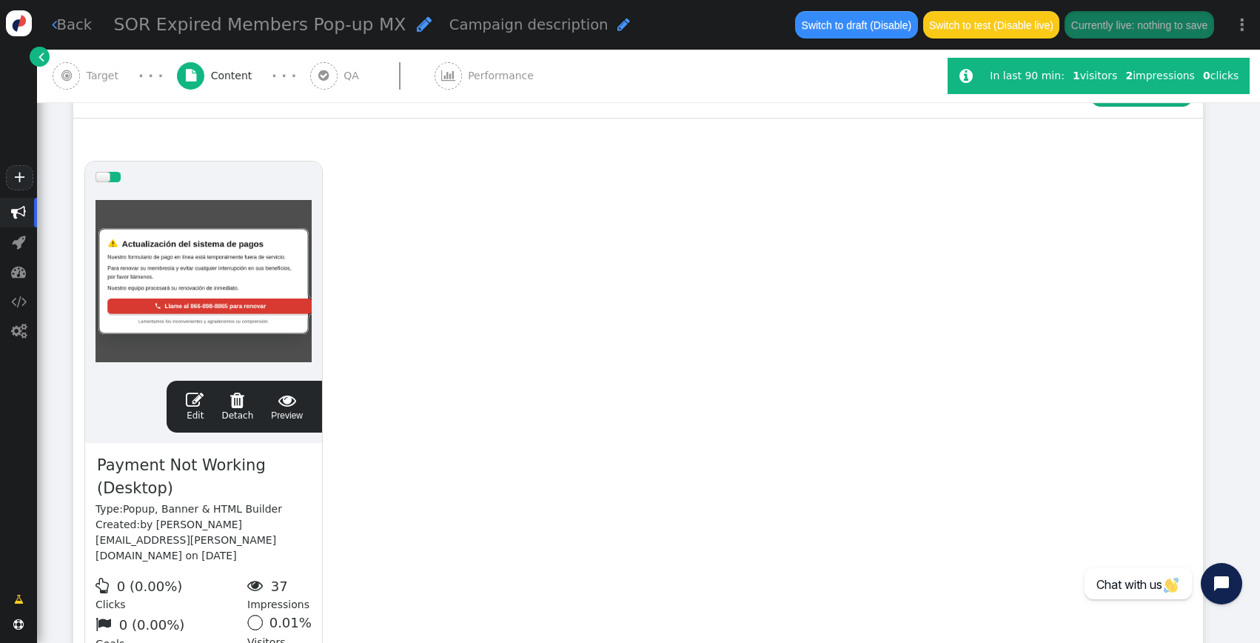
click at [196, 409] on link " Edit" at bounding box center [195, 406] width 18 height 31
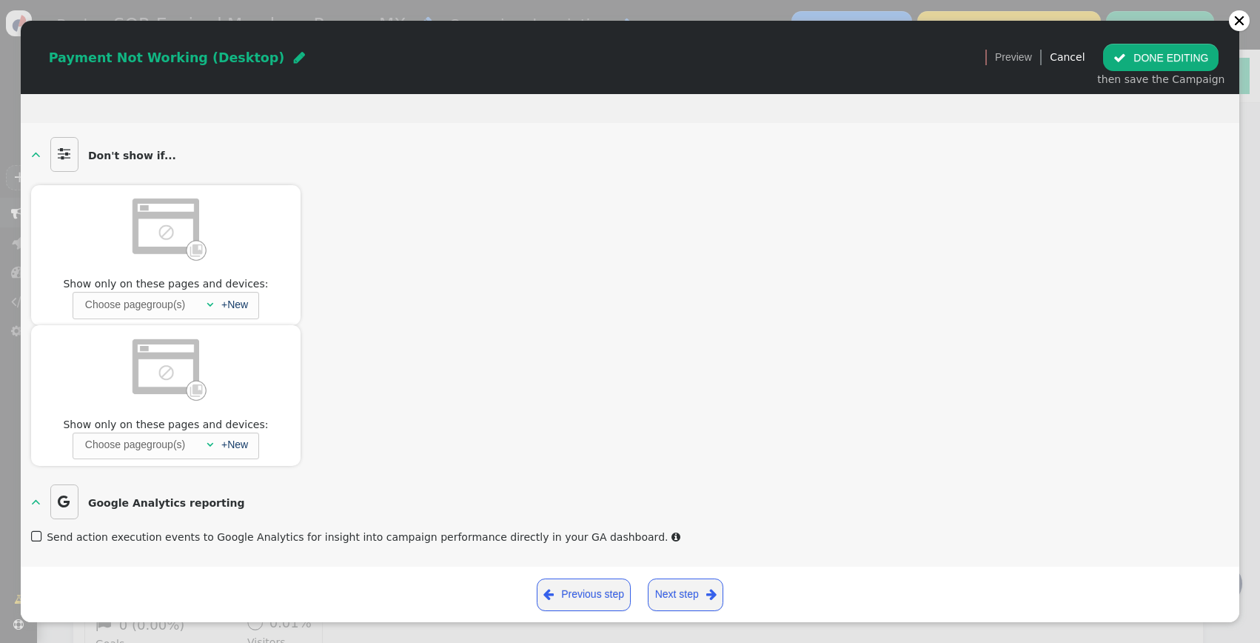
scroll to position [13, 0]
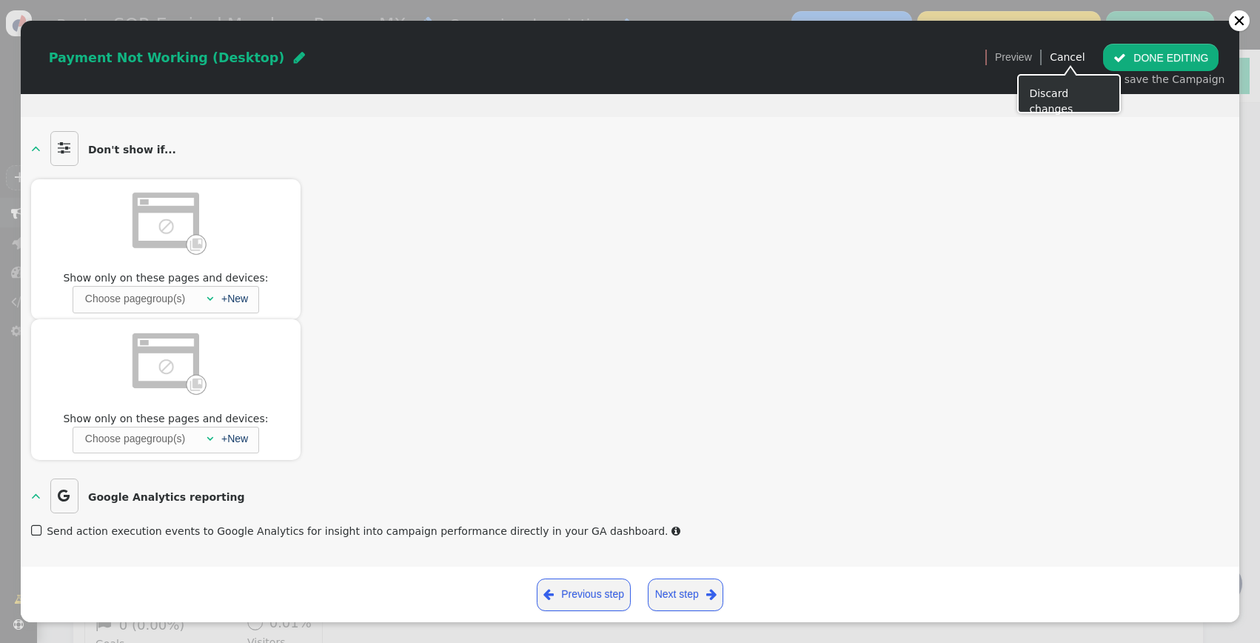
click at [1089, 50] on div " Preview Cancel" at bounding box center [1035, 57] width 108 height 27
click at [1085, 55] on link "Cancel" at bounding box center [1067, 57] width 35 height 12
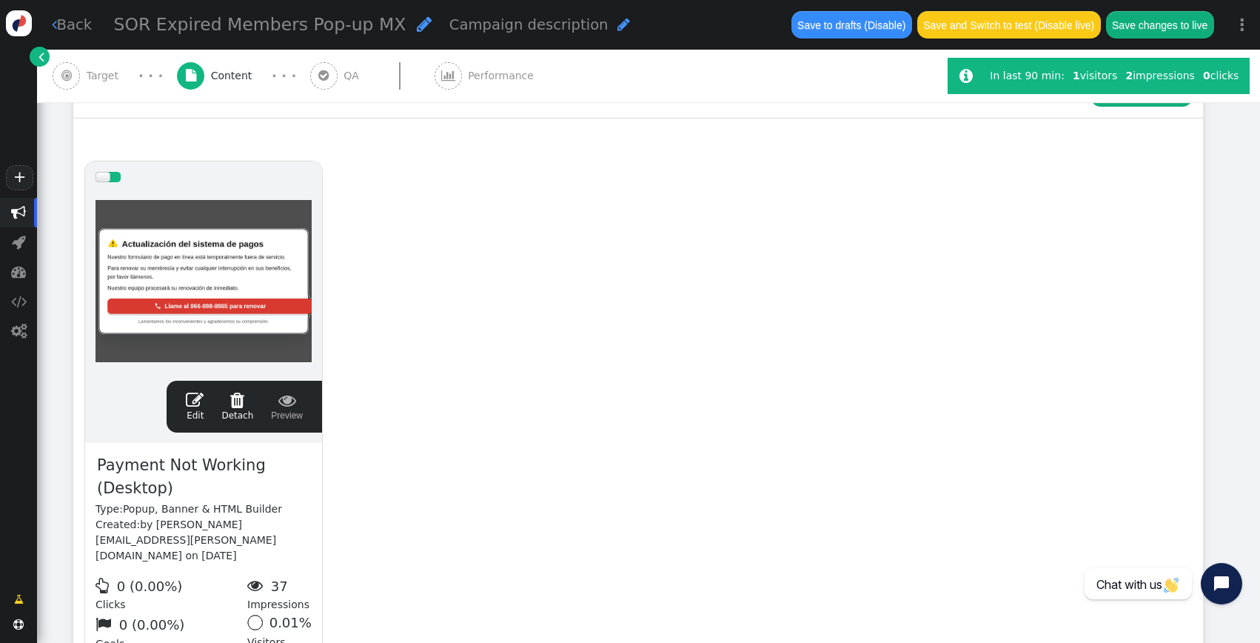
scroll to position [0, 0]
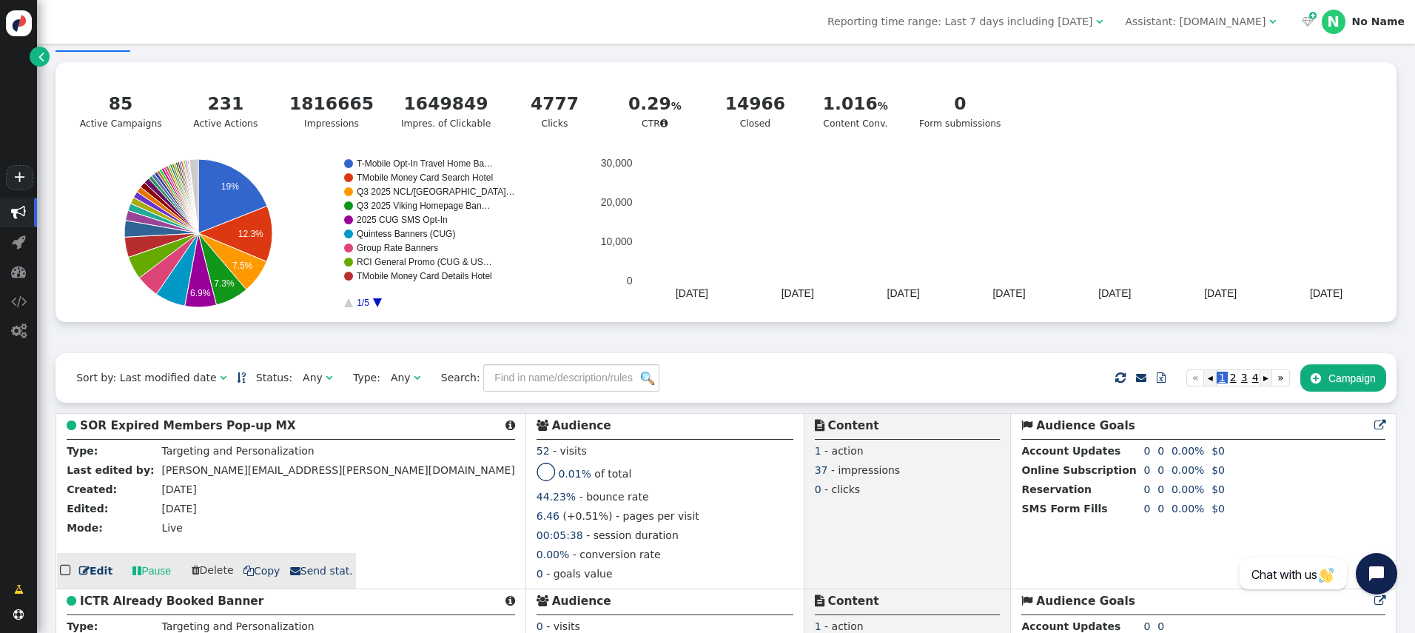
scroll to position [157, 0]
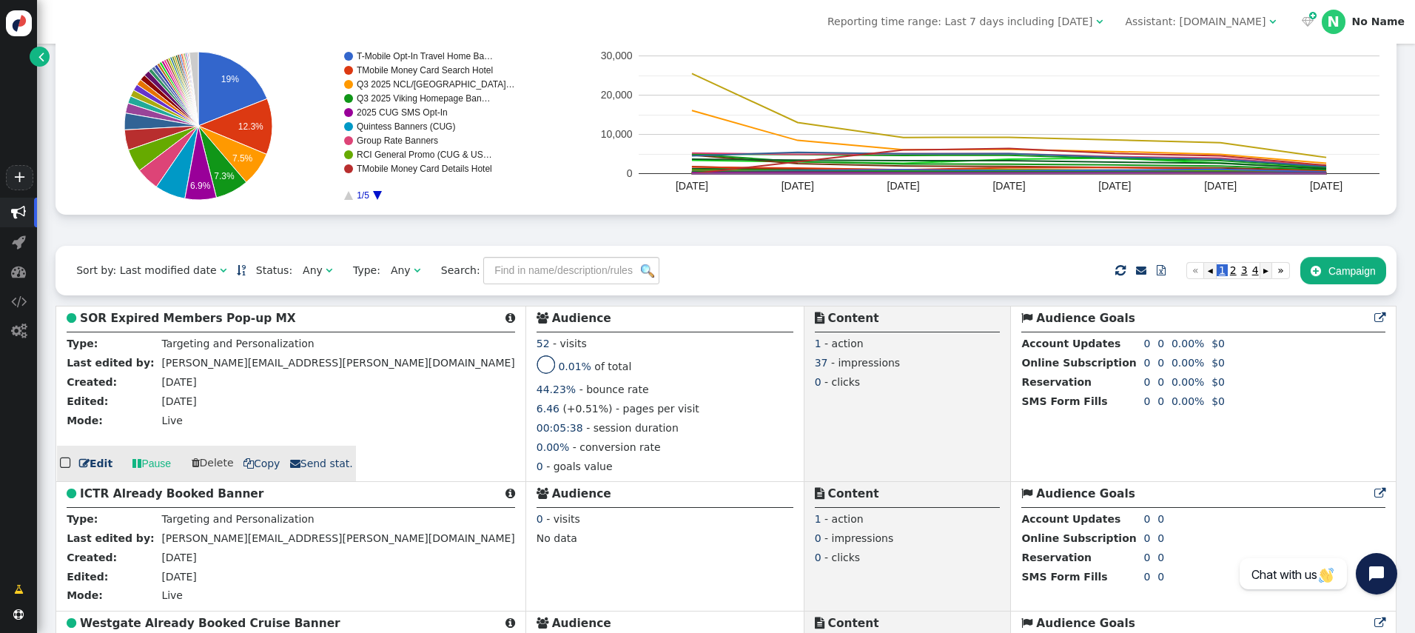
click at [103, 468] on link " Edit" at bounding box center [95, 464] width 33 height 16
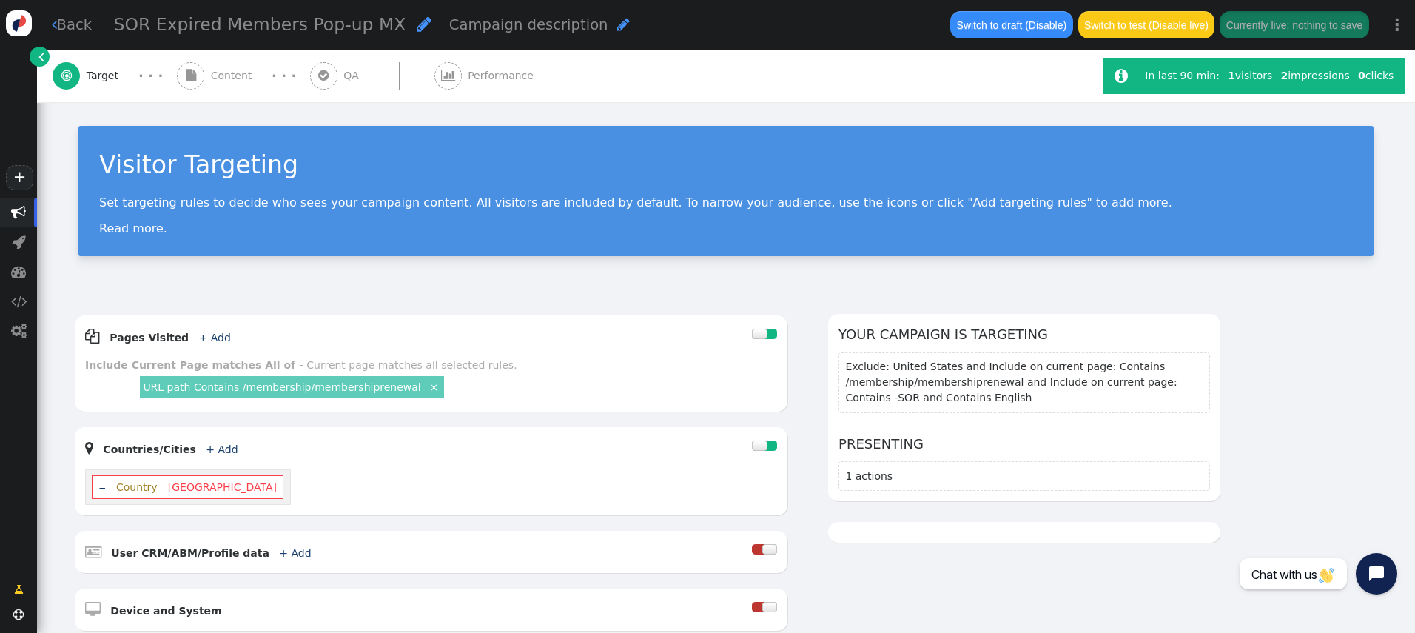
scroll to position [516, 0]
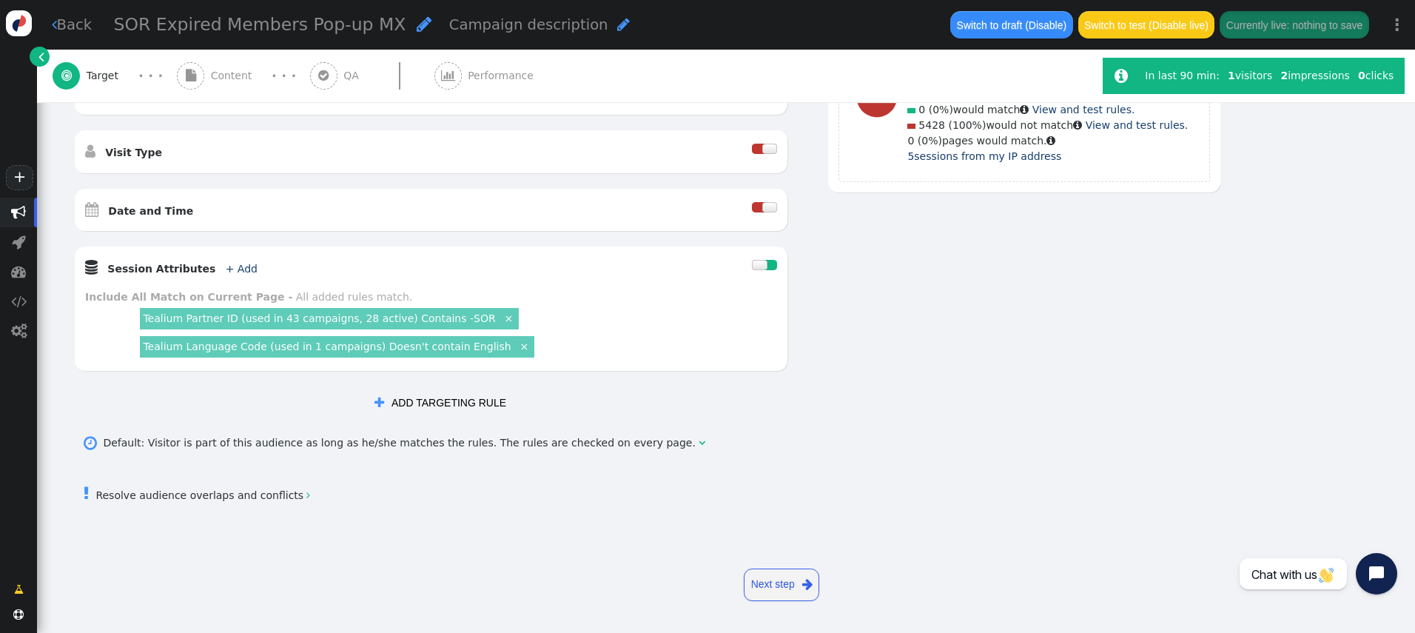
click at [316, 359] on div "Tealium Language Code (used in 1 campaigns) Doesn't contain English ×" at bounding box center [337, 346] width 400 height 28
click at [338, 343] on link "Tealium Language Code (used in 1 campaigns) Doesn't contain English" at bounding box center [327, 347] width 368 height 12
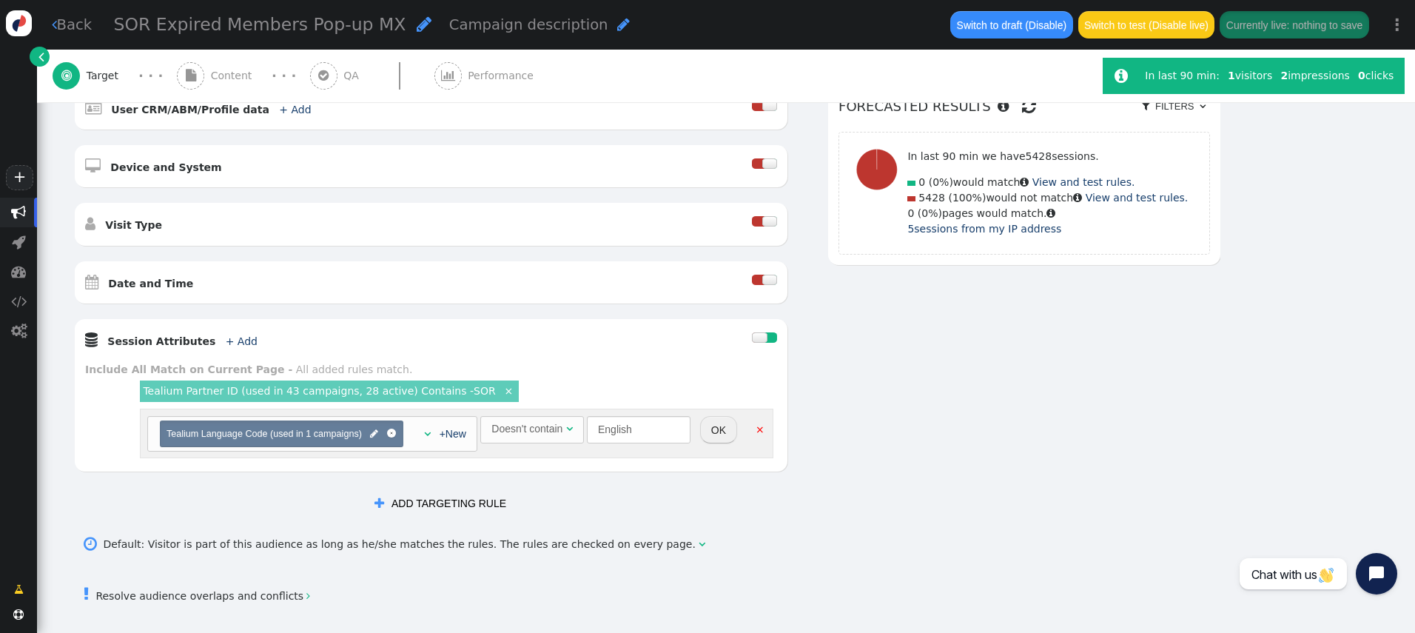
scroll to position [544, 0]
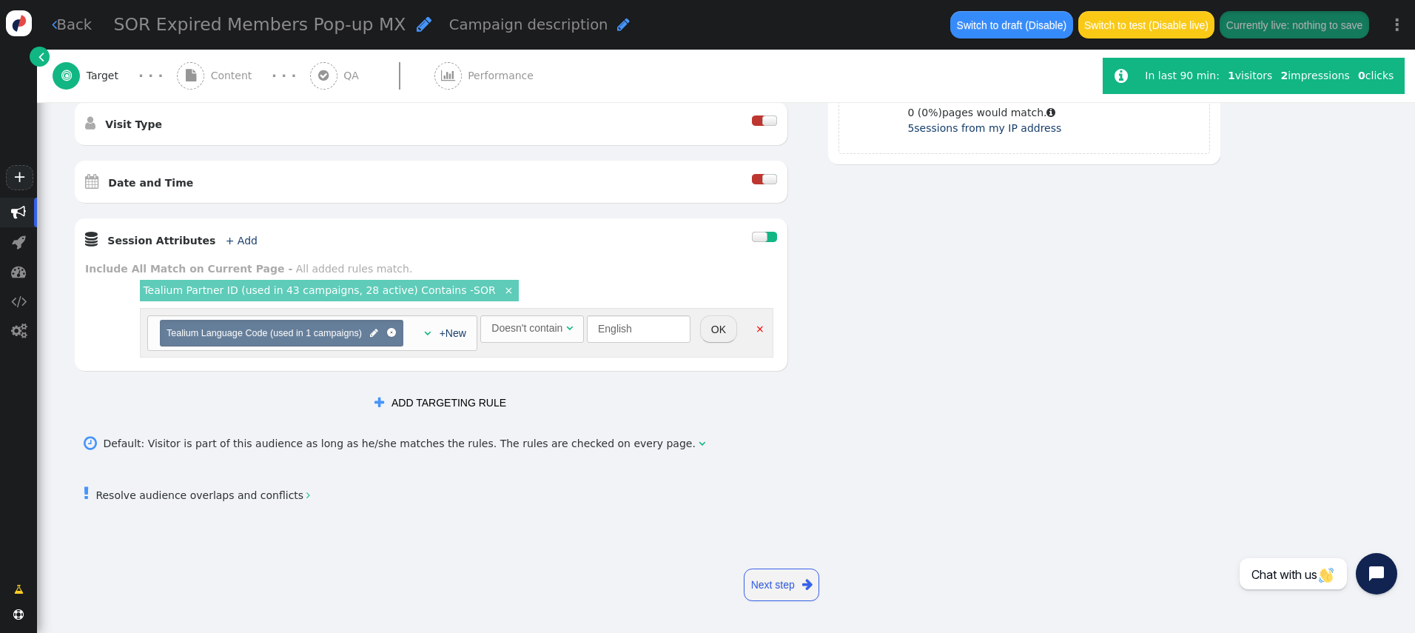
click at [707, 335] on button "OK" at bounding box center [718, 328] width 37 height 27
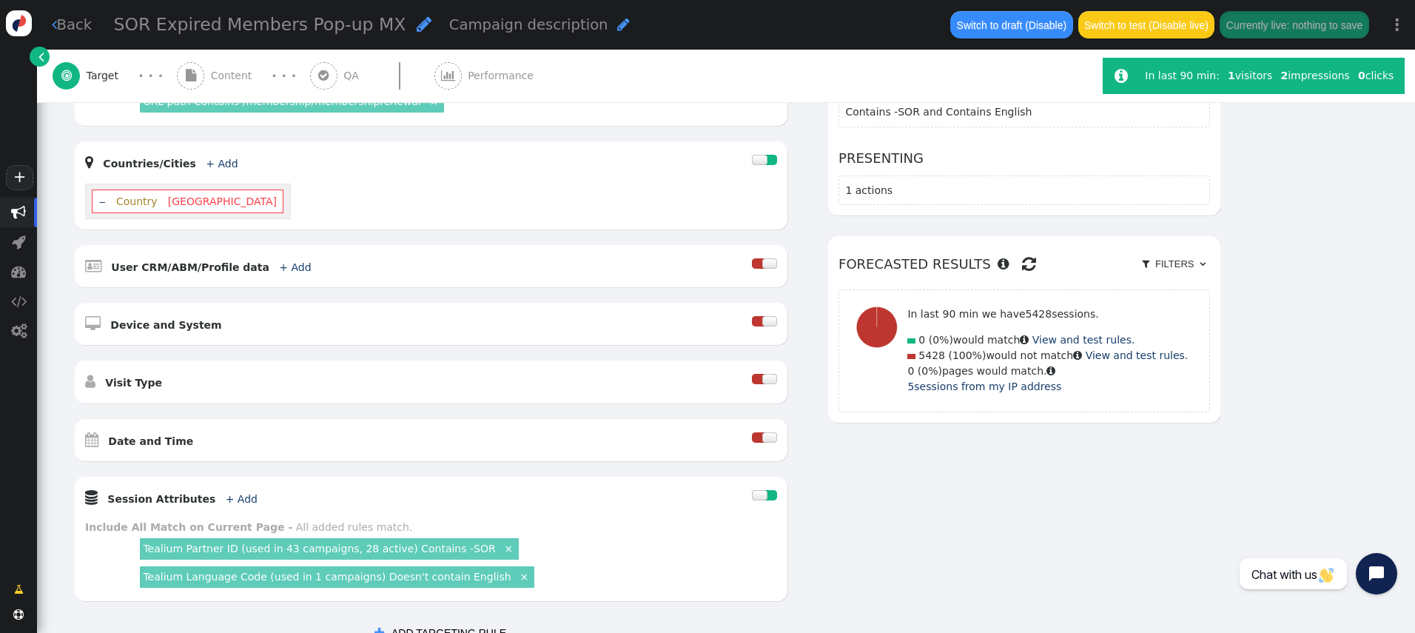
scroll to position [240, 0]
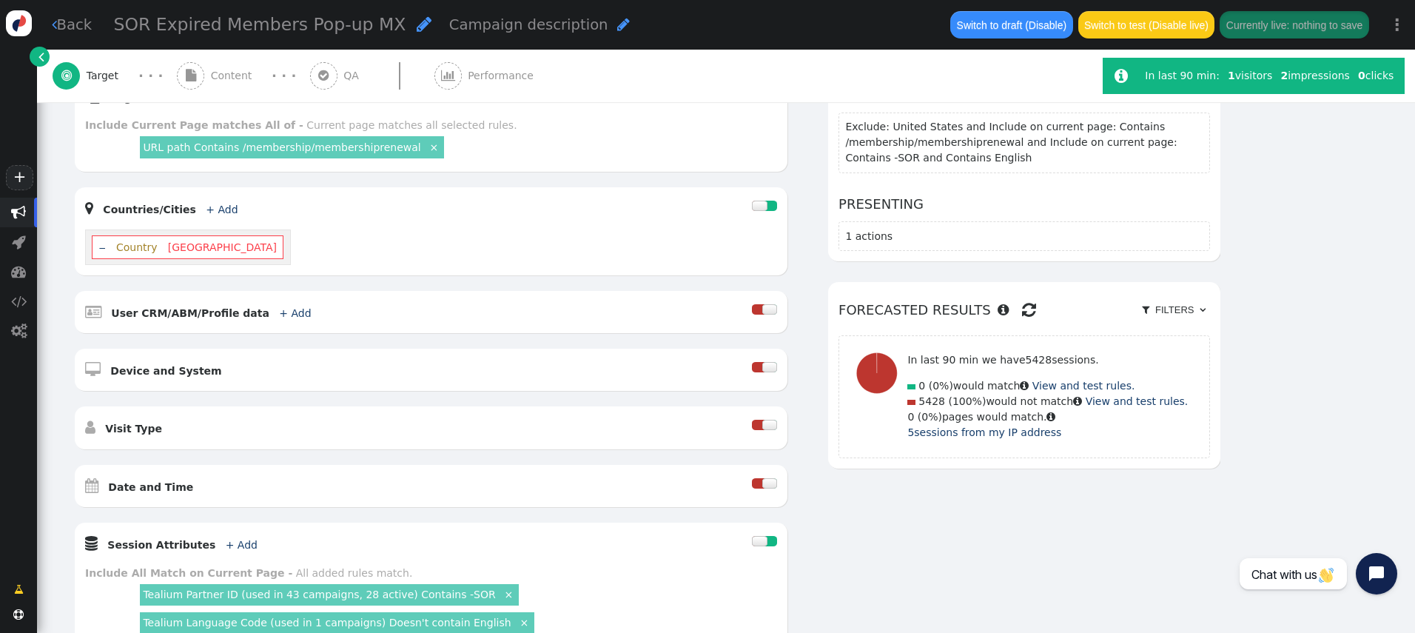
click at [99, 252] on link "‒" at bounding box center [102, 247] width 7 height 12
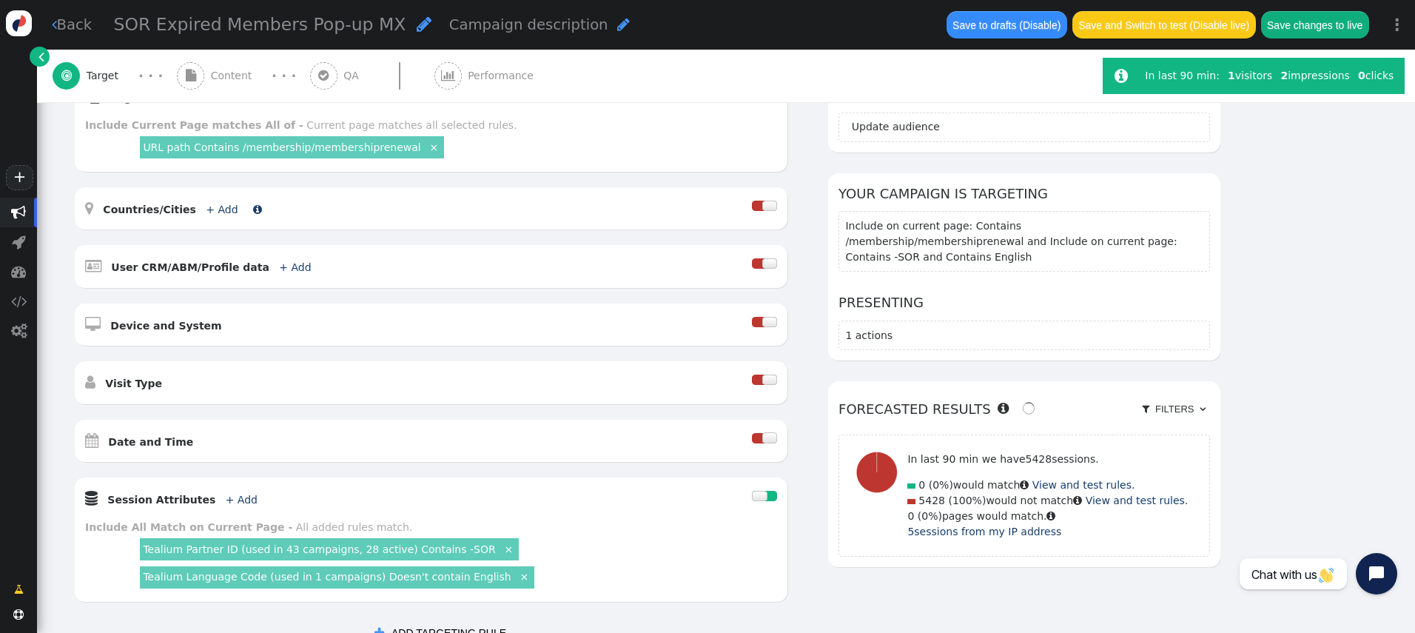
click at [217, 211] on link "+ Add" at bounding box center [222, 210] width 32 height 12
click at [831, 560] on div "Changes not saved yet: Update audience Your campaign is targeting Include on cu…" at bounding box center [1024, 331] width 392 height 514
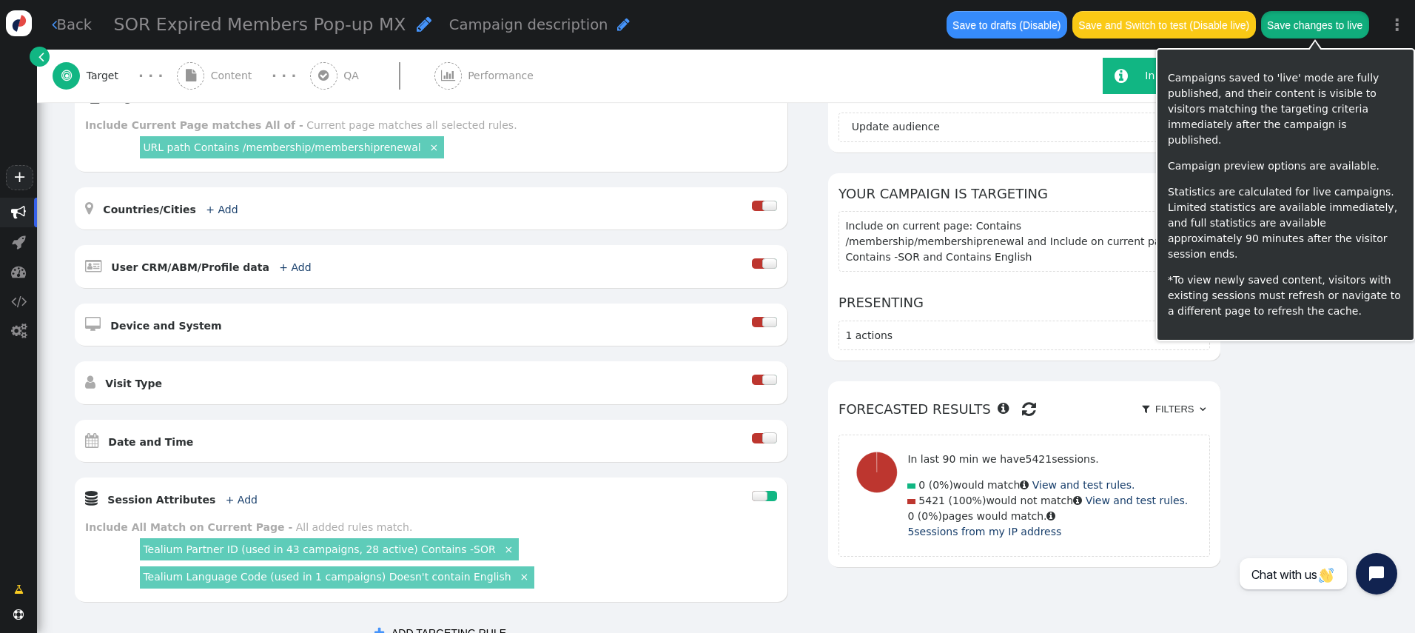
click at [1301, 26] on button "Save changes to live" at bounding box center [1315, 24] width 108 height 27
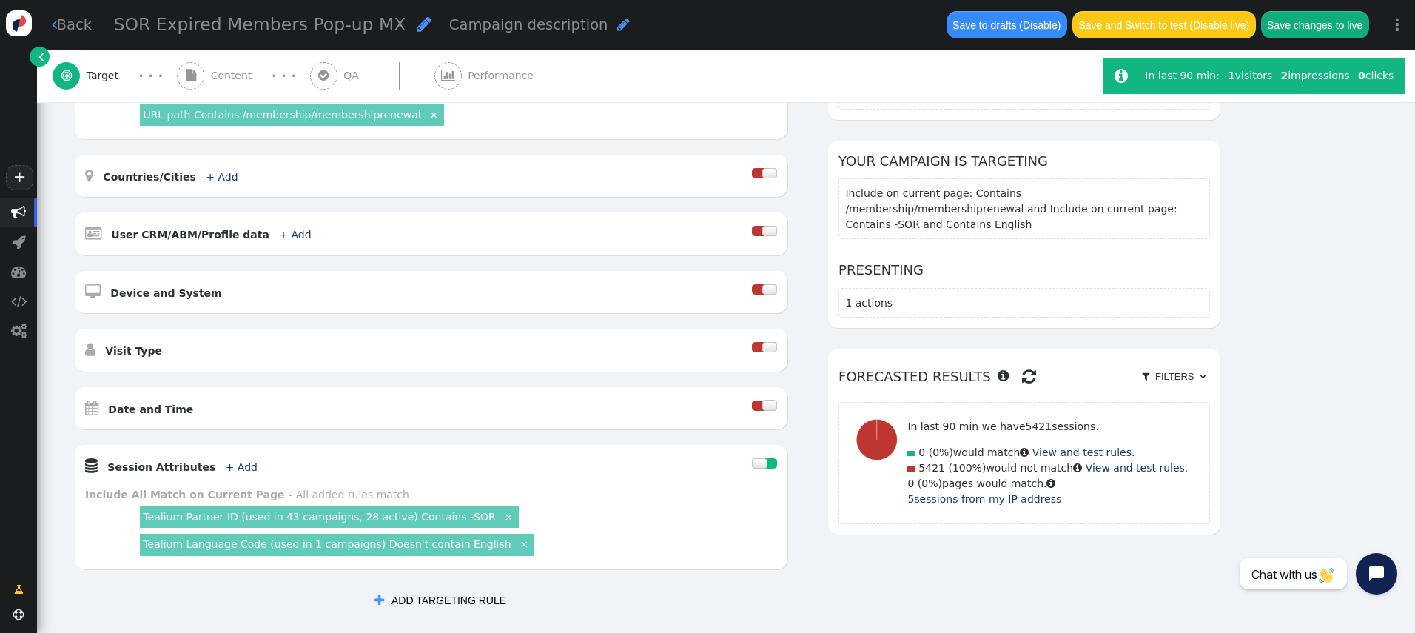
scroll to position [322, 0]
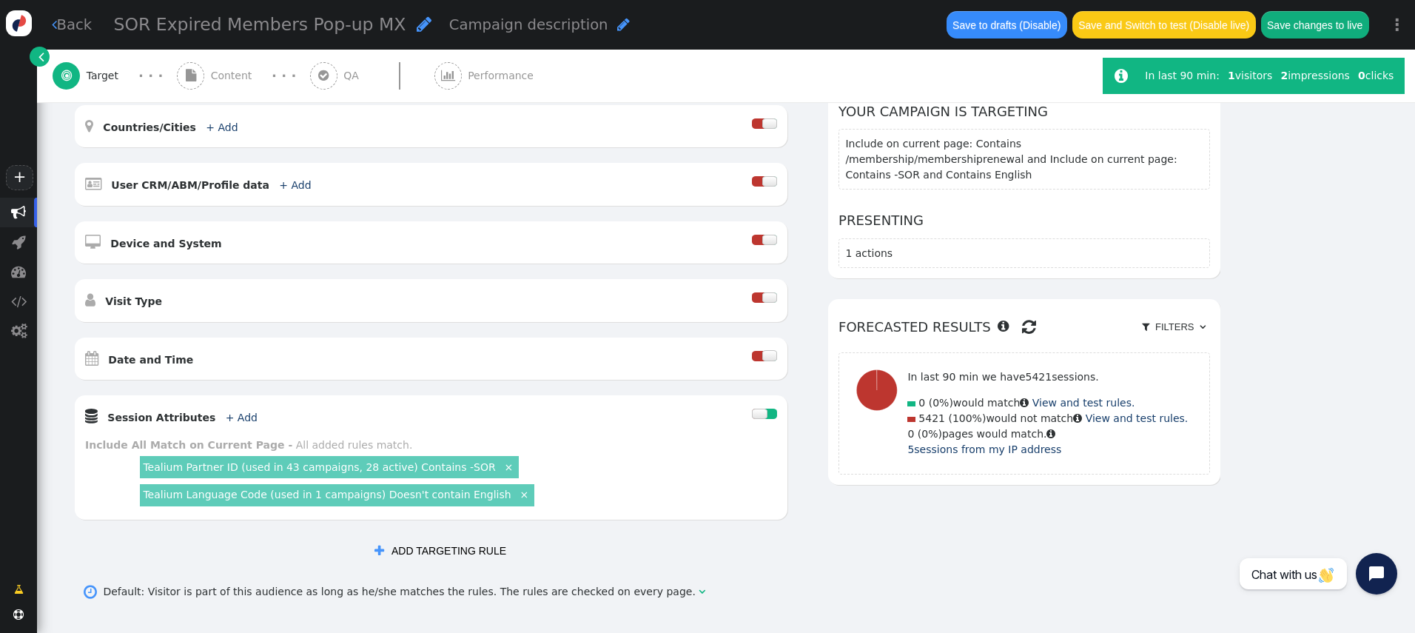
click at [1313, 21] on button "Save changes to live" at bounding box center [1315, 24] width 108 height 27
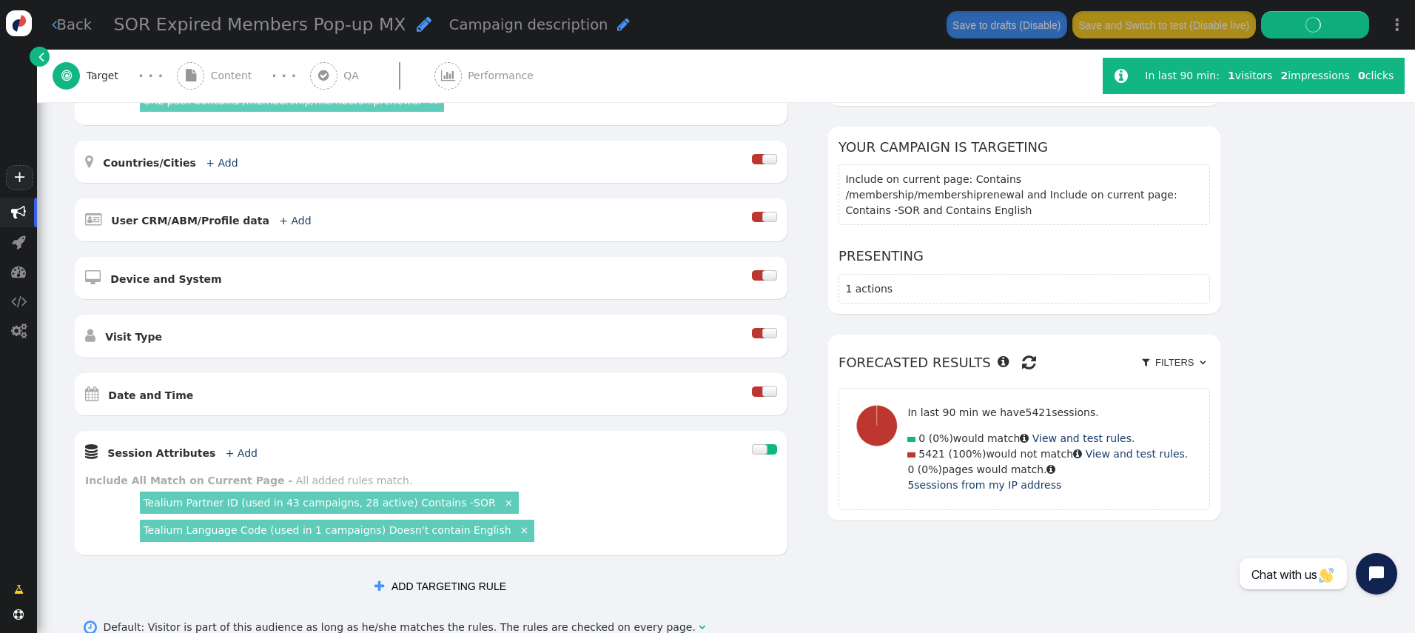
scroll to position [284, 0]
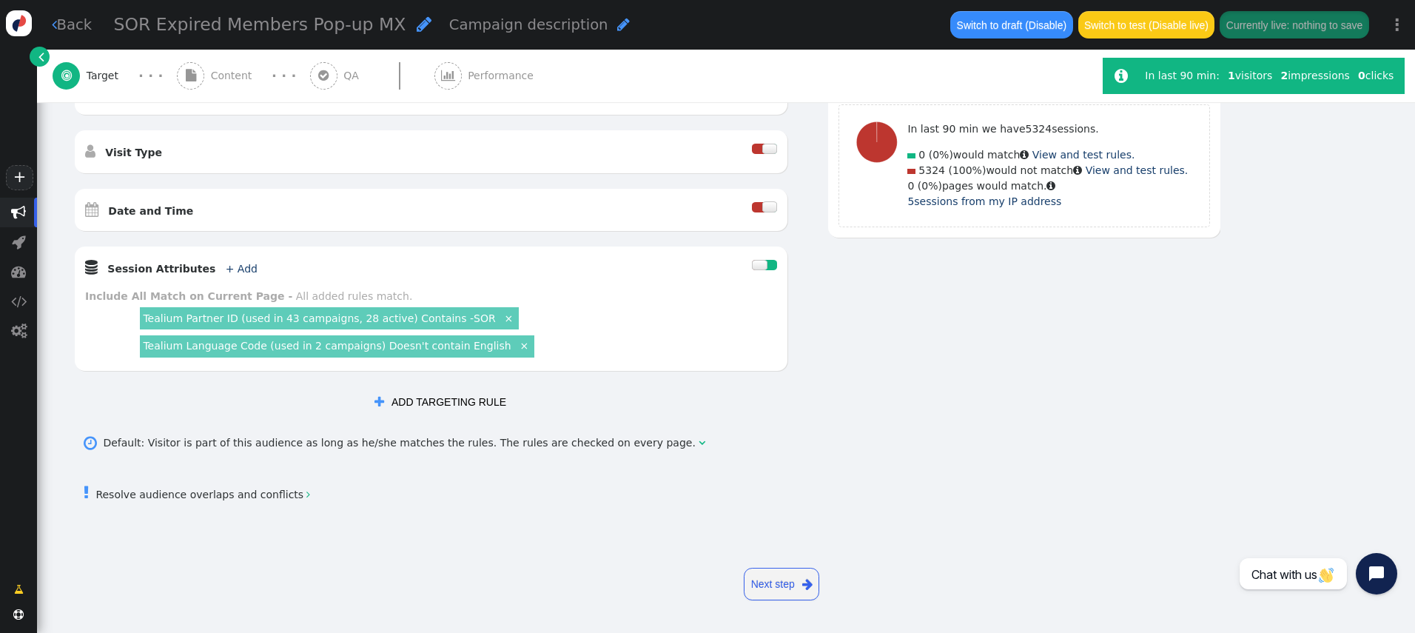
scroll to position [471, 0]
click at [956, 524] on div "Visitor Targeting Set targeting rules to decide who sees your campaign content.…" at bounding box center [726, 121] width 1378 height 981
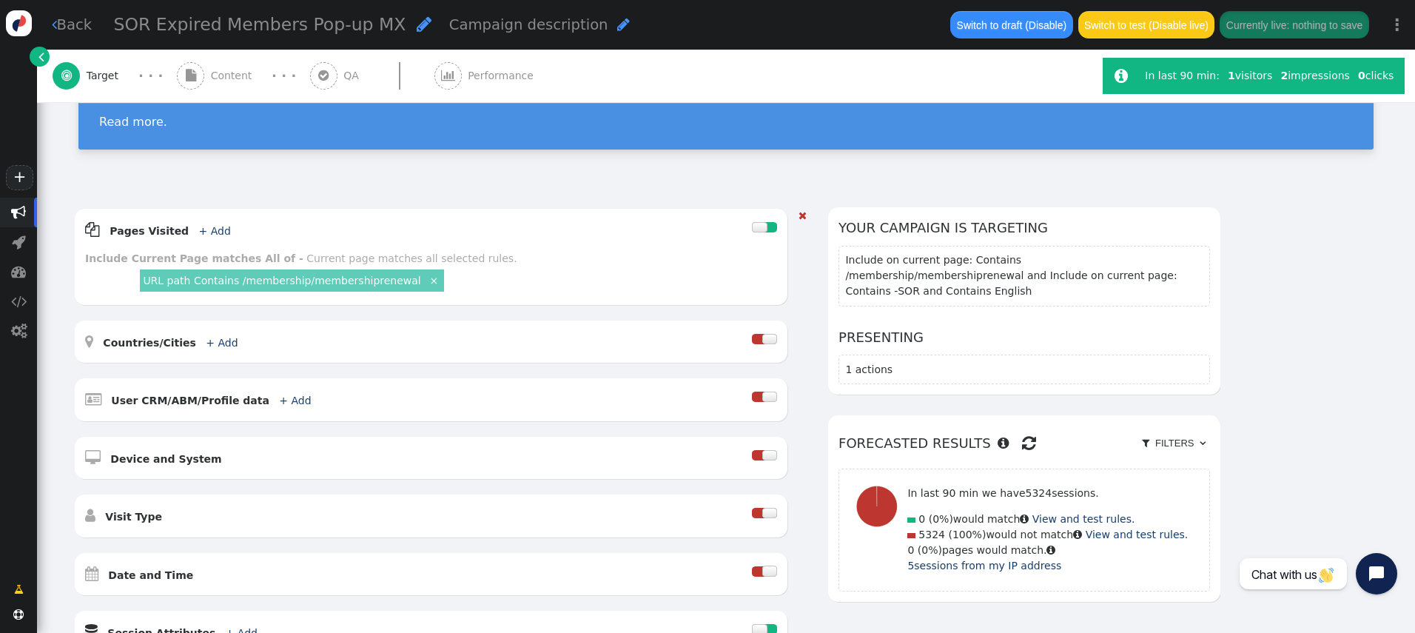
scroll to position [0, 0]
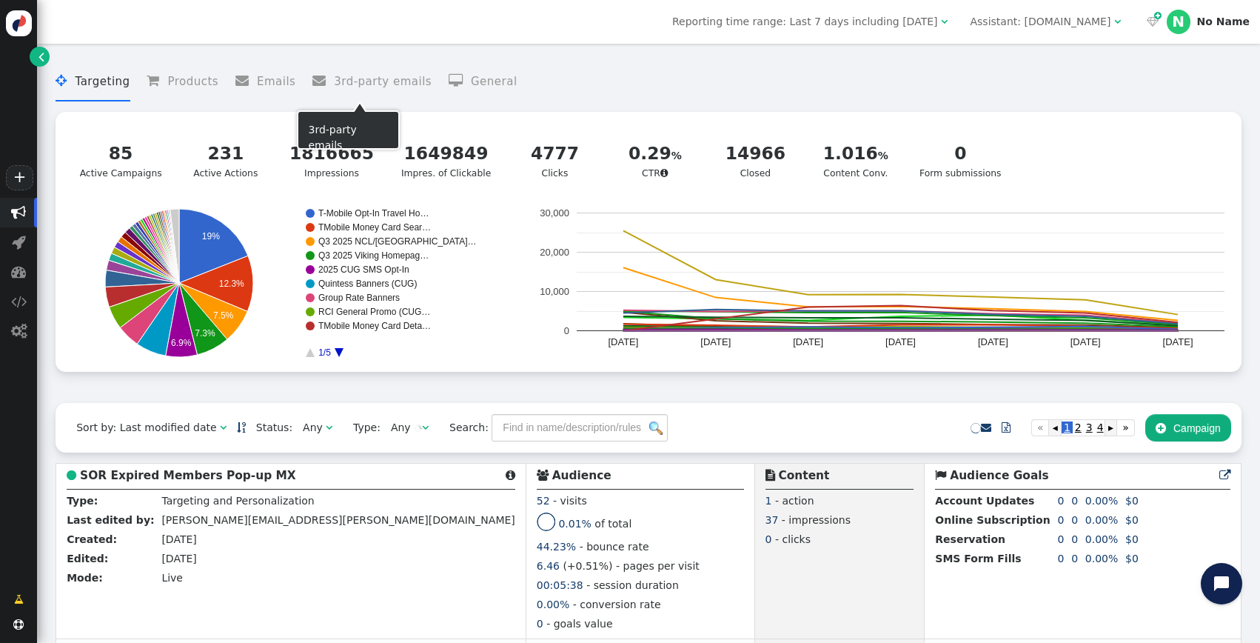
scroll to position [276, 0]
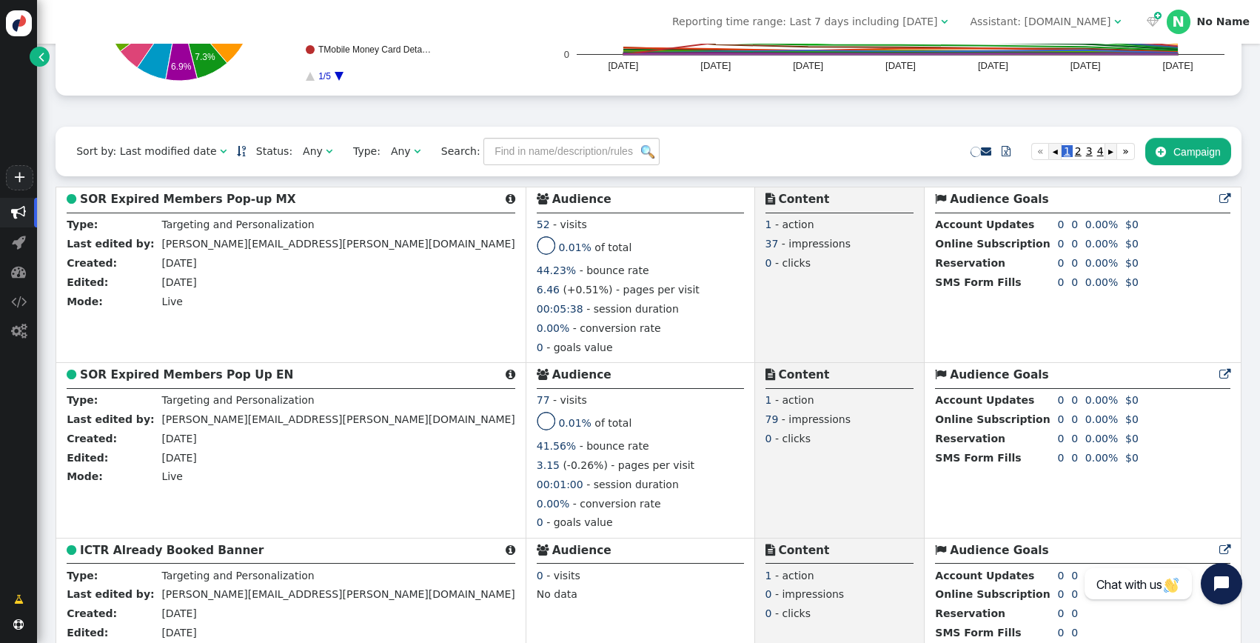
click at [90, 514] on link " Edit" at bounding box center [95, 520] width 33 height 16
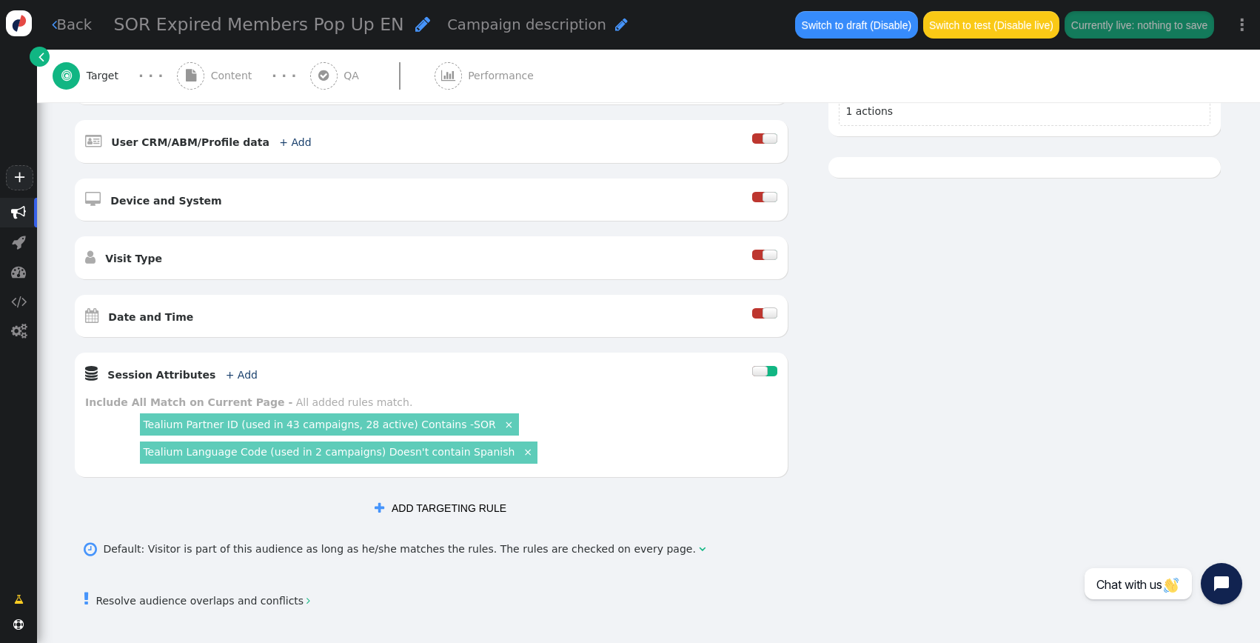
scroll to position [461, 0]
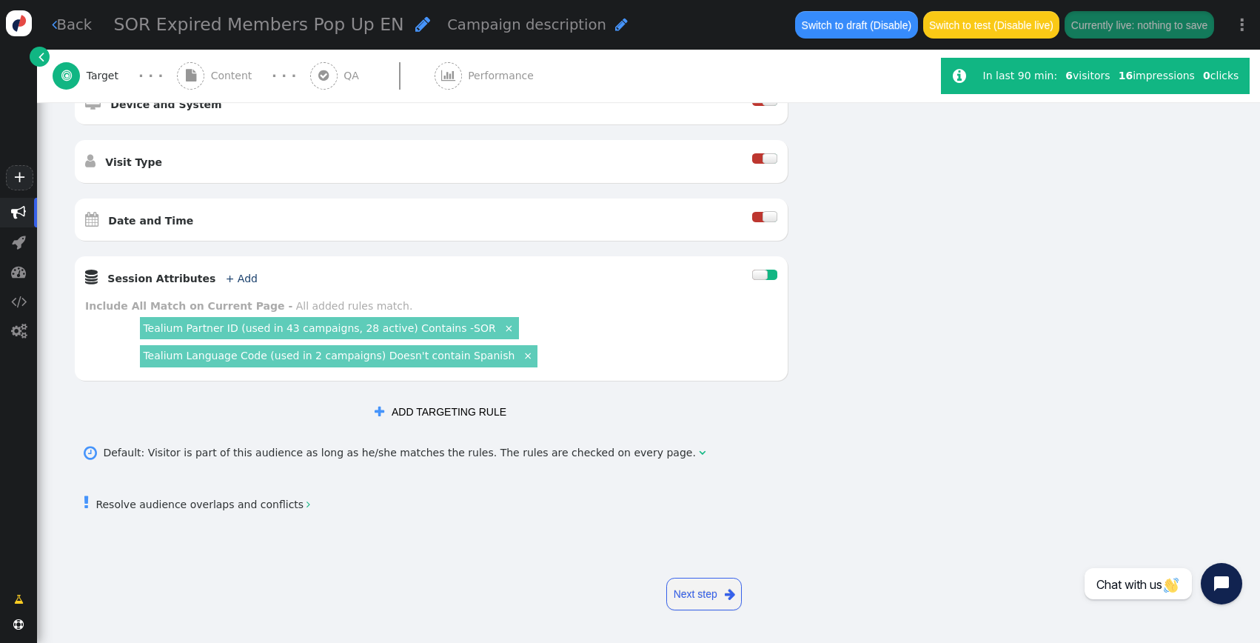
click at [284, 350] on link "Tealium Language Code (used in 2 campaigns) Doesn't contain Spanish" at bounding box center [329, 355] width 372 height 12
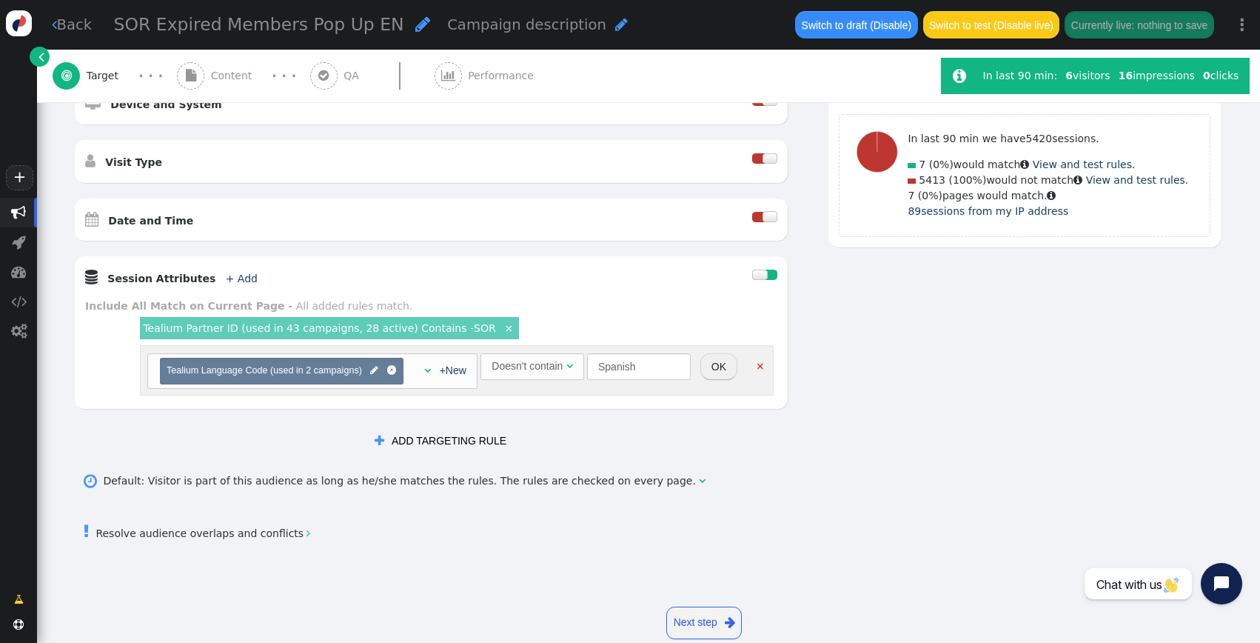
click at [537, 366] on div "Doesn't contain" at bounding box center [527, 366] width 71 height 16
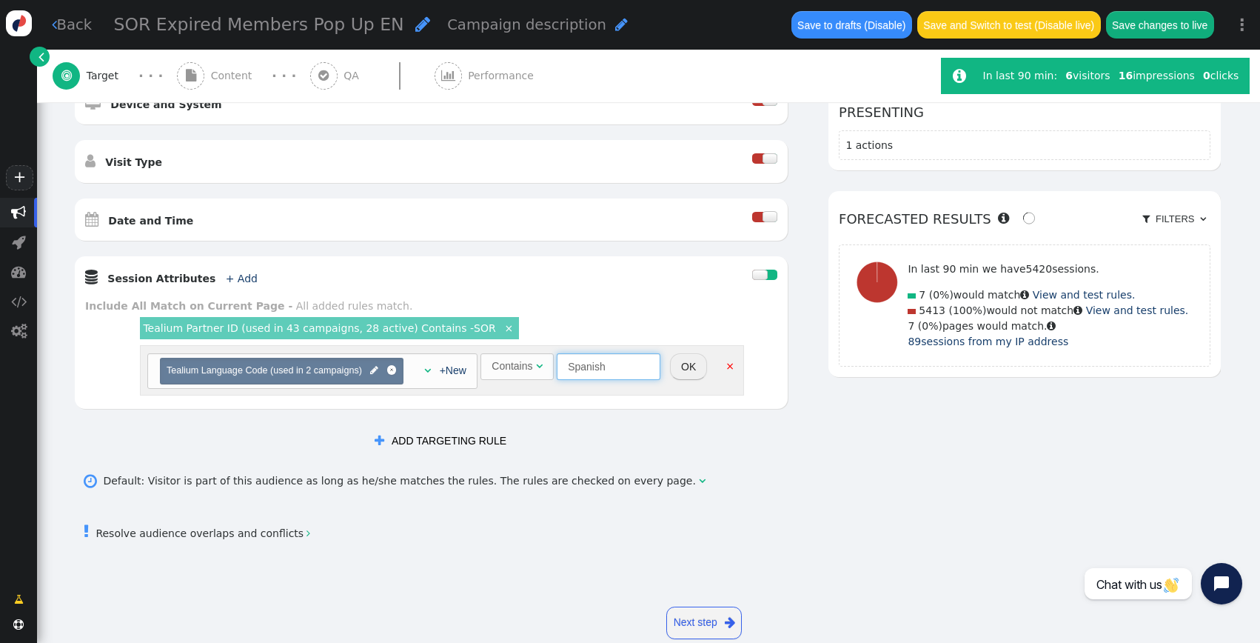
click at [602, 369] on input "Spanish" at bounding box center [609, 366] width 104 height 27
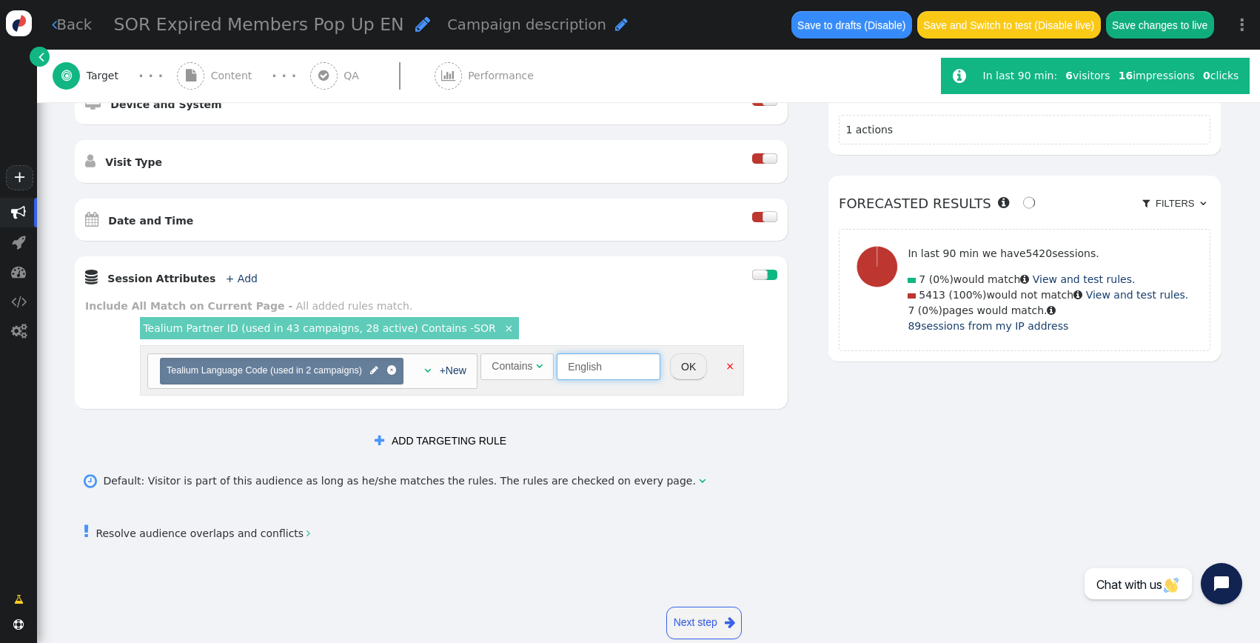
type input "English"
click at [700, 367] on button "OK" at bounding box center [688, 366] width 37 height 27
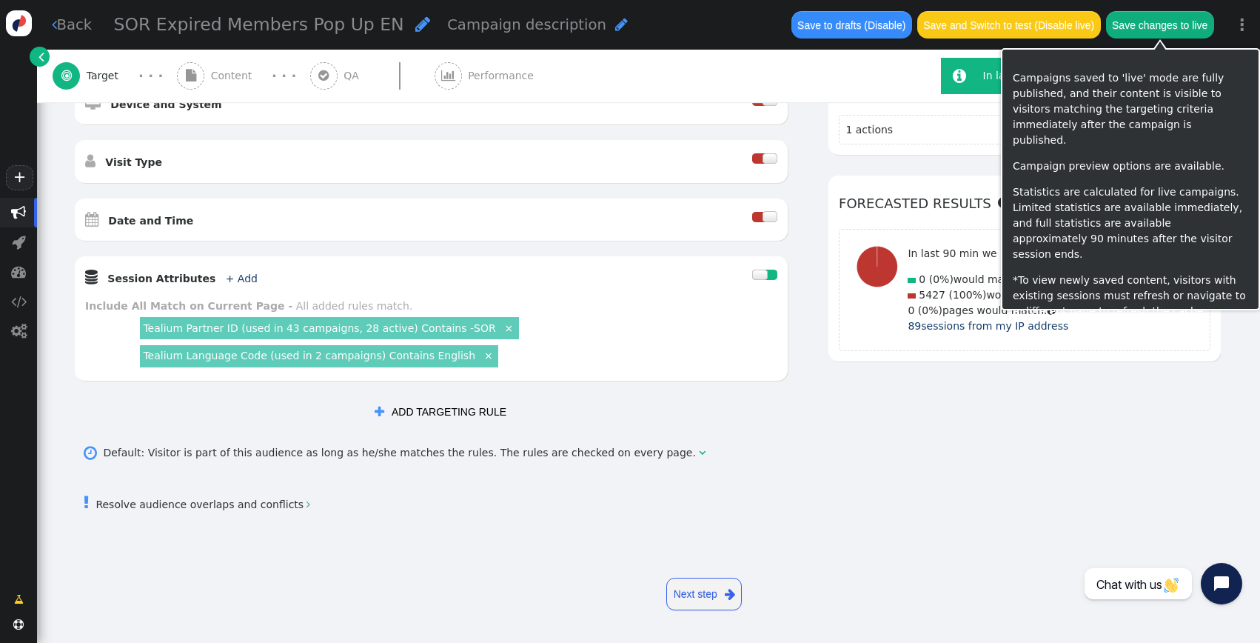
click at [1176, 38] on div "Save changes to live" at bounding box center [1160, 24] width 108 height 29
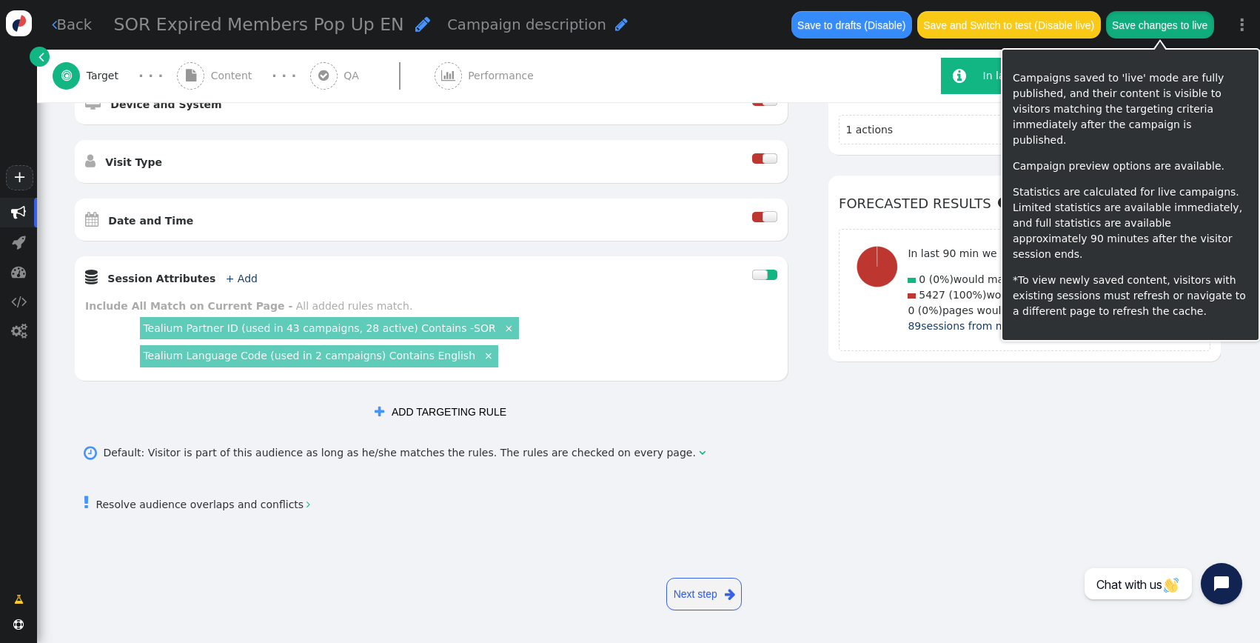
click at [1175, 36] on button "Save changes to live" at bounding box center [1160, 24] width 108 height 27
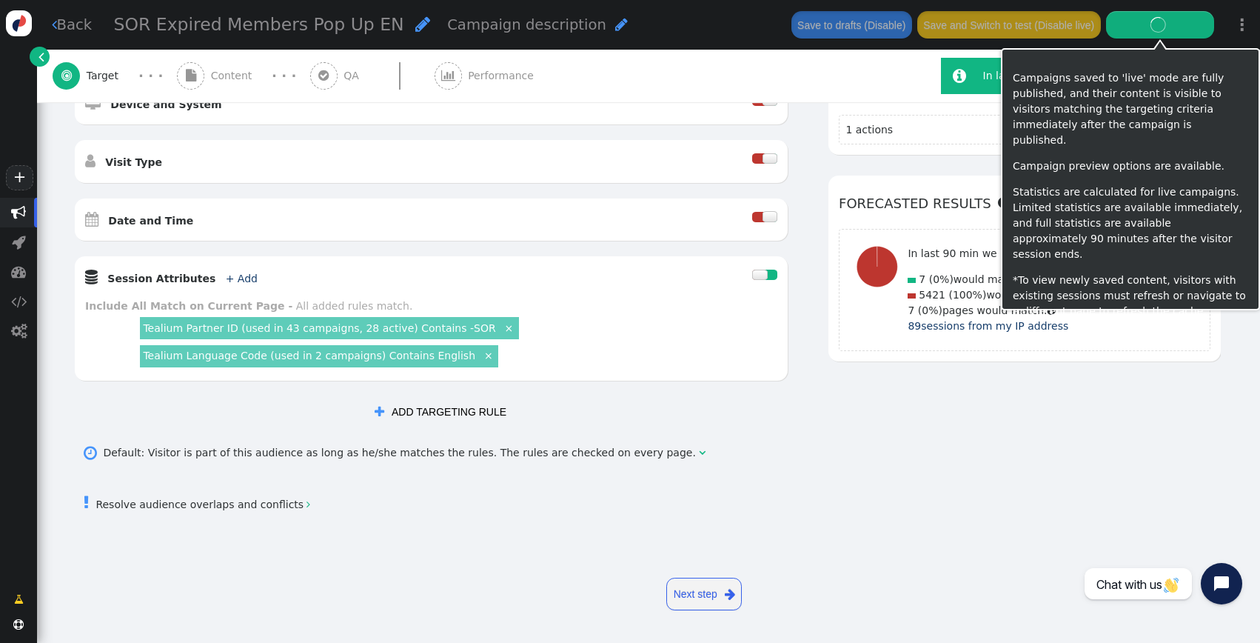
click at [1077, 421] on div "AND OR XOR AND     Pages Visited + Add  Include Current Page is Any of - V…" at bounding box center [646, 140] width 1147 height 574
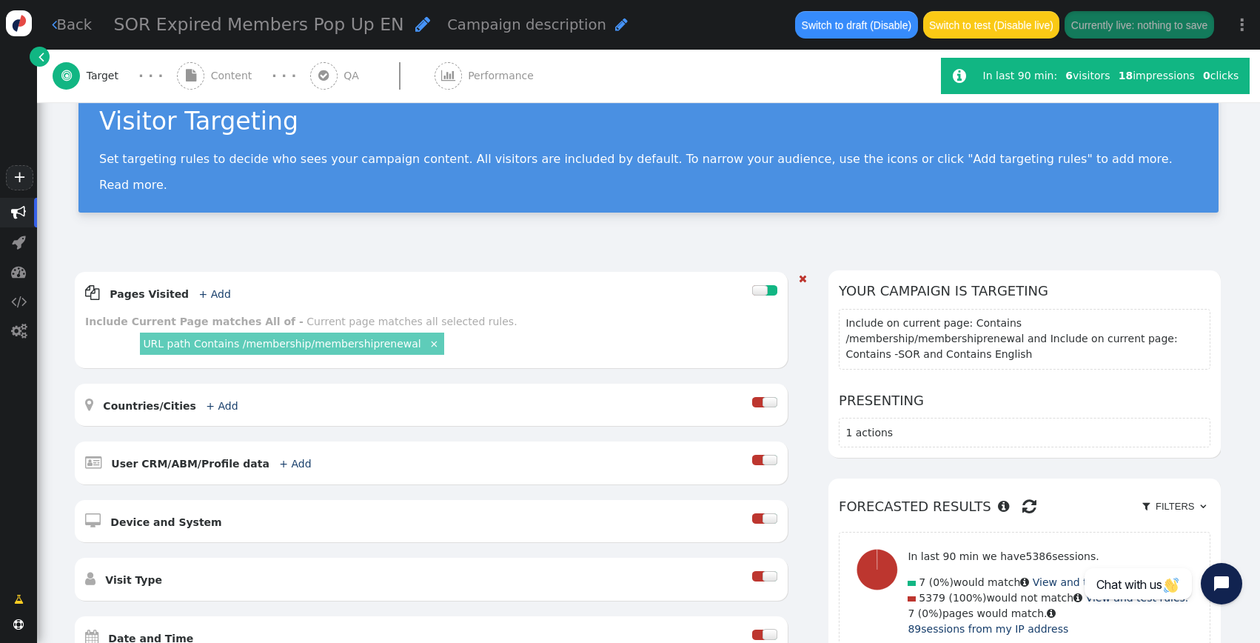
scroll to position [67, 0]
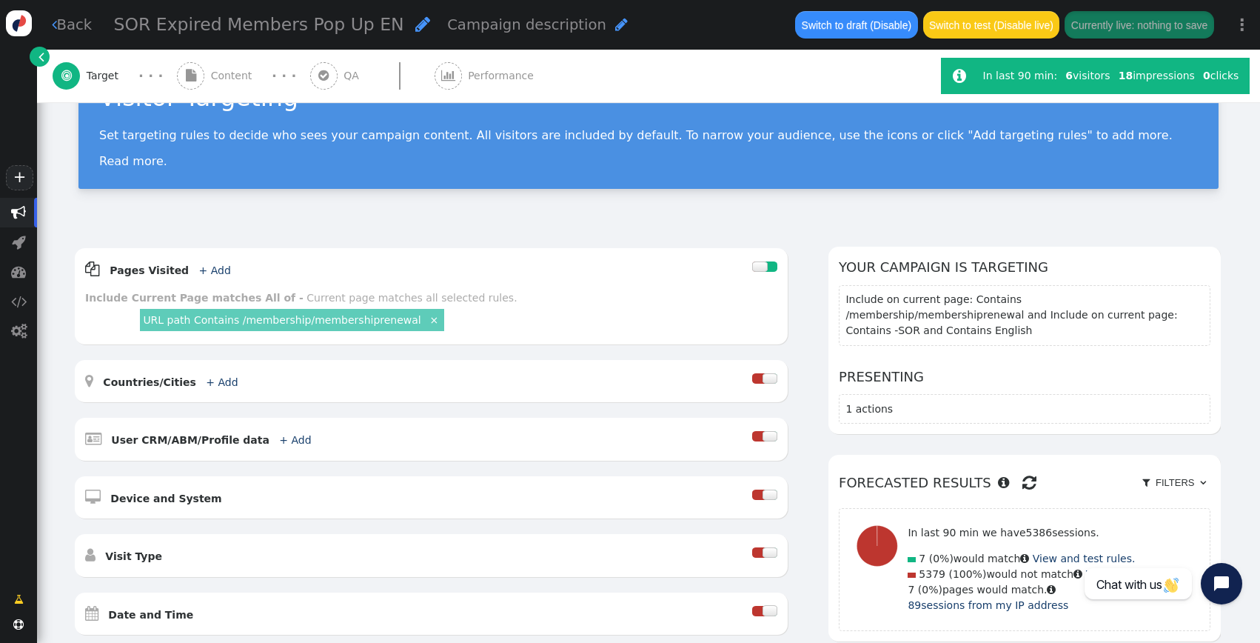
click at [216, 90] on div " Content" at bounding box center [217, 76] width 81 height 53
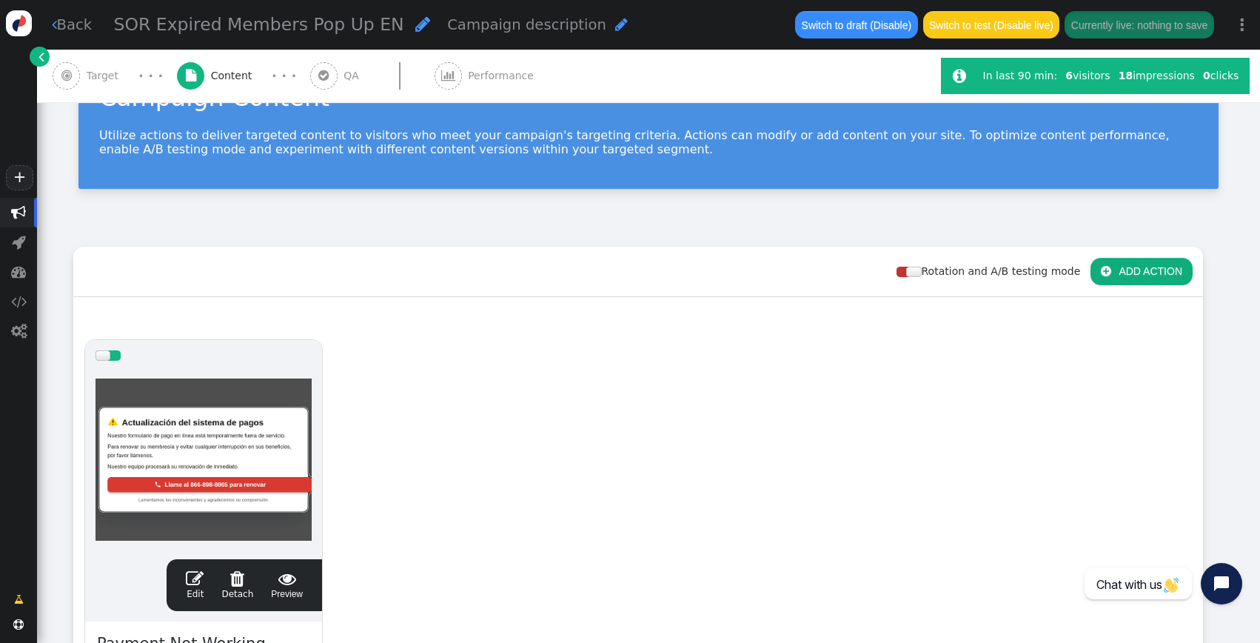
click at [198, 592] on link " Edit" at bounding box center [195, 584] width 18 height 31
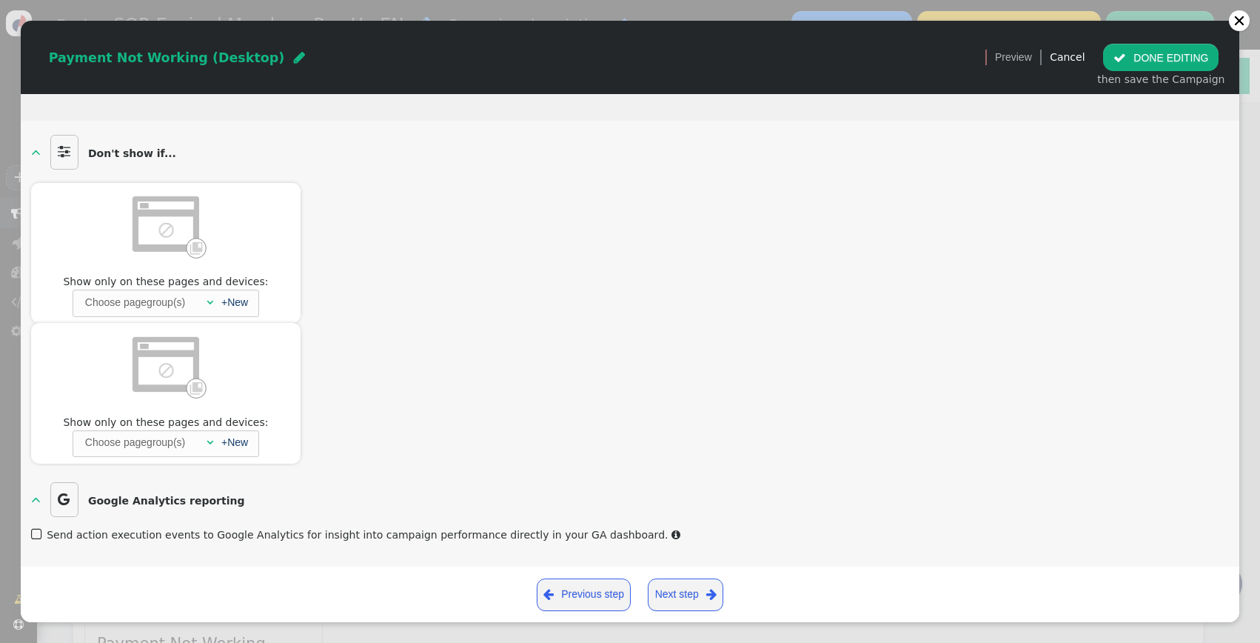
scroll to position [13, 0]
